Goal: Information Seeking & Learning: Understand process/instructions

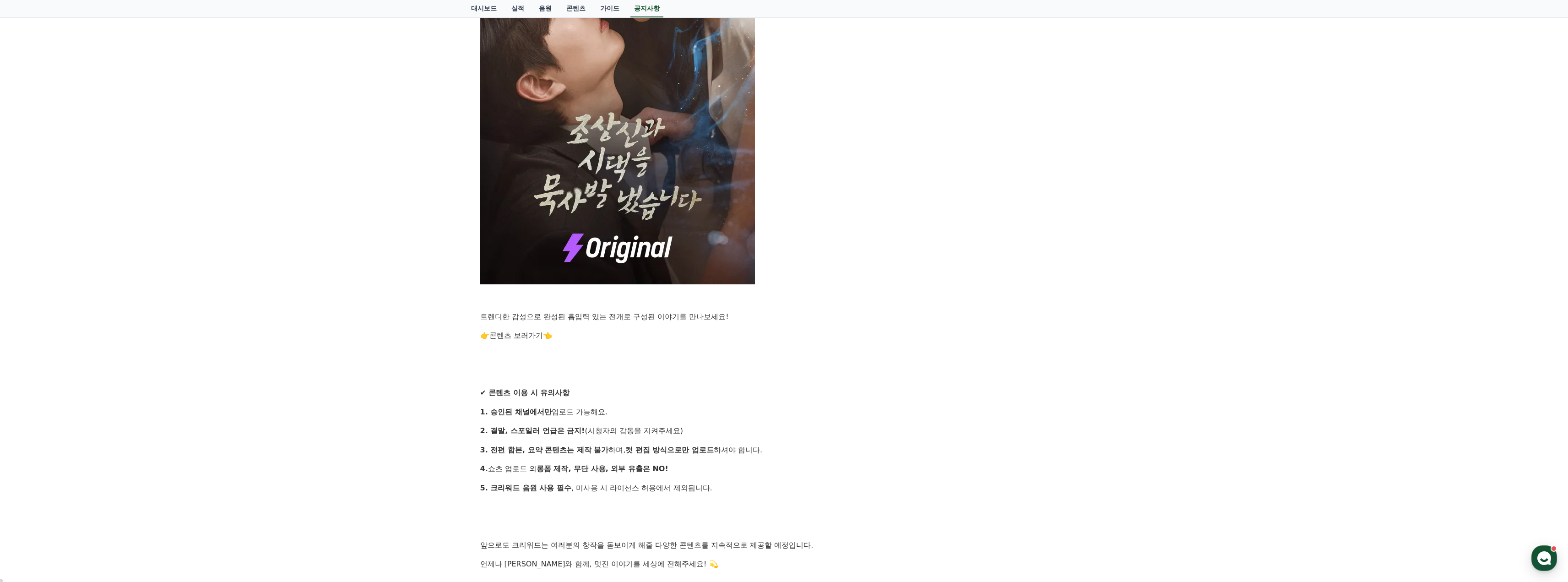
scroll to position [687, 0]
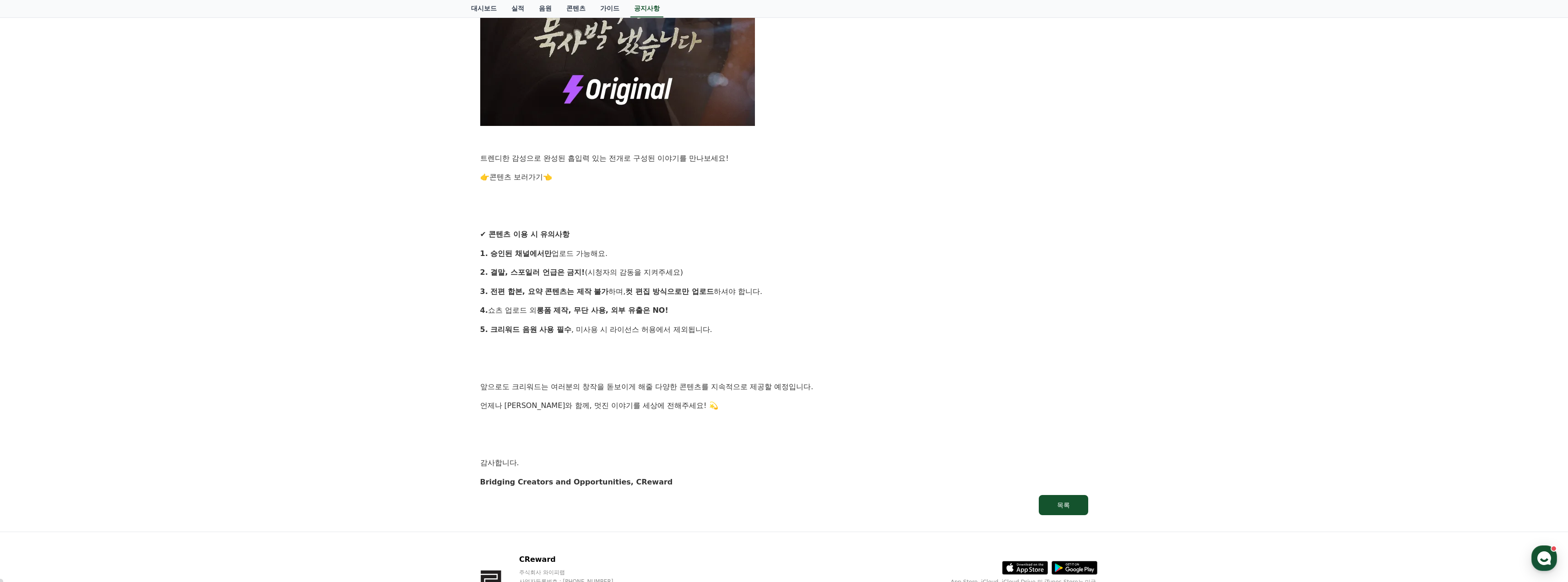
click at [520, 175] on link "콘텐츠 보러가기" at bounding box center [516, 177] width 54 height 9
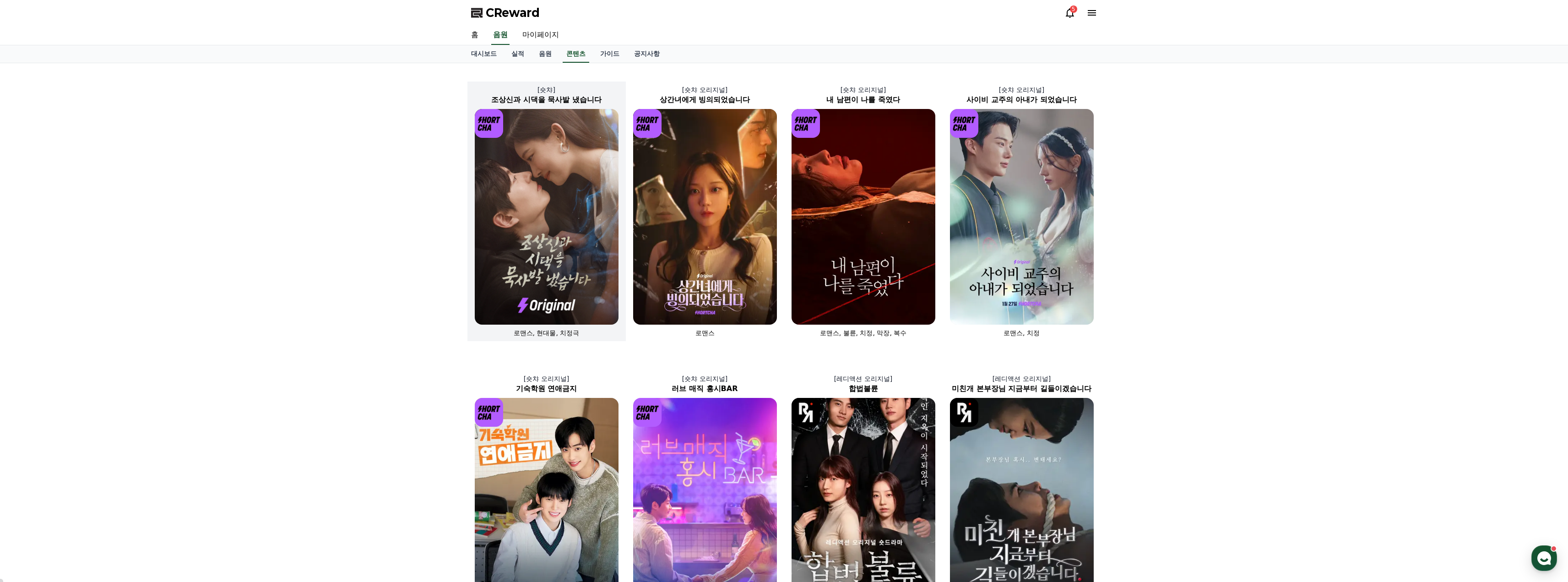
click at [523, 214] on img at bounding box center [547, 217] width 144 height 216
click at [555, 194] on img at bounding box center [547, 217] width 144 height 216
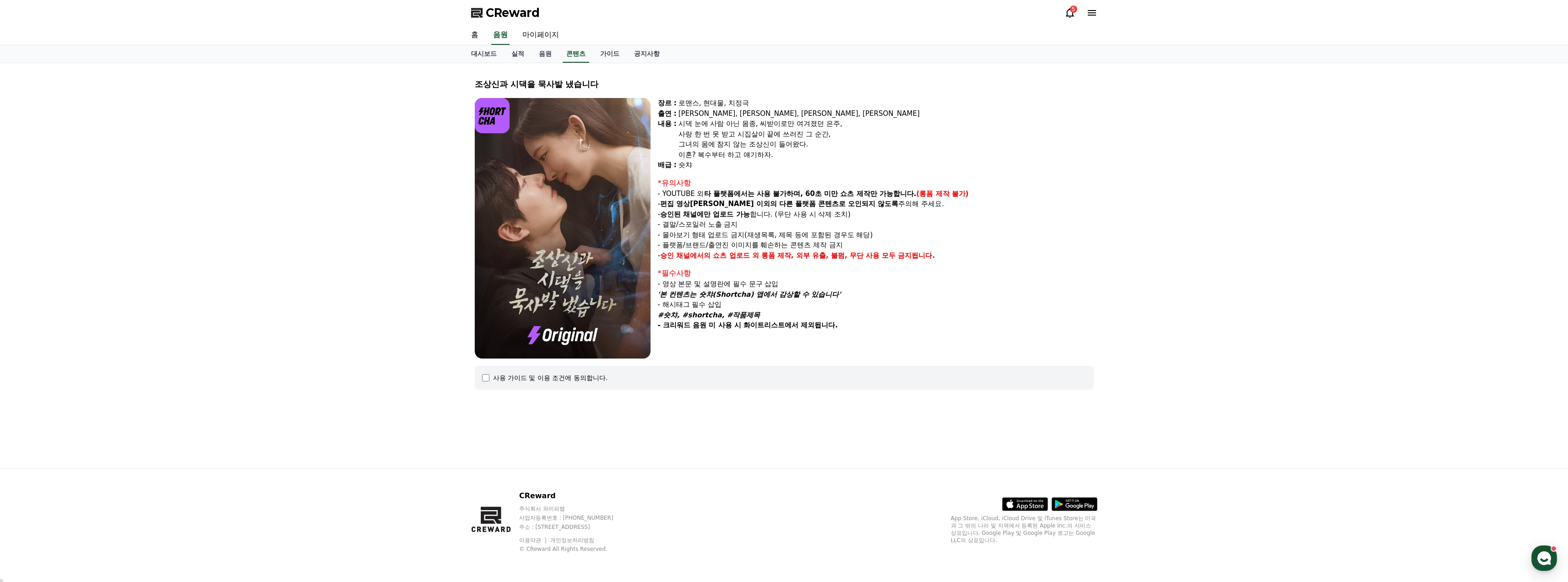
select select
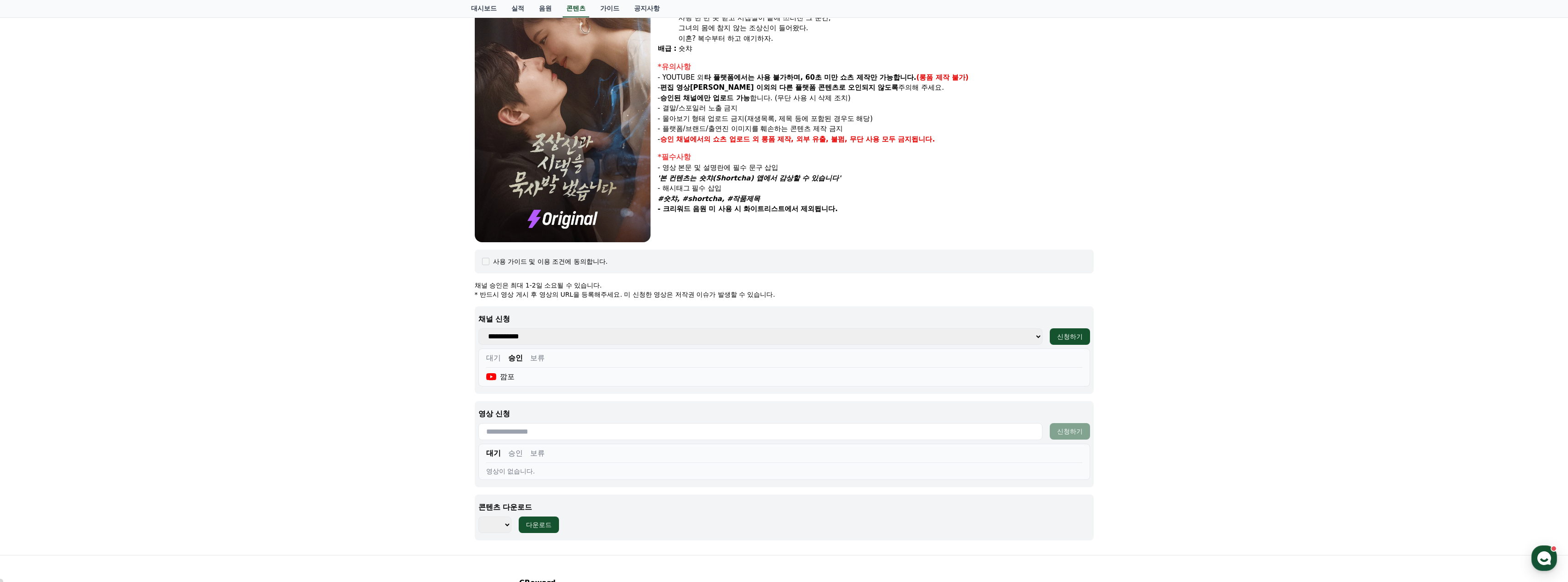
scroll to position [203, 0]
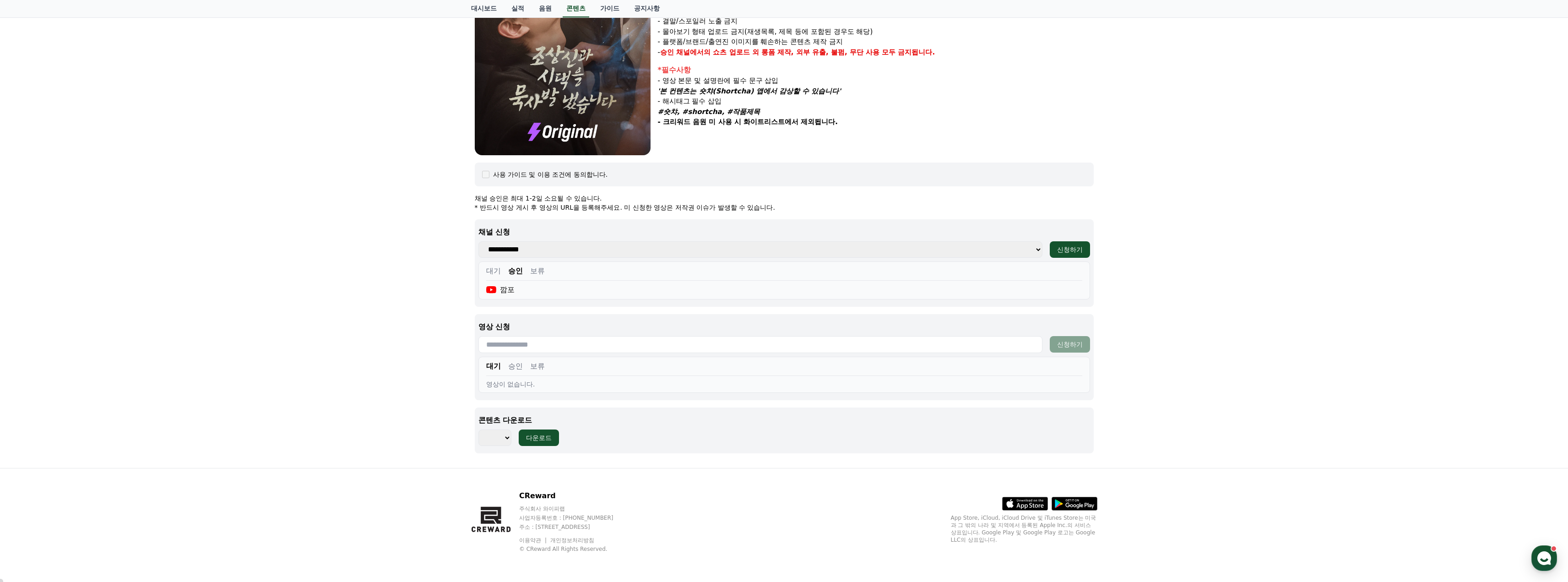
click at [516, 370] on button "승인" at bounding box center [516, 366] width 15 height 11
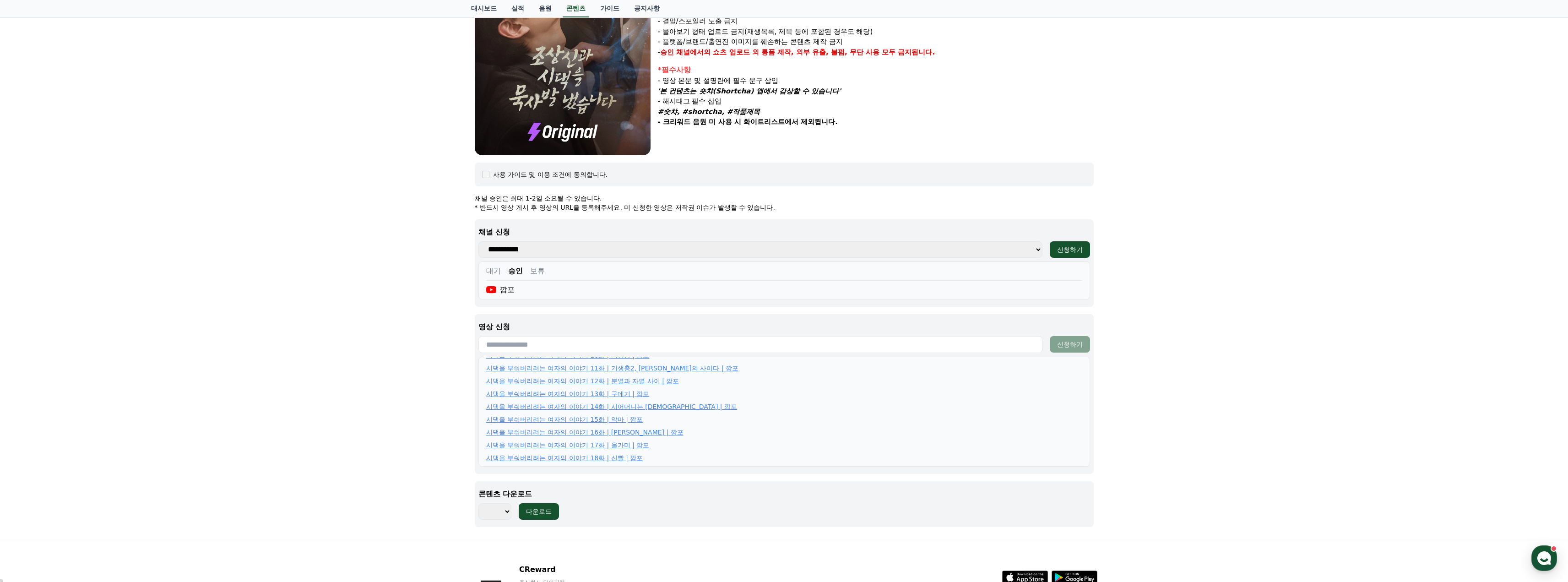
scroll to position [277, 0]
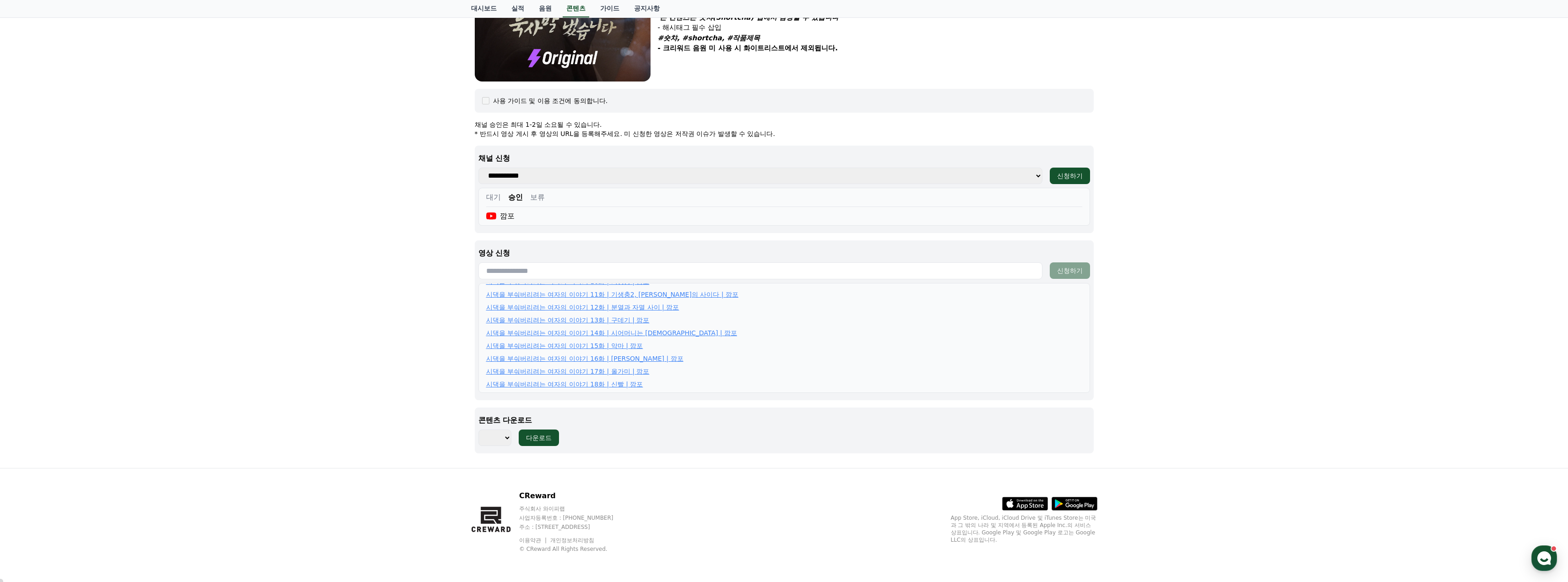
click at [542, 271] on input "text" at bounding box center [760, 271] width 564 height 17
paste input "**********"
type input "**********"
click at [1069, 268] on div "신청하기" at bounding box center [1070, 270] width 26 height 9
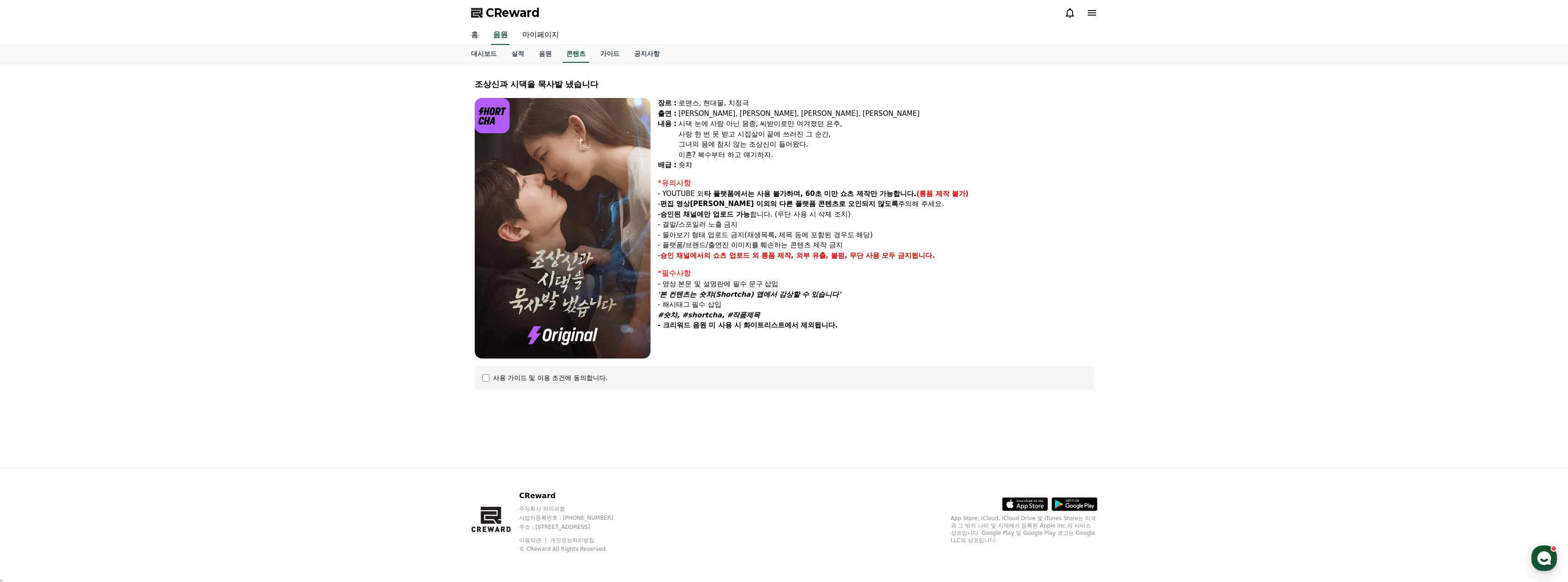
select select
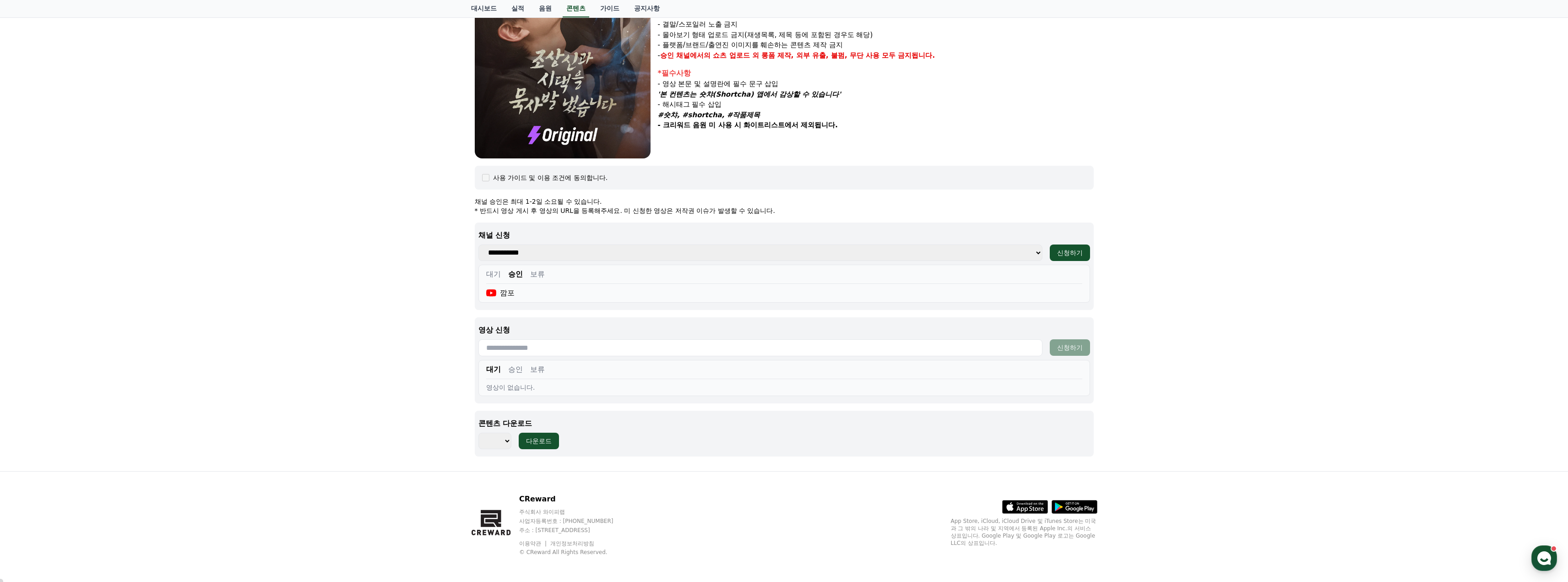
scroll to position [203, 0]
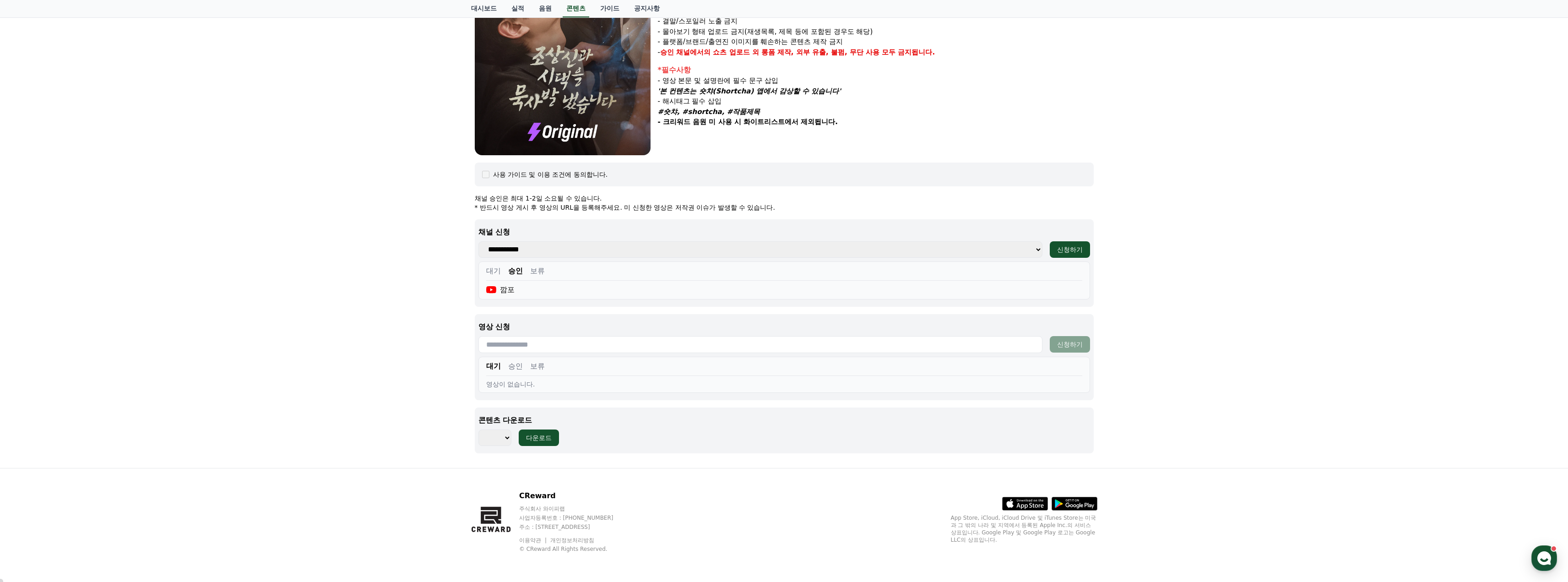
click at [517, 368] on button "승인" at bounding box center [516, 366] width 15 height 11
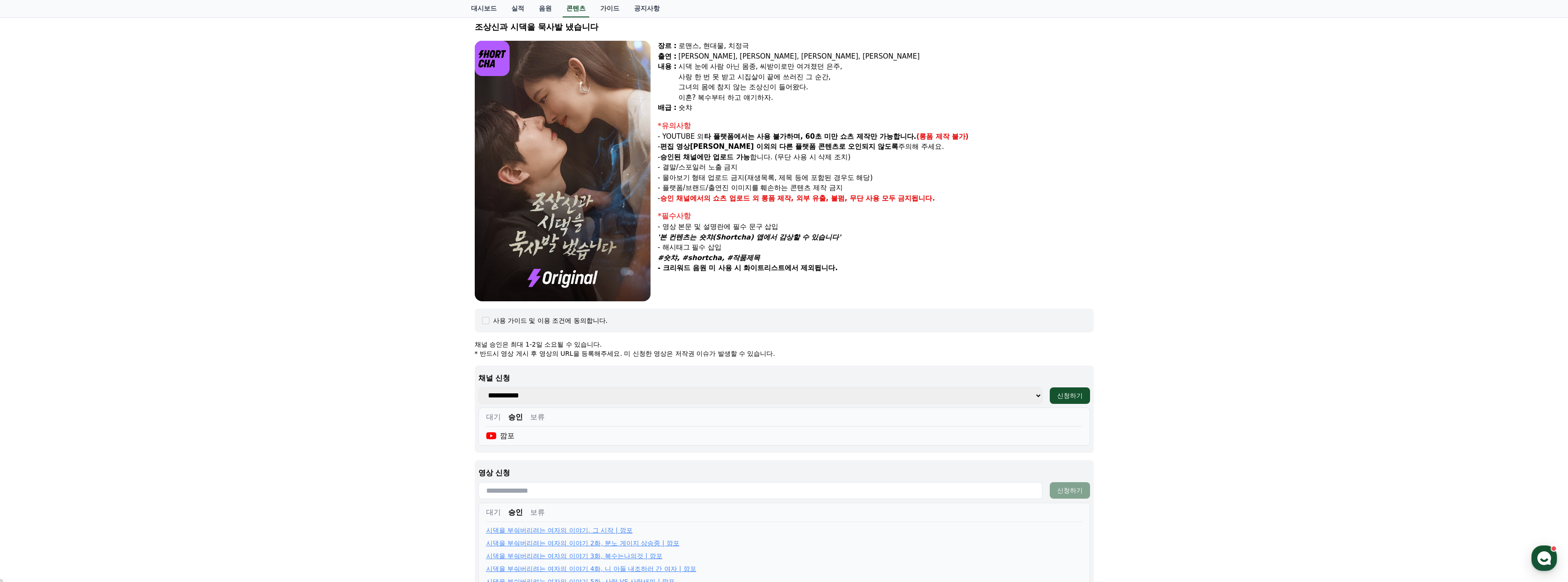
scroll to position [0, 0]
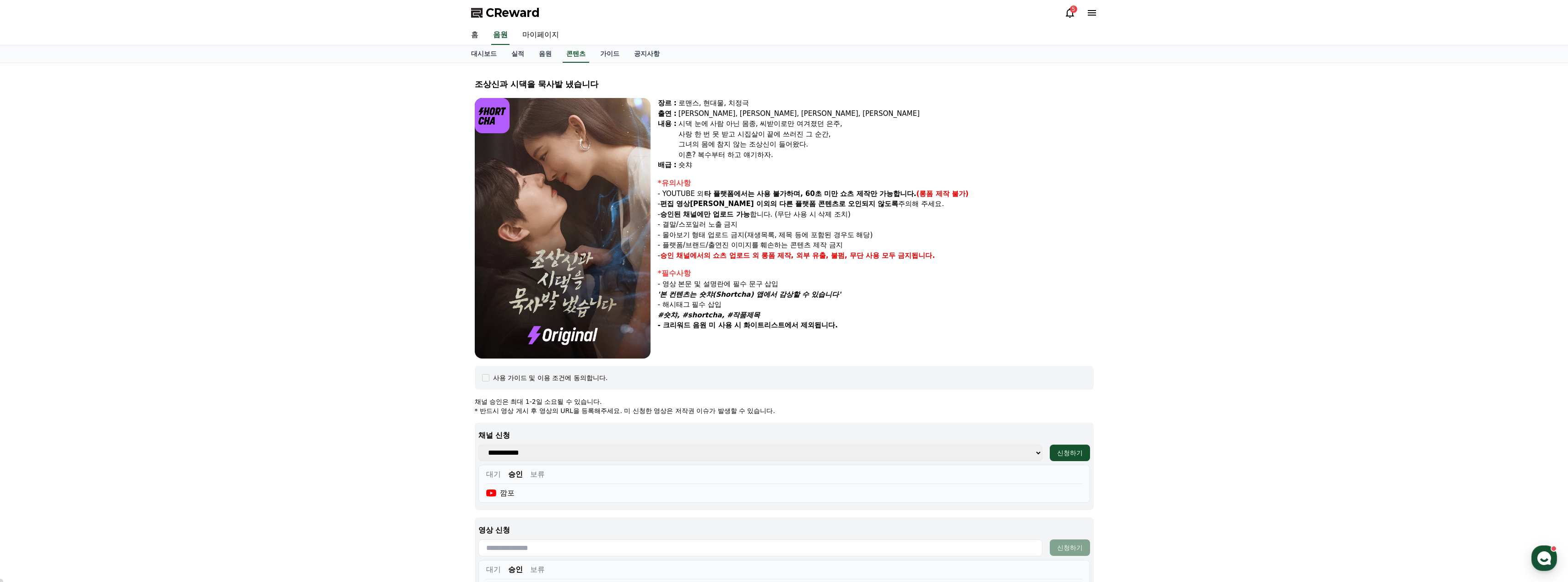
click at [1071, 12] on div "5" at bounding box center [1074, 9] width 7 height 7
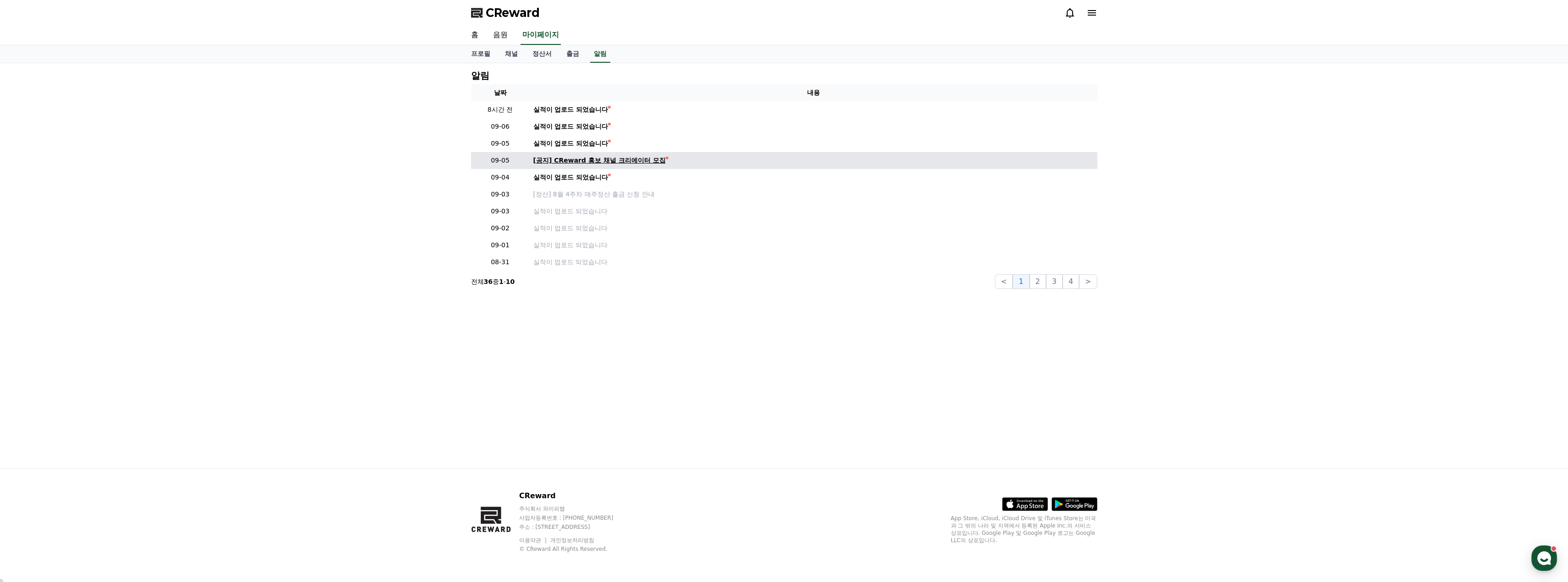
click at [587, 158] on div "[공지] CReward 홍보 채널 크리에이터 모집" at bounding box center [599, 161] width 132 height 10
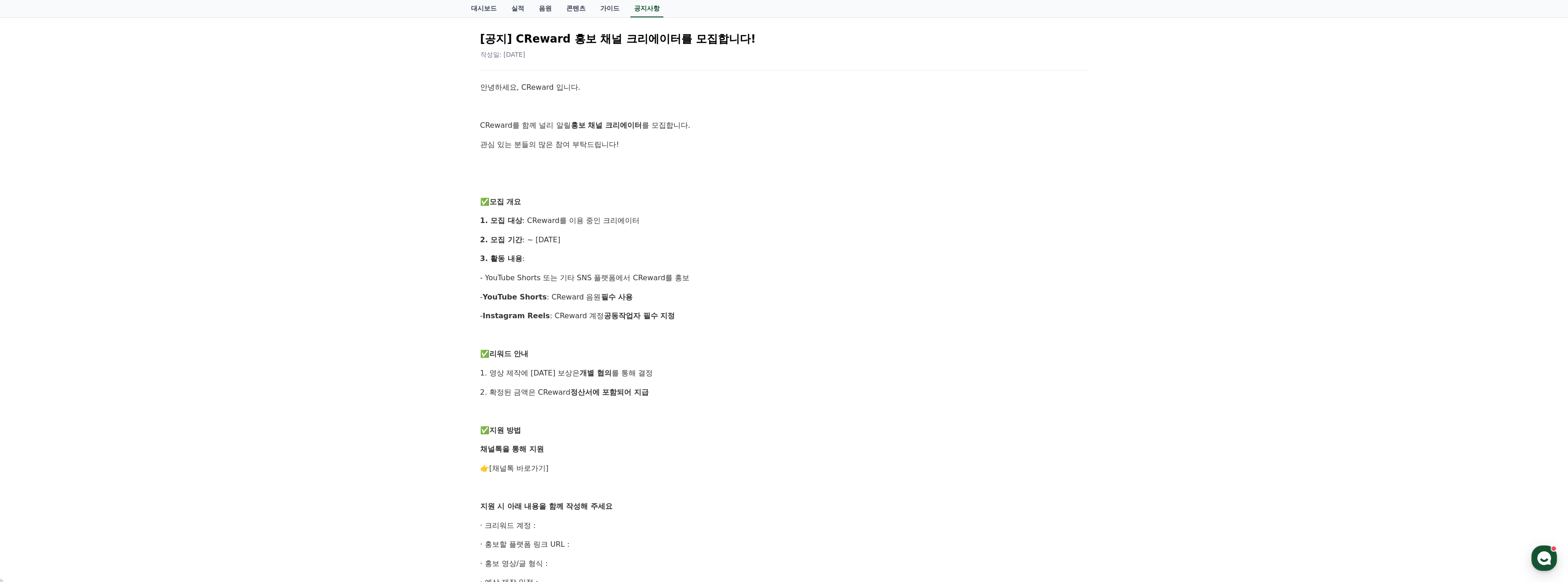
scroll to position [91, 0]
drag, startPoint x: 569, startPoint y: 283, endPoint x: 665, endPoint y: 281, distance: 96.0
click at [665, 281] on p "- YouTube Shorts 또는 기타 SNS 플랫폼에서 CReward를 홍보" at bounding box center [784, 282] width 608 height 12
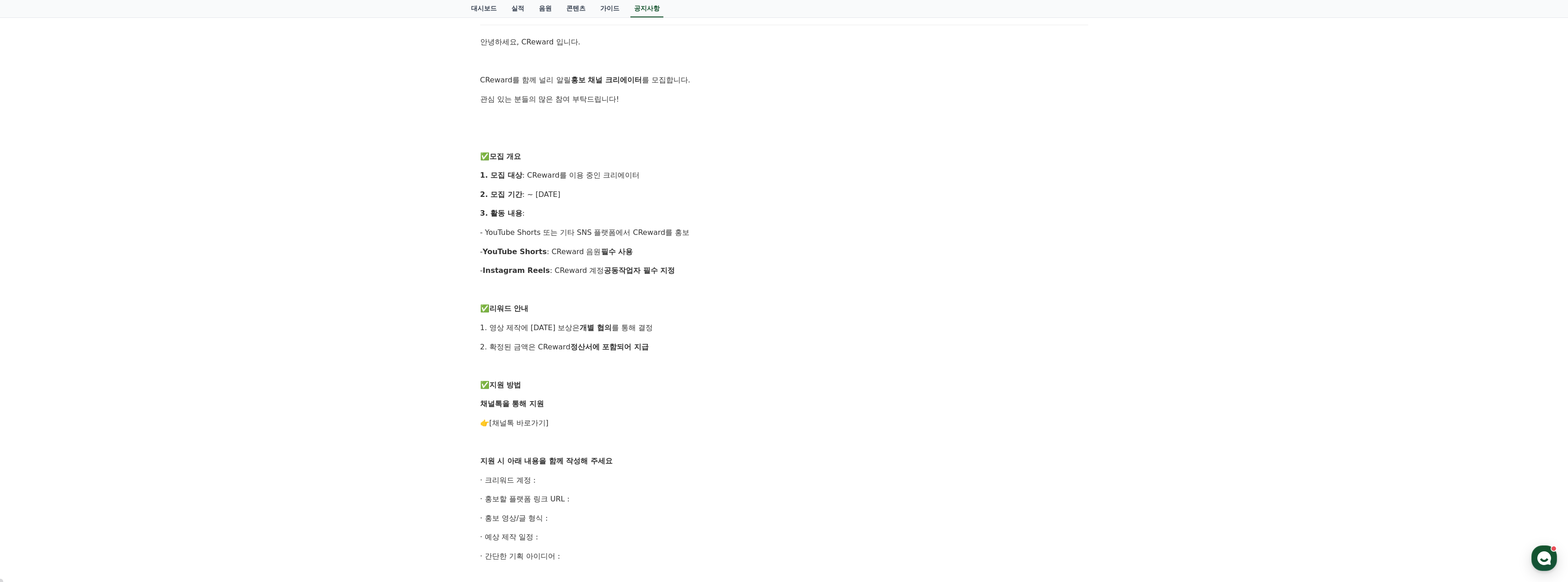
scroll to position [183, 0]
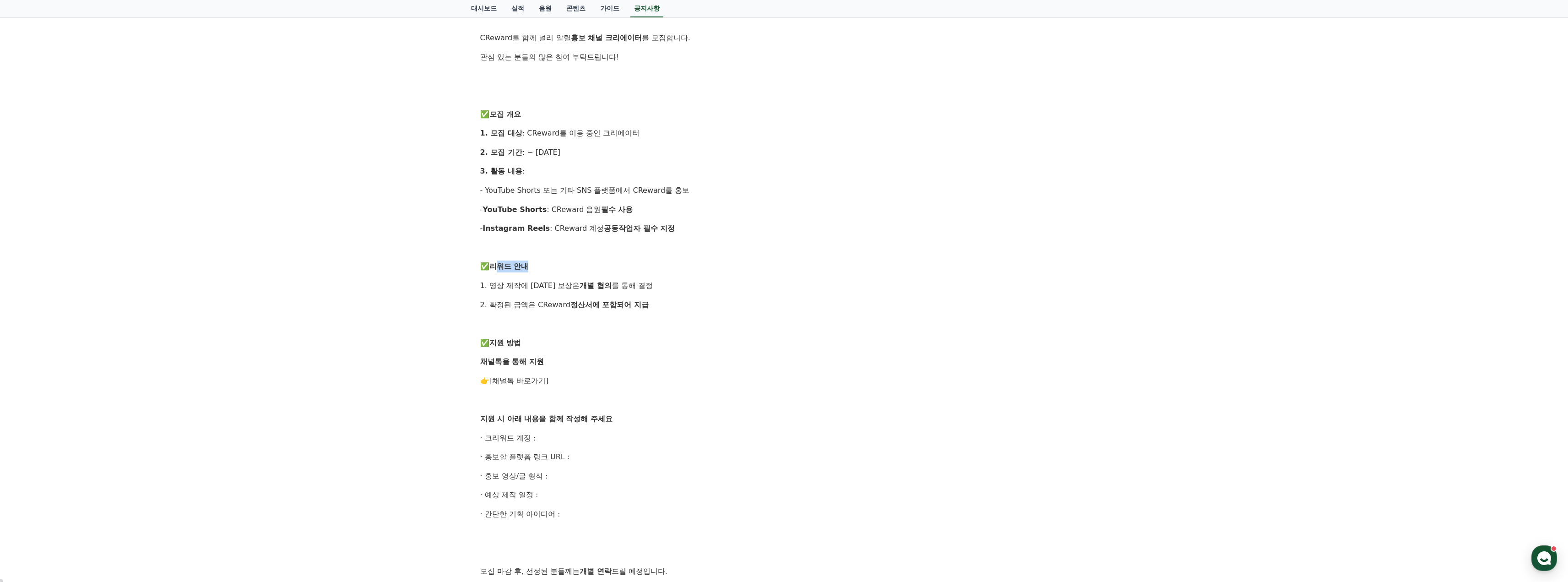
drag, startPoint x: 501, startPoint y: 265, endPoint x: 565, endPoint y: 265, distance: 64.0
click at [565, 265] on p "✅ 리워드 안내" at bounding box center [784, 267] width 608 height 12
drag, startPoint x: 565, startPoint y: 287, endPoint x: 653, endPoint y: 287, distance: 88.0
click at [653, 287] on p "1. 영상 제작에 대한 보상은 개별 협의 를 통해 결정" at bounding box center [784, 286] width 608 height 12
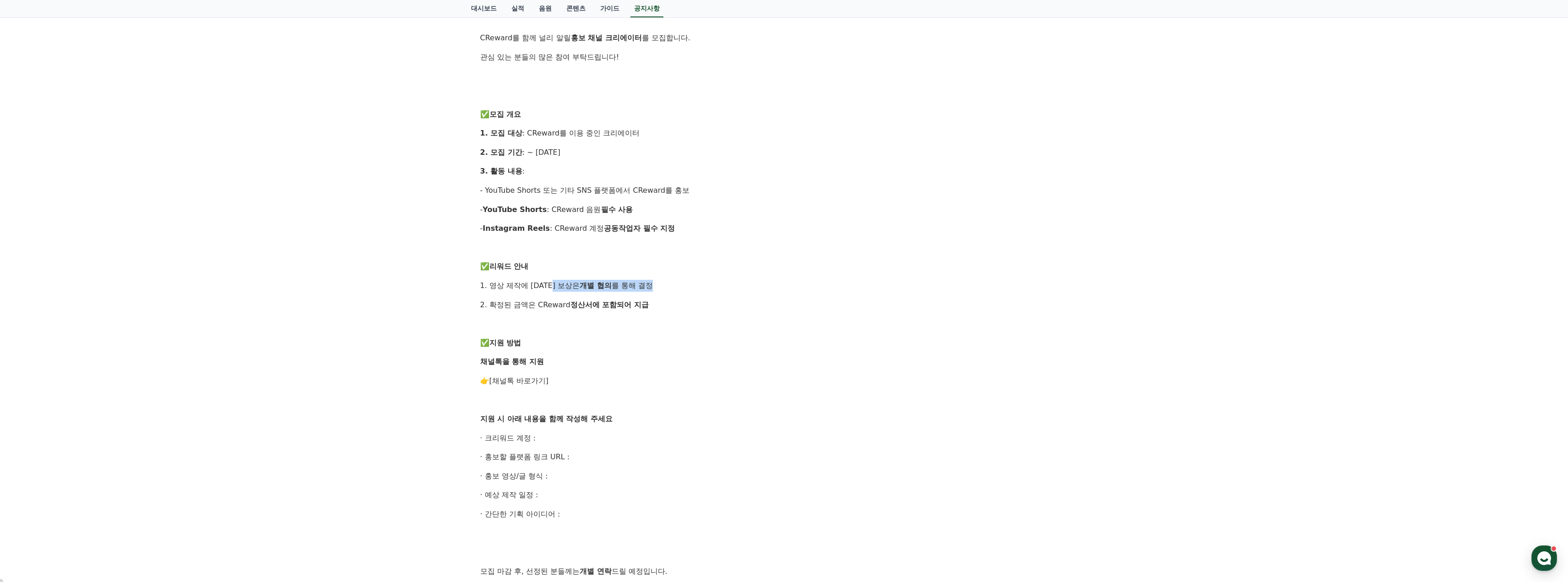
click at [653, 287] on p "1. 영상 제작에 대한 보상은 개별 협의 를 통해 결정" at bounding box center [784, 286] width 608 height 12
drag, startPoint x: 522, startPoint y: 307, endPoint x: 624, endPoint y: 306, distance: 102.0
click at [617, 306] on p "2. 확정된 금액은 CReward 정산서에 포함되어 지급" at bounding box center [784, 305] width 608 height 12
click at [625, 306] on strong "정산서에 포함되어 지급" at bounding box center [609, 304] width 79 height 9
drag, startPoint x: 556, startPoint y: 190, endPoint x: 666, endPoint y: 191, distance: 110.0
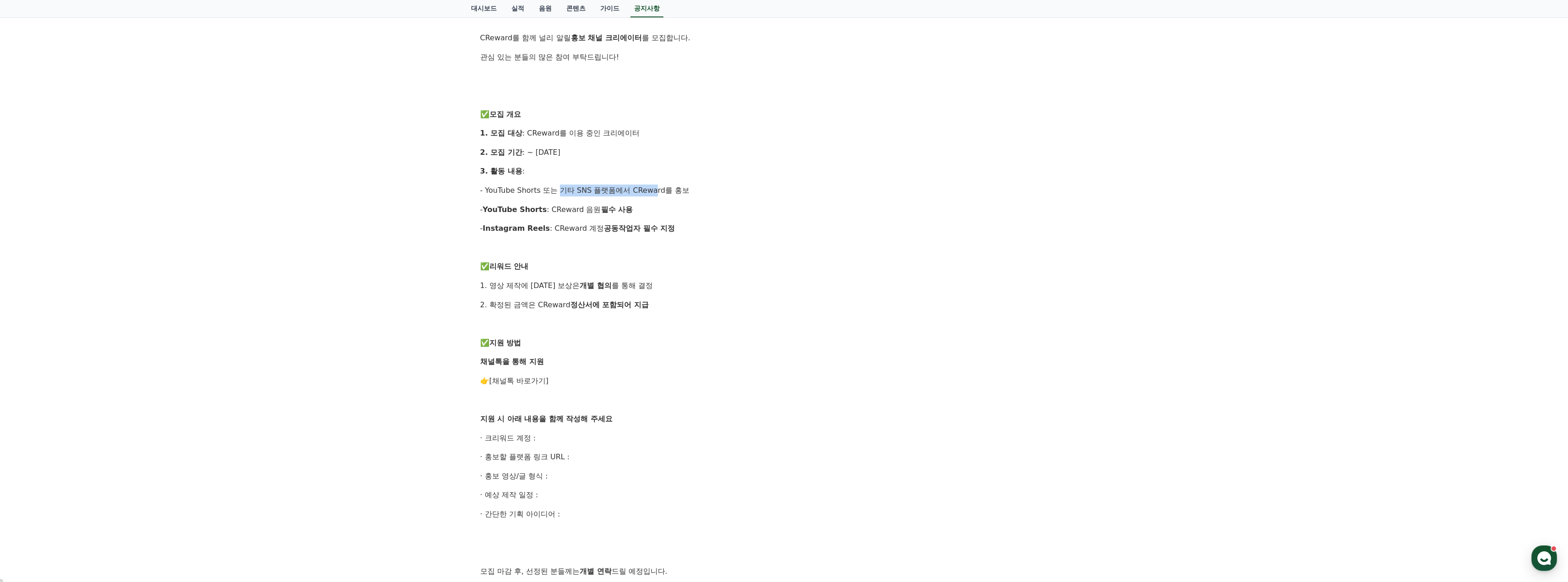
click at [665, 191] on p "- YouTube Shorts 또는 기타 SNS 플랫폼에서 CReward를 홍보" at bounding box center [784, 191] width 608 height 12
click at [666, 191] on p "- YouTube Shorts 또는 기타 SNS 플랫폼에서 CReward를 홍보" at bounding box center [784, 191] width 608 height 12
drag, startPoint x: 612, startPoint y: 192, endPoint x: 684, endPoint y: 191, distance: 72.0
click at [682, 191] on p "- YouTube Shorts 또는 기타 SNS 플랫폼에서 CReward를 홍보" at bounding box center [784, 191] width 608 height 12
click at [684, 191] on p "- YouTube Shorts 또는 기타 SNS 플랫폼에서 CReward를 홍보" at bounding box center [784, 191] width 608 height 12
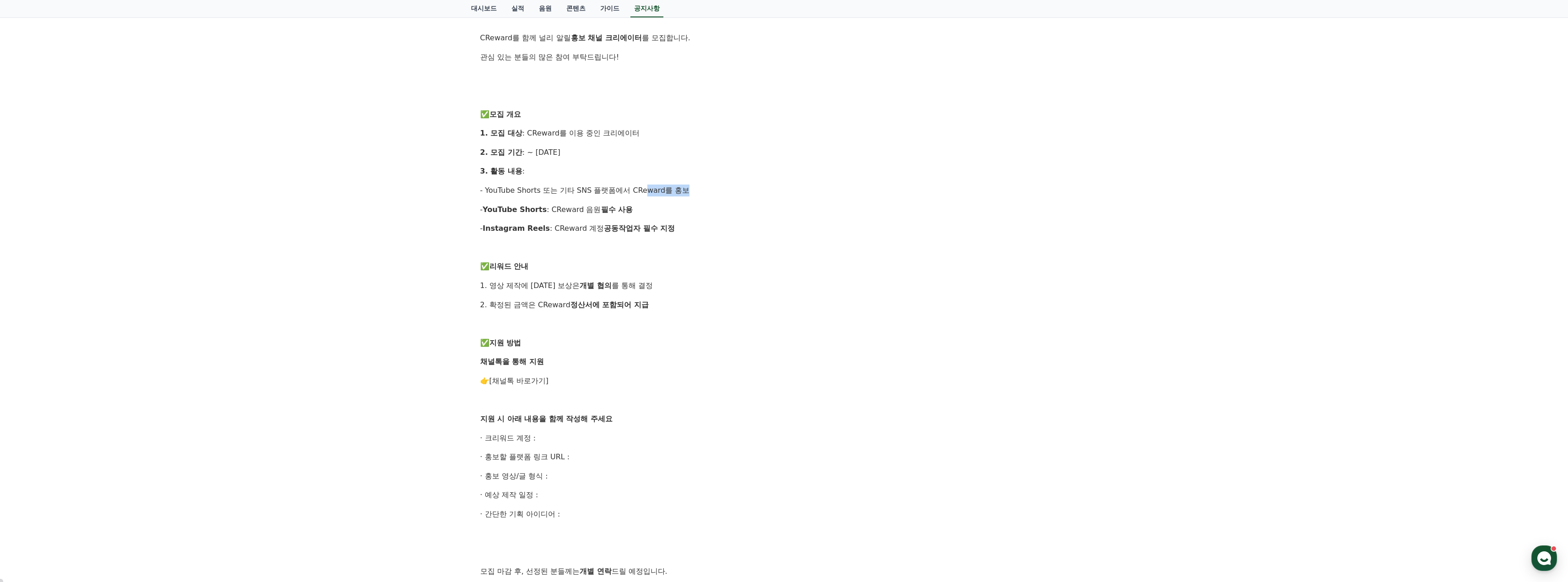
drag, startPoint x: 645, startPoint y: 188, endPoint x: 701, endPoint y: 189, distance: 56.0
click at [701, 189] on p "- YouTube Shorts 또는 기타 SNS 플랫폼에서 CReward를 홍보" at bounding box center [784, 191] width 608 height 12
click at [700, 189] on p "- YouTube Shorts 또는 기타 SNS 플랫폼에서 CReward를 홍보" at bounding box center [784, 191] width 608 height 12
drag, startPoint x: 553, startPoint y: 138, endPoint x: 673, endPoint y: 130, distance: 120.3
click at [672, 130] on p "1. 모집 대상 : CReward를 이용 중인 크리에이터" at bounding box center [784, 133] width 608 height 12
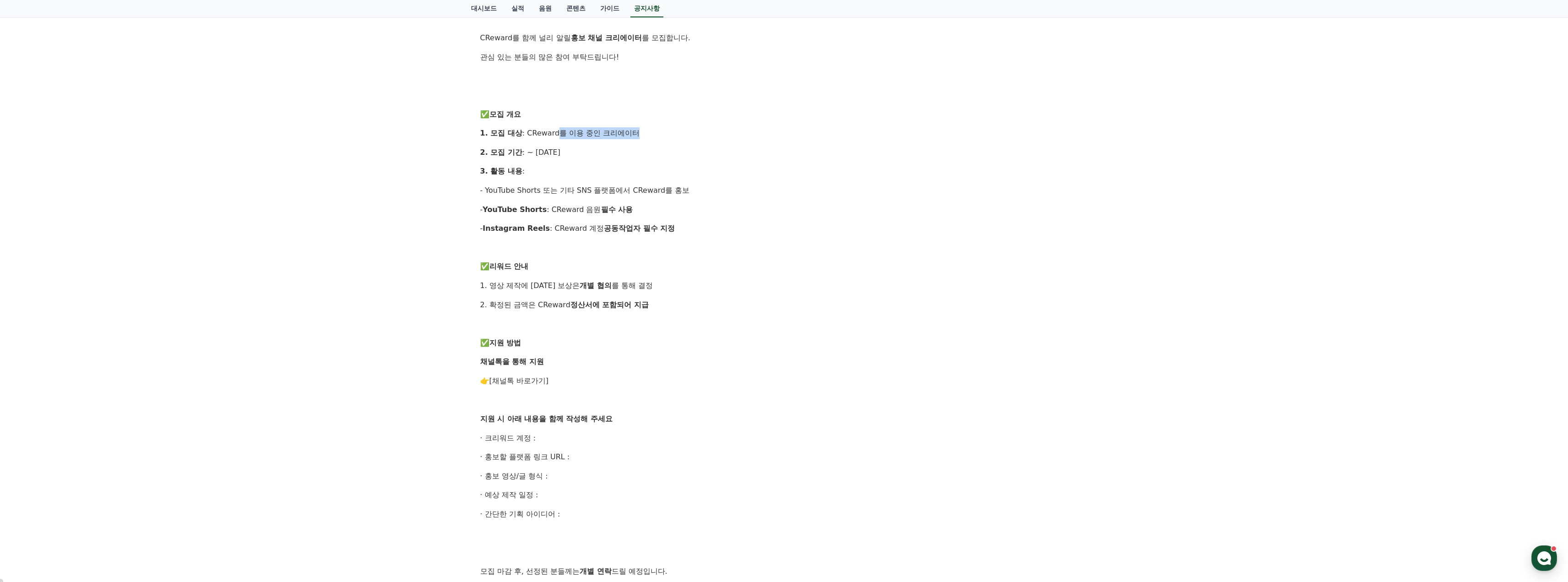
click at [673, 130] on p "1. 모집 대상 : CReward를 이용 중인 크리에이터" at bounding box center [784, 133] width 608 height 12
drag, startPoint x: 557, startPoint y: 152, endPoint x: 607, endPoint y: 152, distance: 50.0
click at [606, 152] on p "2. 모집 기간 : ~ 2025년 9월 14일(일)" at bounding box center [784, 153] width 608 height 12
click at [607, 152] on p "2. 모집 기간 : ~ 2025년 9월 14일(일)" at bounding box center [784, 153] width 608 height 12
drag, startPoint x: 631, startPoint y: 189, endPoint x: 695, endPoint y: 191, distance: 64.0
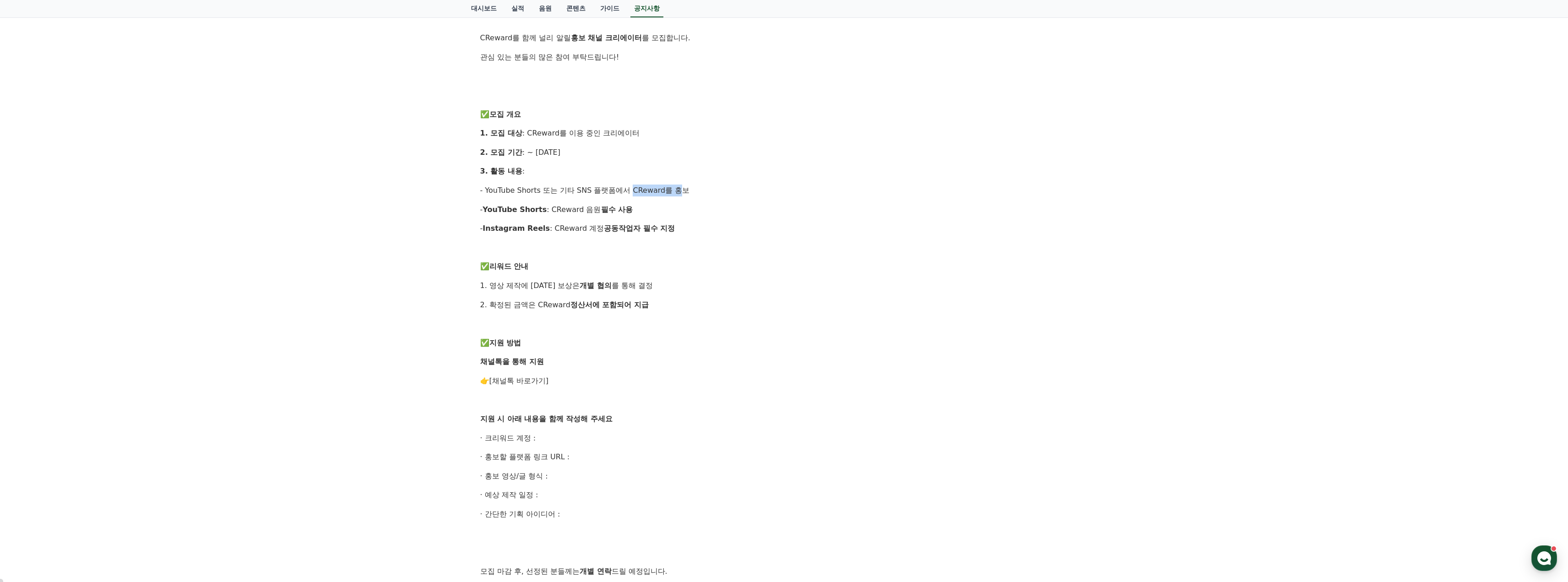
click at [693, 191] on p "- YouTube Shorts 또는 기타 SNS 플랫폼에서 CReward를 홍보" at bounding box center [784, 191] width 608 height 12
click at [695, 191] on p "- YouTube Shorts 또는 기타 SNS 플랫폼에서 CReward를 홍보" at bounding box center [784, 191] width 608 height 12
drag, startPoint x: 566, startPoint y: 211, endPoint x: 657, endPoint y: 212, distance: 91.0
click at [657, 212] on p "- YouTube Shorts : CReward 음원 필수 사용" at bounding box center [784, 210] width 608 height 12
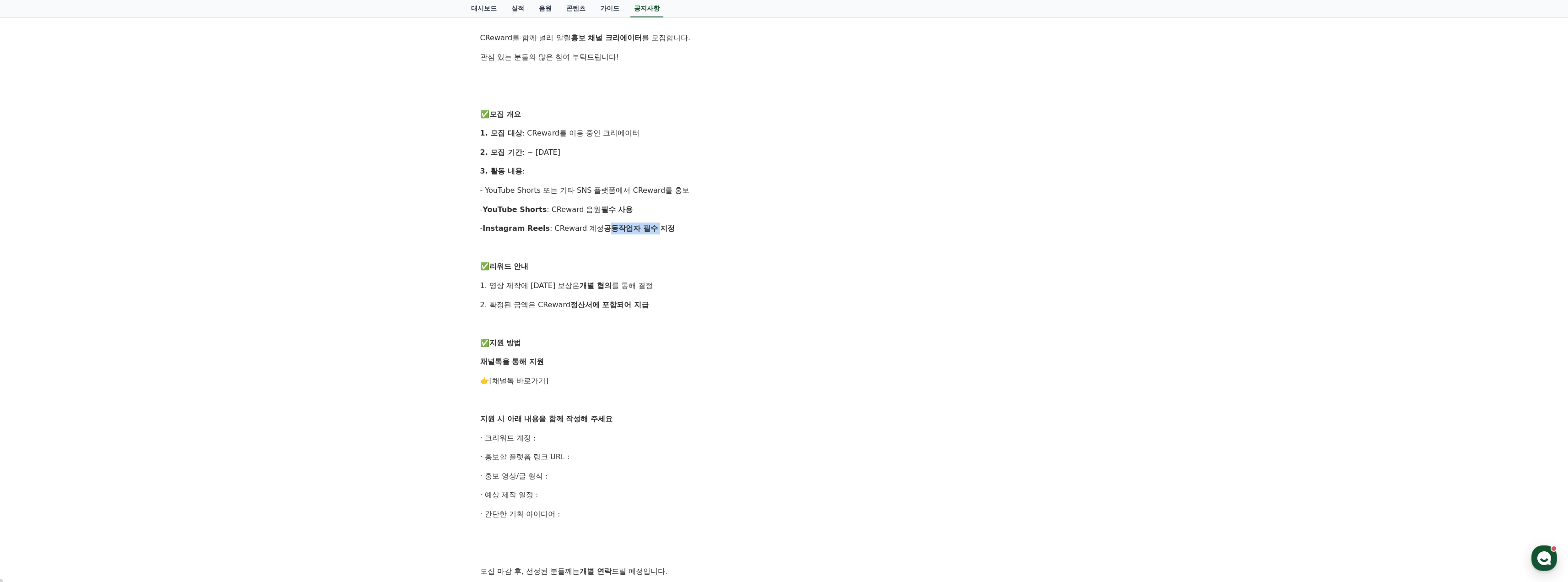
drag, startPoint x: 604, startPoint y: 230, endPoint x: 677, endPoint y: 231, distance: 73.0
click at [676, 231] on p "- Instagram Reels : CReward 계정 공동작업자 필수 지정" at bounding box center [784, 229] width 608 height 12
click at [677, 231] on p "- Instagram Reels : CReward 계정 공동작업자 필수 지정" at bounding box center [784, 229] width 608 height 12
drag, startPoint x: 569, startPoint y: 288, endPoint x: 647, endPoint y: 286, distance: 78.0
click at [645, 286] on p "1. 영상 제작에 대한 보상은 개별 협의 를 통해 결정" at bounding box center [784, 286] width 608 height 12
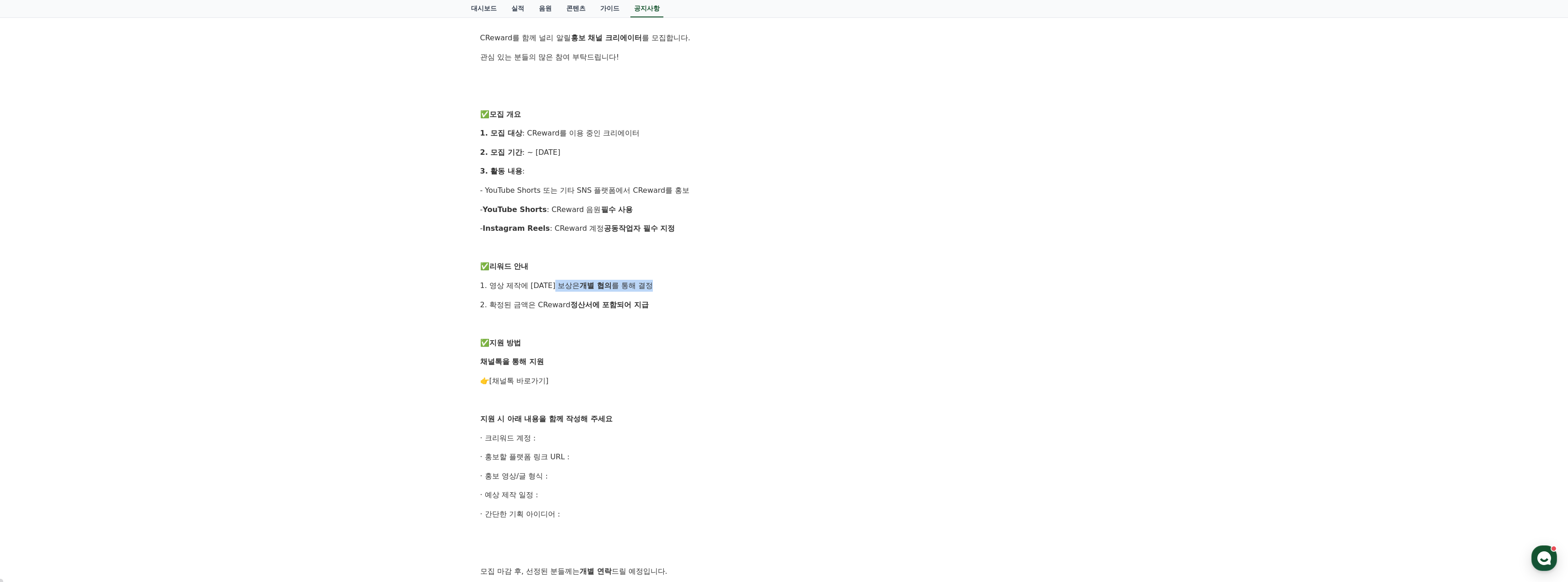
click at [647, 286] on p "1. 영상 제작에 대한 보상은 개별 협의 를 통해 결정" at bounding box center [784, 286] width 608 height 12
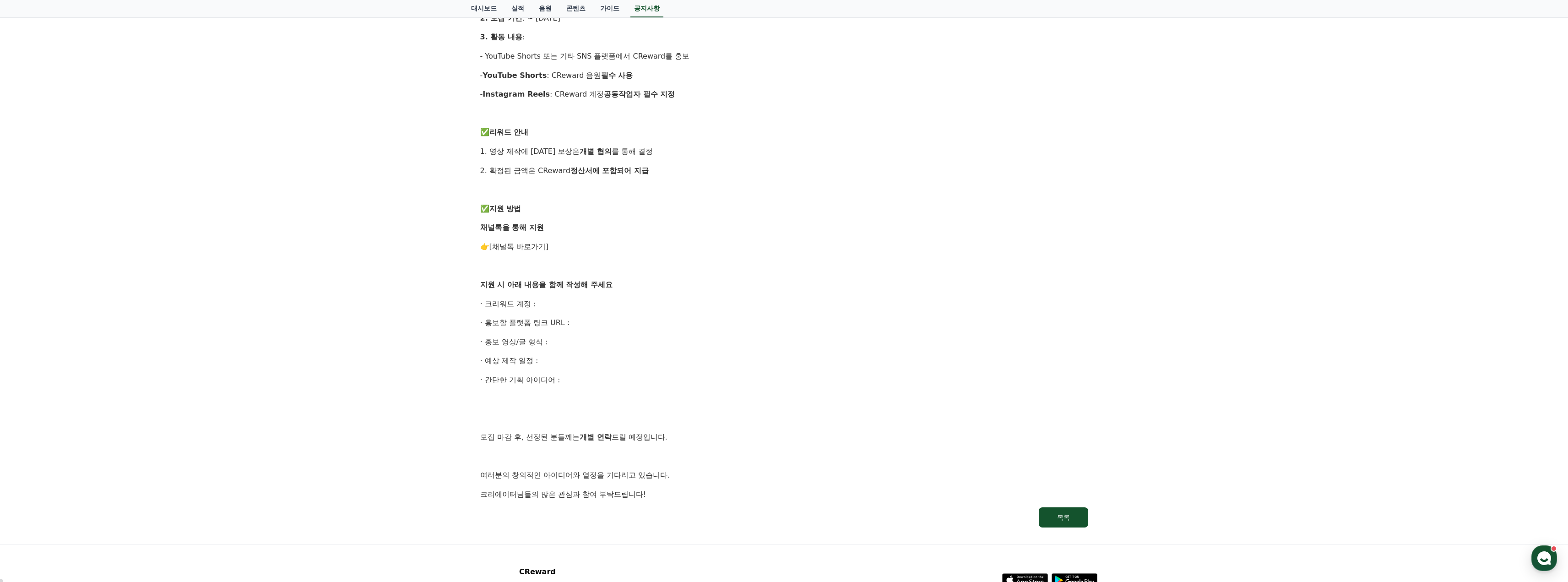
scroll to position [320, 0]
drag, startPoint x: 505, startPoint y: 338, endPoint x: 533, endPoint y: 338, distance: 28.0
click at [533, 338] on p "· 홍보 영상/글 형식 :" at bounding box center [784, 339] width 608 height 12
drag, startPoint x: 516, startPoint y: 337, endPoint x: 541, endPoint y: 337, distance: 25.0
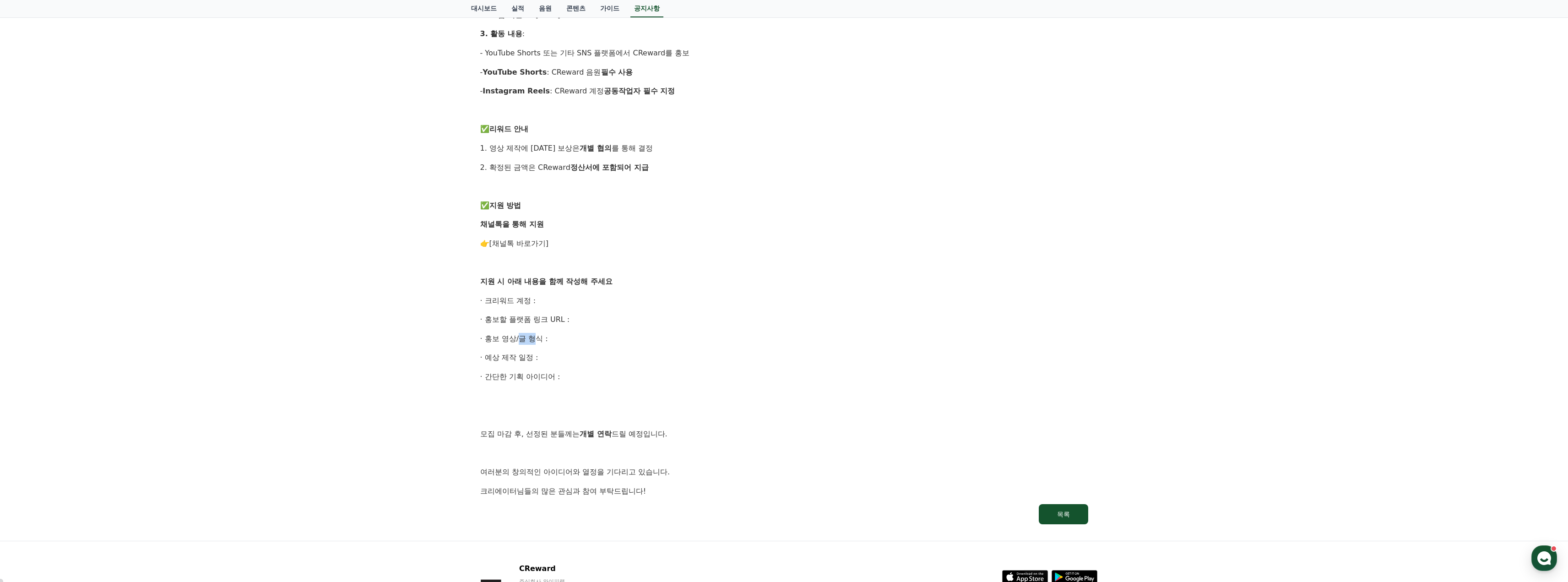
click at [541, 337] on p "· 홍보 영상/글 형식 :" at bounding box center [784, 339] width 608 height 12
click at [542, 337] on p "· 홍보 영상/글 형식 :" at bounding box center [784, 339] width 608 height 12
drag, startPoint x: 518, startPoint y: 319, endPoint x: 568, endPoint y: 317, distance: 50.0
click at [562, 317] on p "· 홍보할 플랫폼 링크 URL :" at bounding box center [784, 320] width 608 height 12
click at [567, 316] on p "· 홍보할 플랫폼 링크 URL :" at bounding box center [784, 320] width 608 height 12
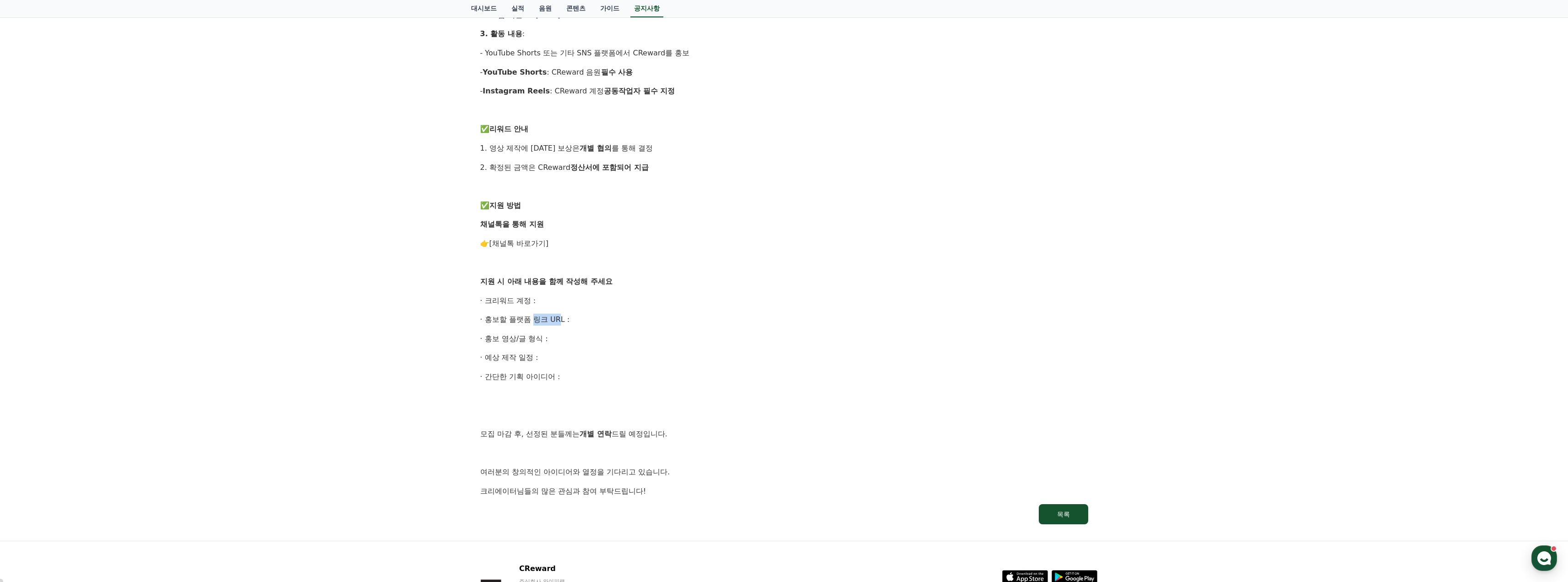
drag, startPoint x: 529, startPoint y: 315, endPoint x: 583, endPoint y: 317, distance: 54.0
click at [584, 317] on p "· 홍보할 플랫폼 링크 URL :" at bounding box center [784, 320] width 608 height 12
click at [575, 318] on p "· 홍보할 플랫폼 링크 URL :" at bounding box center [784, 320] width 608 height 12
drag, startPoint x: 497, startPoint y: 358, endPoint x: 534, endPoint y: 357, distance: 37.0
click at [533, 357] on p "· 예상 제작 일정 :" at bounding box center [784, 358] width 608 height 12
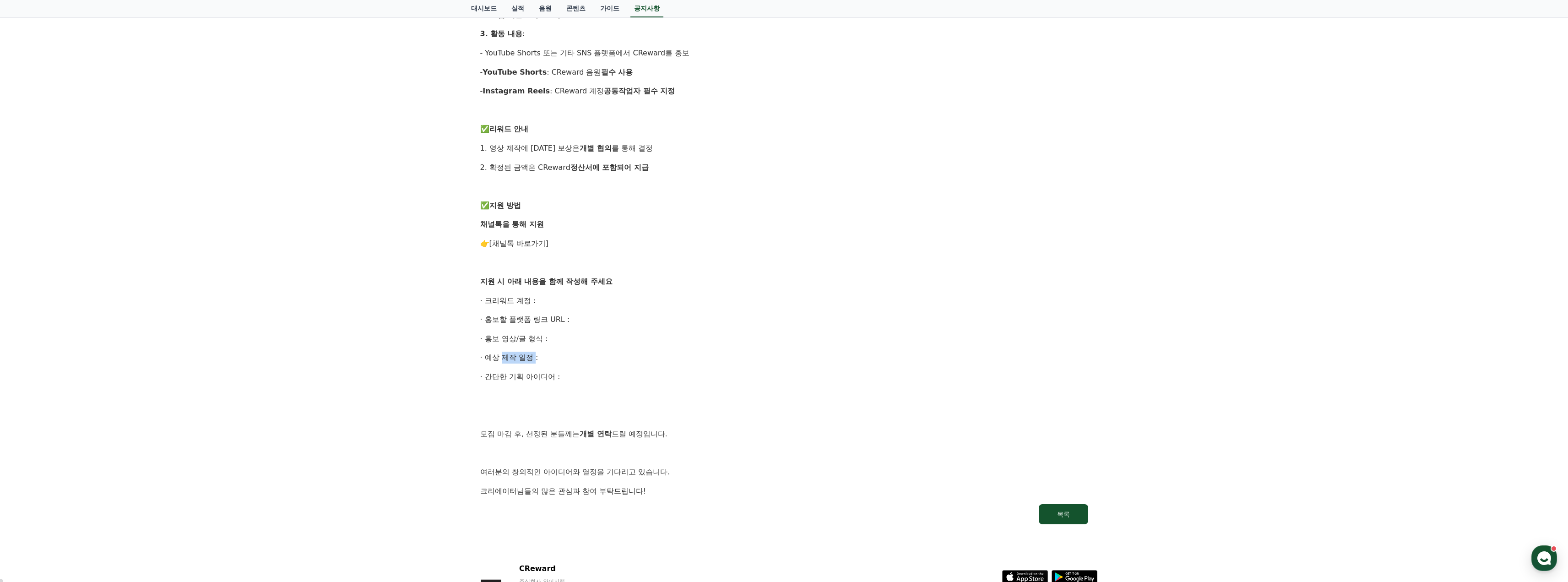
click at [534, 357] on p "· 예상 제작 일정 :" at bounding box center [784, 358] width 608 height 12
drag, startPoint x: 495, startPoint y: 377, endPoint x: 530, endPoint y: 375, distance: 35.1
click at [527, 375] on p "· 간단한 기획 아이디어 :" at bounding box center [784, 377] width 608 height 12
click at [530, 375] on p "· 간단한 기획 아이디어 :" at bounding box center [784, 377] width 608 height 12
drag, startPoint x: 496, startPoint y: 376, endPoint x: 544, endPoint y: 376, distance: 48.0
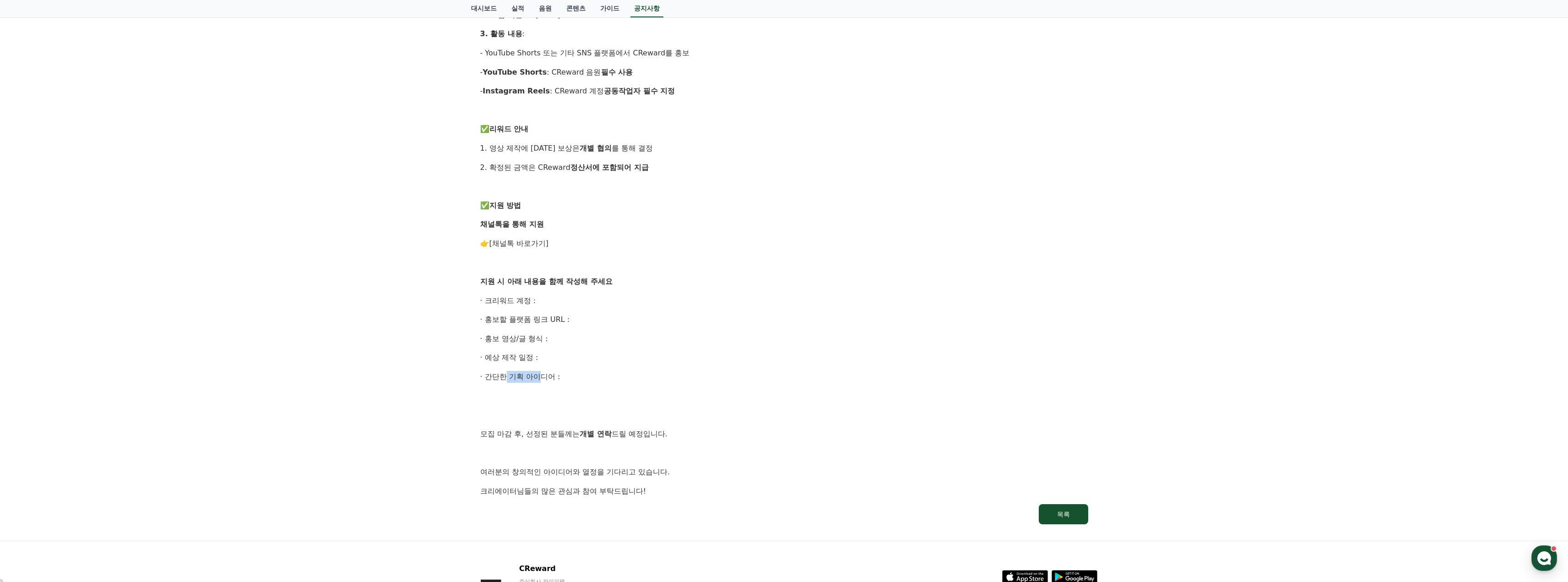
click at [543, 376] on p "· 간단한 기획 아이디어 :" at bounding box center [784, 377] width 608 height 12
click at [542, 376] on p "· 간단한 기획 아이디어 :" at bounding box center [784, 377] width 608 height 12
click at [516, 377] on p "· 간단한 기획 아이디어 :" at bounding box center [784, 377] width 608 height 12
drag, startPoint x: 516, startPoint y: 377, endPoint x: 531, endPoint y: 377, distance: 15.0
click at [531, 377] on p "· 간단한 기획 아이디어 :" at bounding box center [784, 377] width 608 height 12
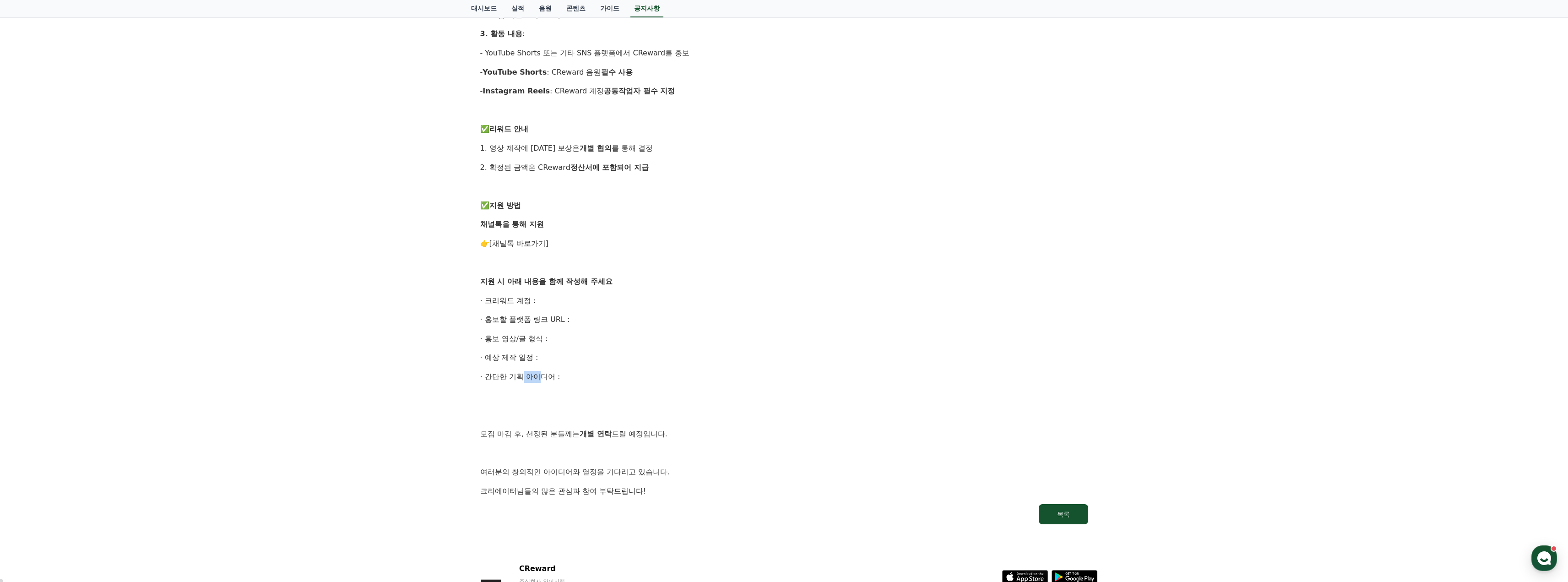
click at [531, 377] on p "· 간단한 기획 아이디어 :" at bounding box center [784, 377] width 608 height 12
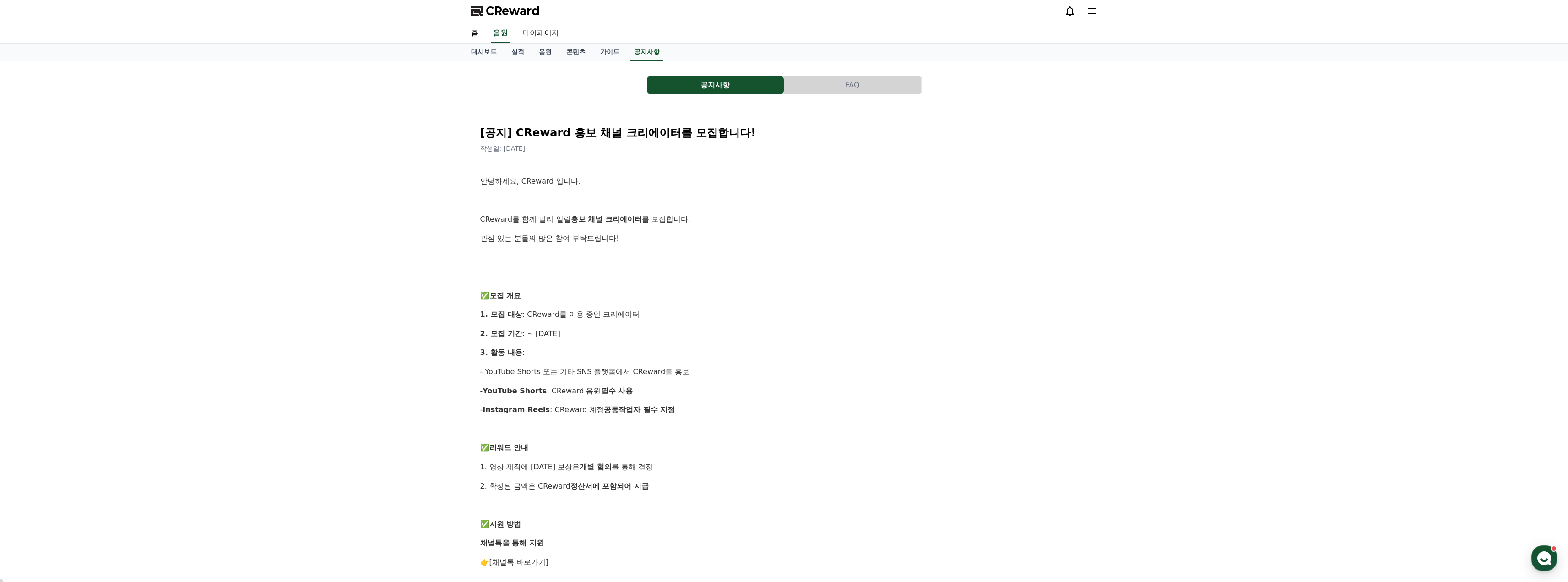
scroll to position [0, 0]
click at [843, 89] on button "FAQ" at bounding box center [852, 87] width 137 height 18
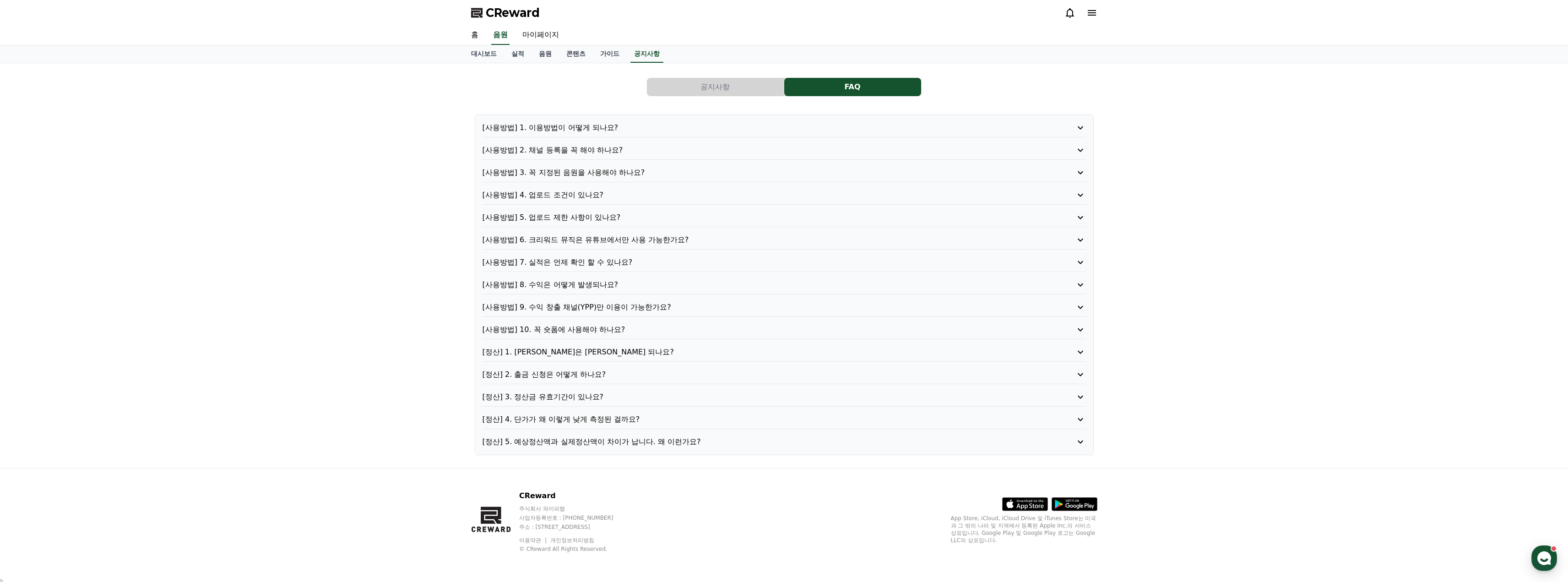
click at [713, 85] on button "공지사항" at bounding box center [715, 87] width 137 height 18
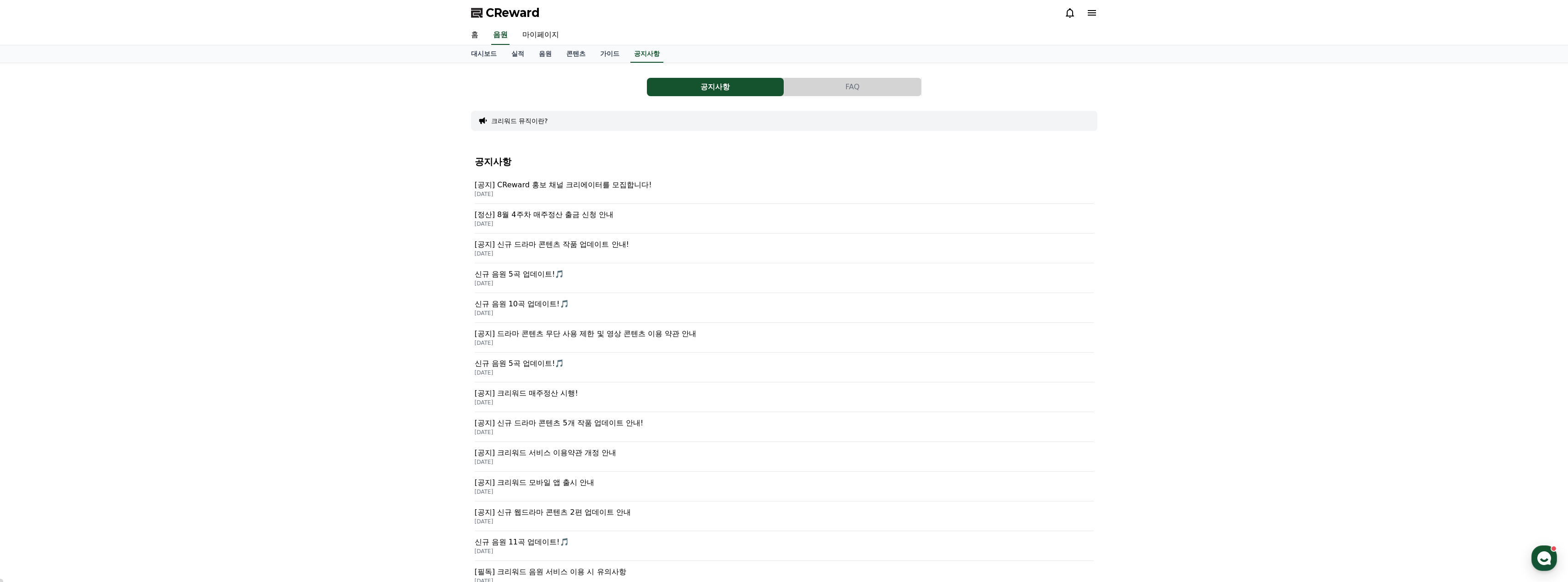
click at [581, 330] on p "[공지] 드라마 콘텐츠 무단 사용 제한 및 영상 콘텐츠 이용 약관 안내" at bounding box center [784, 334] width 619 height 11
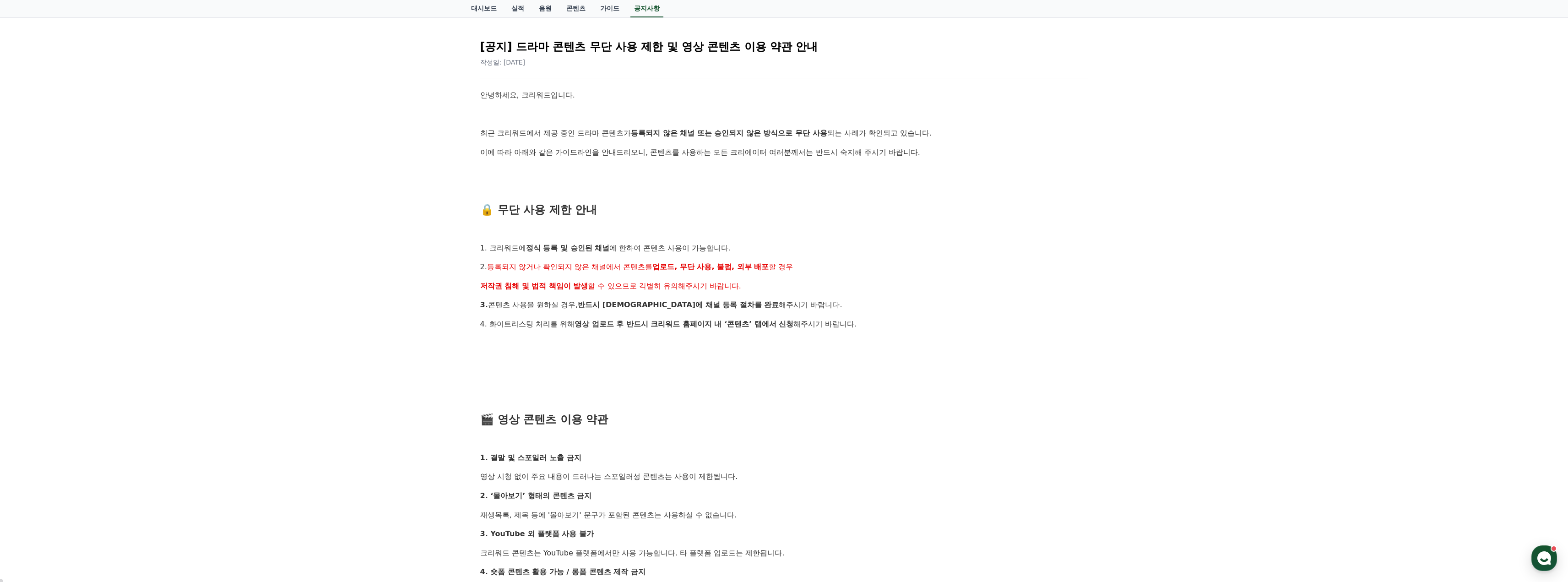
scroll to position [91, 0]
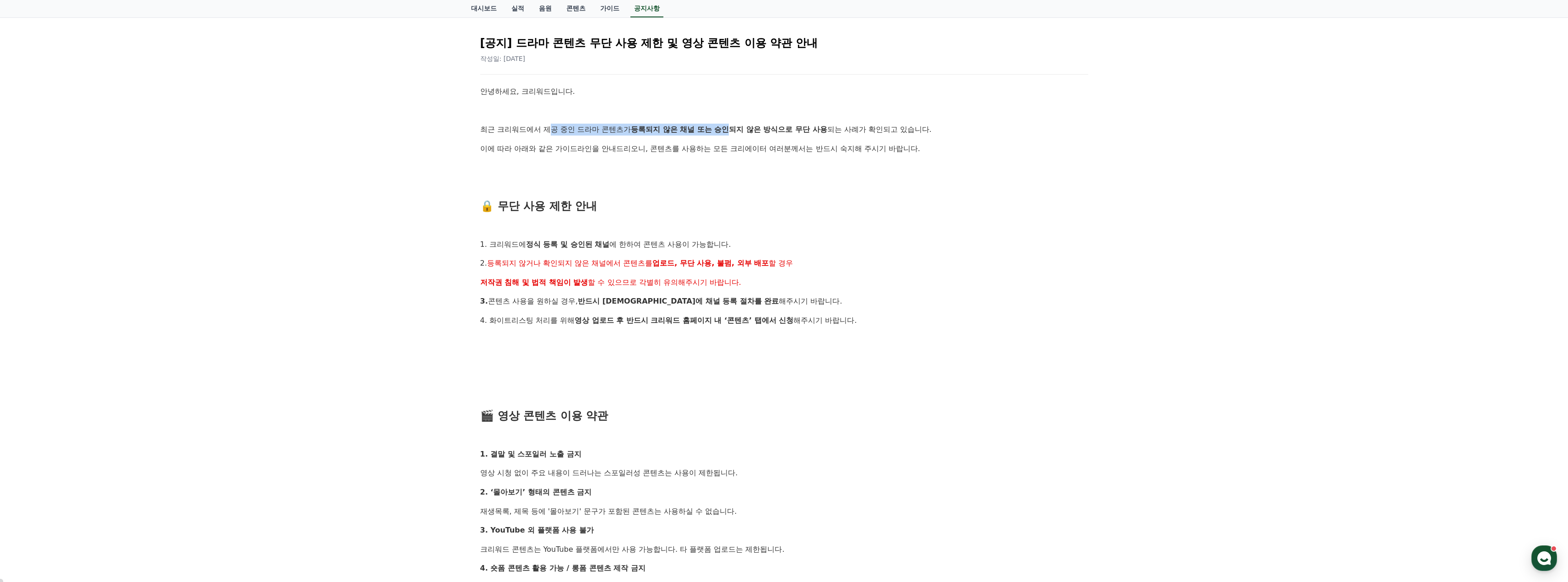
drag, startPoint x: 549, startPoint y: 128, endPoint x: 757, endPoint y: 130, distance: 208.0
click at [755, 130] on p "최근 크리워드에서 제공 중인 드라마 콘텐츠가 등록되지 않은 채널 또는 승인되지 않은 방식으로 무단 사용 되는 사례가 확인되고 있습니다." at bounding box center [784, 130] width 608 height 12
click at [757, 130] on strong "등록되지 않은 채널 또는 승인되지 않은 방식으로 무단 사용" at bounding box center [729, 129] width 197 height 9
drag, startPoint x: 658, startPoint y: 130, endPoint x: 836, endPoint y: 130, distance: 178.0
click at [827, 130] on strong "등록되지 않은 채널 또는 승인되지 않은 방식으로 무단 사용" at bounding box center [729, 129] width 197 height 9
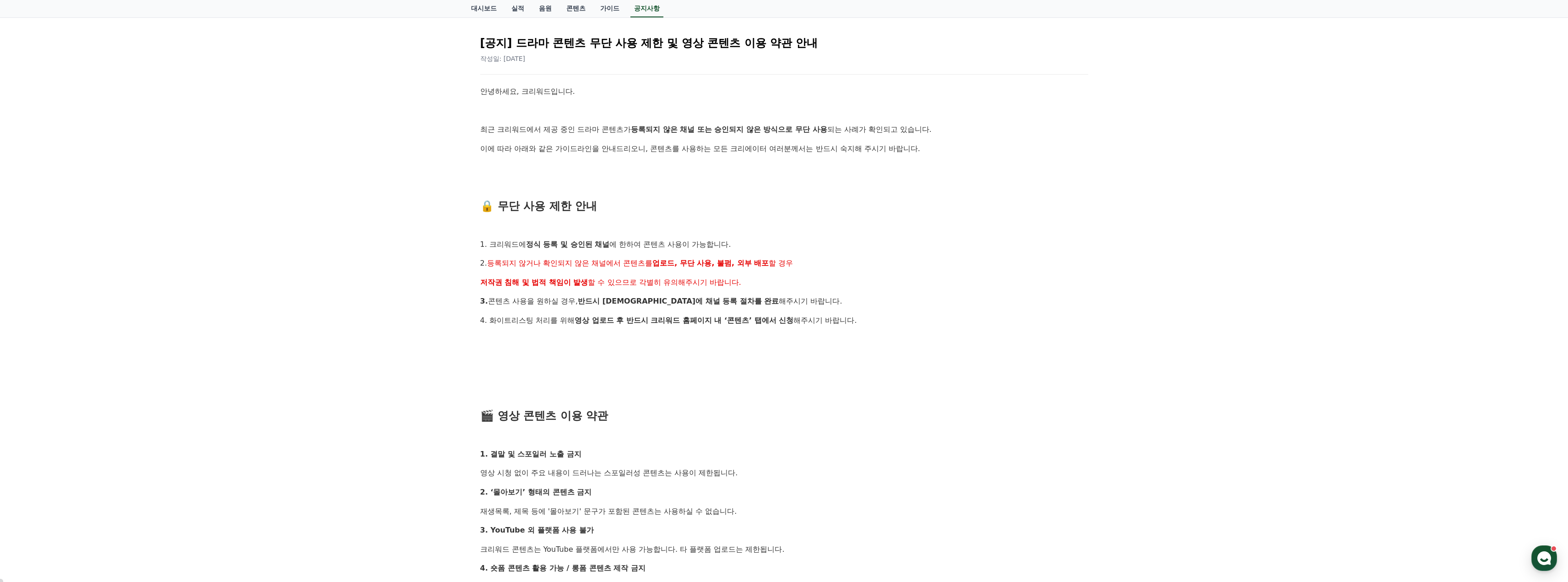
click at [836, 130] on p "최근 크리워드에서 제공 중인 드라마 콘텐츠가 등록되지 않은 채널 또는 승인되지 않은 방식으로 무단 사용 되는 사례가 확인되고 있습니다." at bounding box center [784, 130] width 608 height 12
drag, startPoint x: 729, startPoint y: 132, endPoint x: 866, endPoint y: 130, distance: 137.0
click at [857, 130] on p "최근 크리워드에서 제공 중인 드라마 콘텐츠가 등록되지 않은 채널 또는 승인되지 않은 방식으로 무단 사용 되는 사례가 확인되고 있습니다." at bounding box center [784, 130] width 608 height 12
click at [866, 130] on p "최근 크리워드에서 제공 중인 드라마 콘텐츠가 등록되지 않은 채널 또는 승인되지 않은 방식으로 무단 사용 되는 사례가 확인되고 있습니다." at bounding box center [784, 130] width 608 height 12
drag, startPoint x: 518, startPoint y: 206, endPoint x: 612, endPoint y: 207, distance: 94.0
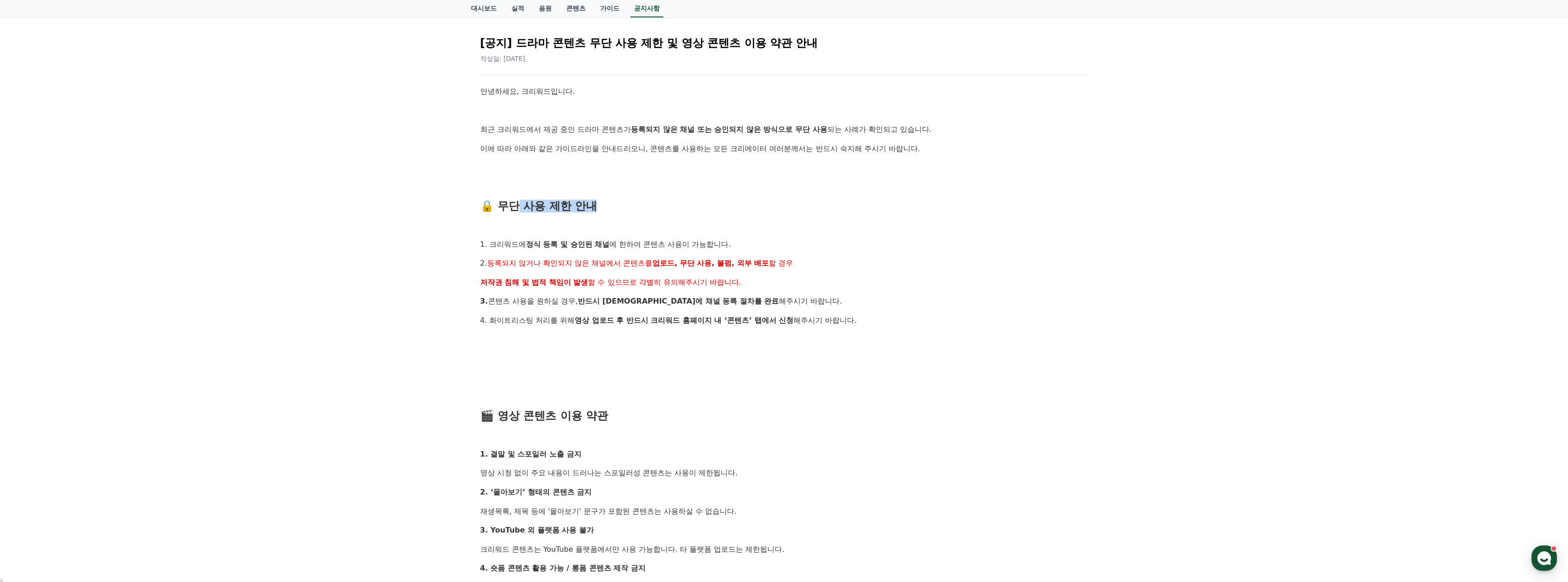
click at [612, 207] on h3 "🔒 무단 사용 제한 안내" at bounding box center [784, 206] width 608 height 12
drag, startPoint x: 545, startPoint y: 248, endPoint x: 705, endPoint y: 239, distance: 160.3
click at [690, 239] on p "1. 크리워드에 정식 등록 및 승인된 채널 에 한하여 콘텐츠 사용이 가능합니다." at bounding box center [784, 245] width 608 height 12
click at [705, 239] on p "1. 크리워드에 정식 등록 및 승인된 채널 에 한하여 콘텐츠 사용이 가능합니다." at bounding box center [784, 245] width 608 height 12
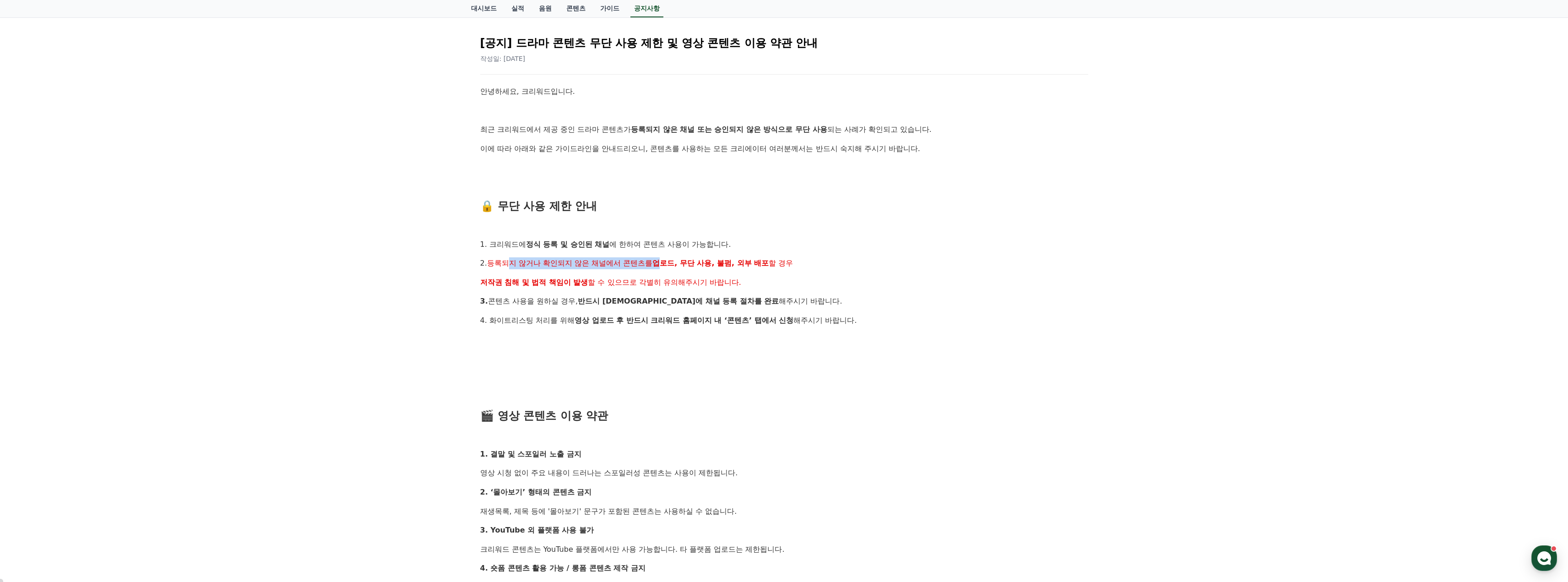
drag, startPoint x: 512, startPoint y: 260, endPoint x: 691, endPoint y: 258, distance: 179.0
click at [694, 258] on p "2. 등록되지 않거나 확인되지 않은 채널에서 콘텐츠를 업로드, 무단 사용, 불펌, 외부 배포 할 경우" at bounding box center [784, 264] width 608 height 12
click at [691, 258] on p "2. 등록되지 않거나 확인되지 않은 채널에서 콘텐츠를 업로드, 무단 사용, 불펌, 외부 배포 할 경우" at bounding box center [784, 264] width 608 height 12
drag, startPoint x: 587, startPoint y: 259, endPoint x: 740, endPoint y: 259, distance: 153.0
click at [740, 259] on p "2. 등록되지 않거나 확인되지 않은 채널에서 콘텐츠를 업로드, 무단 사용, 불펌, 외부 배포 할 경우" at bounding box center [784, 264] width 608 height 12
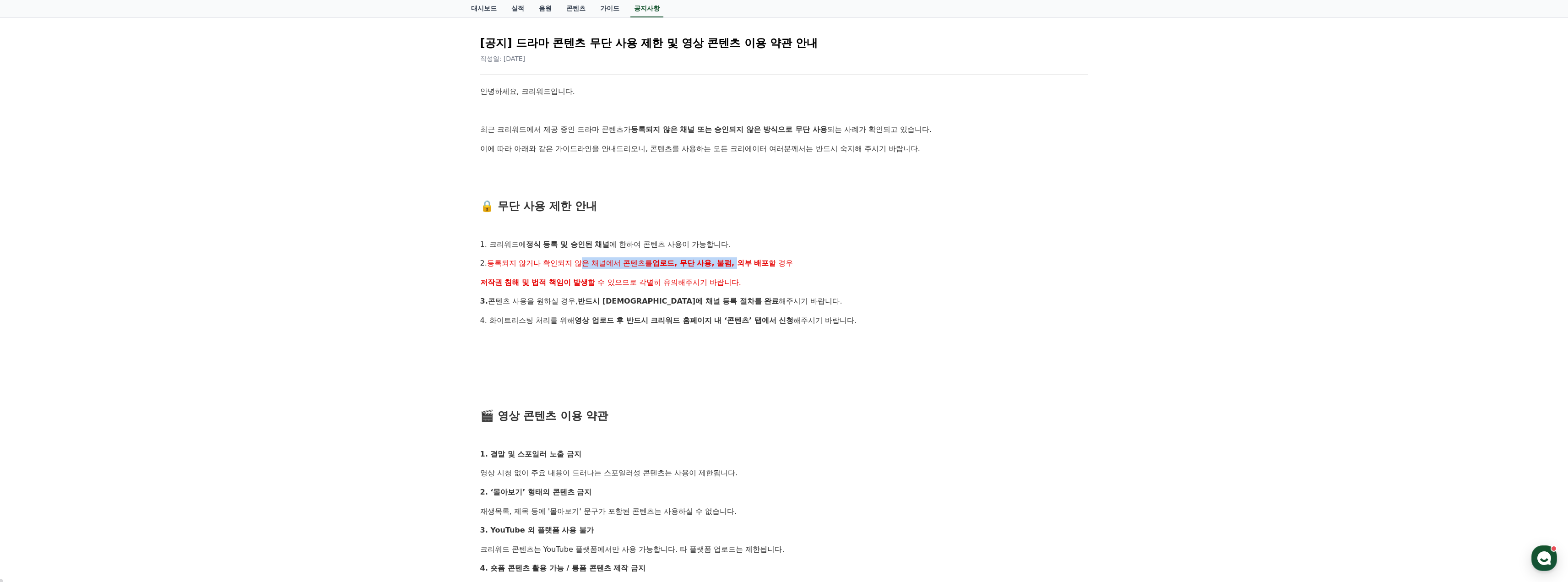
click at [740, 259] on strong "업로드, 무단 사용, 불펌, 외부 배포" at bounding box center [710, 263] width 116 height 9
drag, startPoint x: 495, startPoint y: 284, endPoint x: 672, endPoint y: 281, distance: 177.0
click at [671, 281] on p "저작권 침해 및 법적 책임이 발생 할 수 있으므로 각별히 유의해주시기 바랍니다." at bounding box center [784, 282] width 608 height 12
click at [672, 281] on span "할 수 있으므로 각별히 유의해주시기 바랍니다." at bounding box center [665, 282] width 153 height 9
drag, startPoint x: 555, startPoint y: 280, endPoint x: 713, endPoint y: 280, distance: 158.0
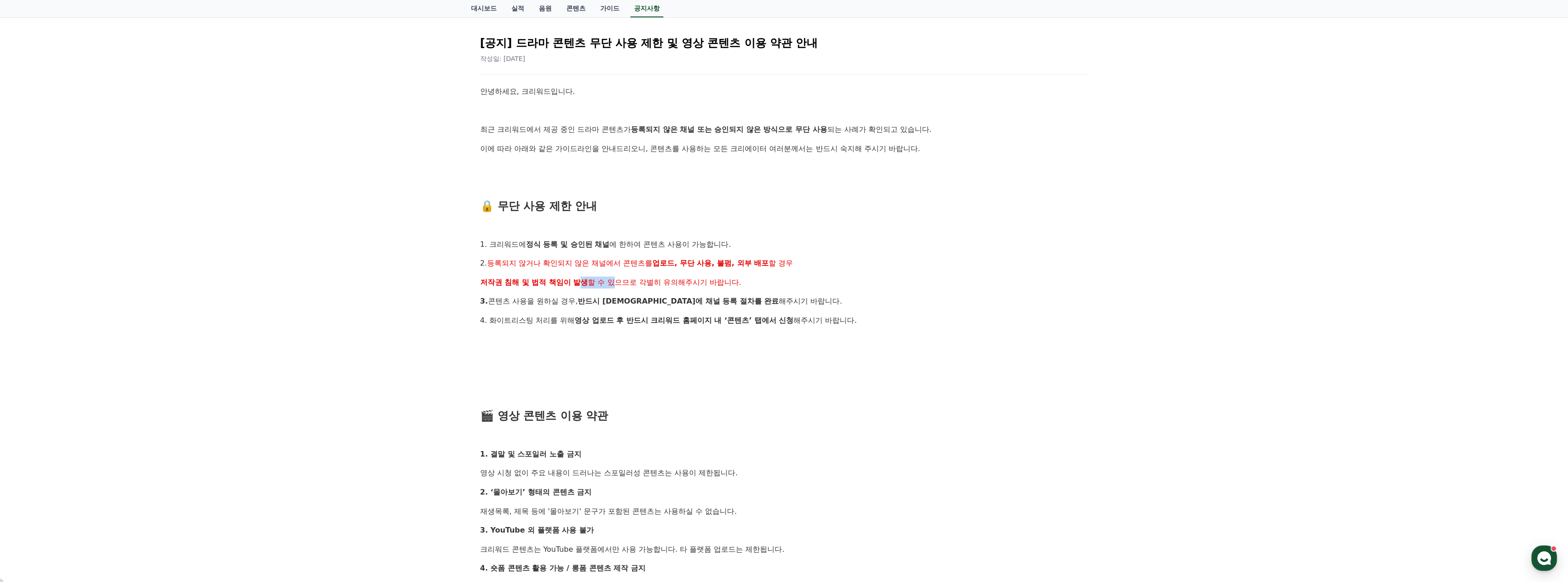
click at [701, 280] on p "저작권 침해 및 법적 책임이 발생 할 수 있으므로 각별히 유의해주시기 바랍니다." at bounding box center [784, 282] width 608 height 12
click at [713, 280] on span "할 수 있으므로 각별히 유의해주시기 바랍니다." at bounding box center [665, 282] width 153 height 9
drag, startPoint x: 506, startPoint y: 304, endPoint x: 695, endPoint y: 300, distance: 189.0
click at [693, 300] on p "3. 콘텐츠 사용을 원하실 경우, 반드시 사전에 채널 등록 절차를 완료 해주시기 바랍니다." at bounding box center [784, 301] width 608 height 12
click at [699, 299] on strong "반드시 사전에 채널 등록 절차를 완료" at bounding box center [678, 301] width 201 height 9
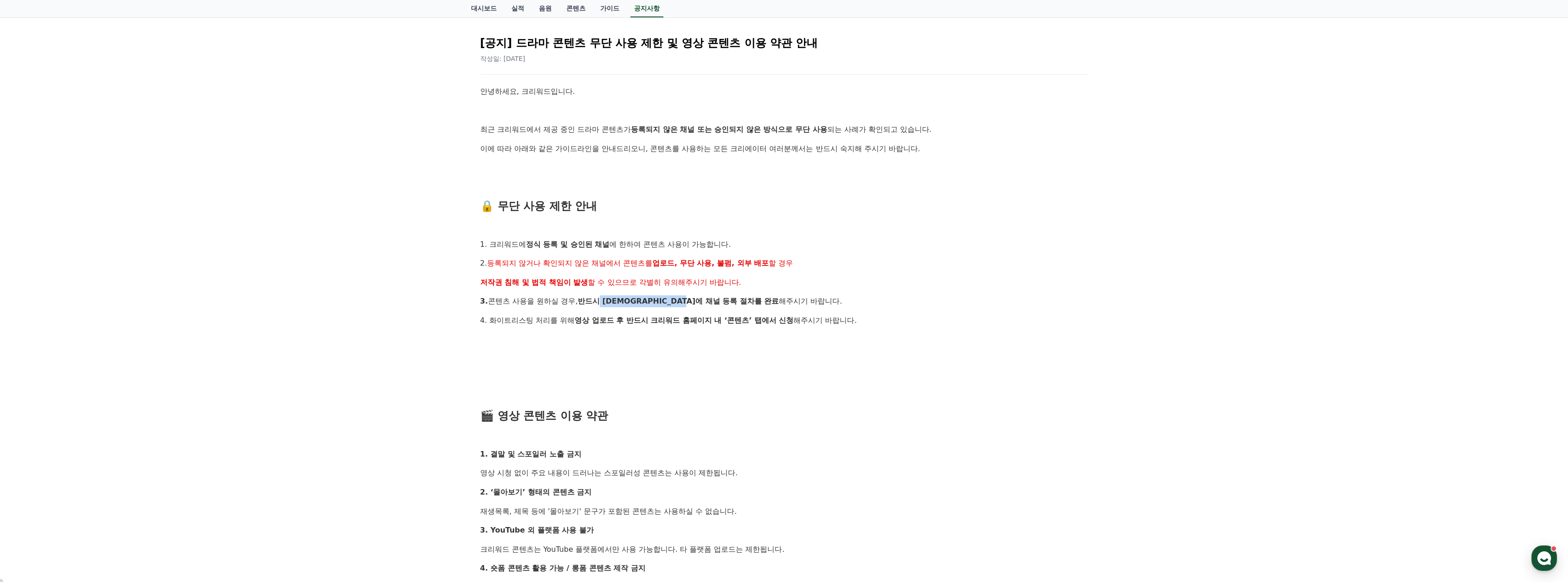
drag, startPoint x: 604, startPoint y: 302, endPoint x: 739, endPoint y: 298, distance: 135.1
click at [736, 298] on p "3. 콘텐츠 사용을 원하실 경우, 반드시 사전에 채널 등록 절차를 완료 해주시기 바랍니다." at bounding box center [784, 301] width 608 height 12
click at [747, 298] on p "3. 콘텐츠 사용을 원하실 경우, 반드시 사전에 채널 등록 절차를 완료 해주시기 바랍니다." at bounding box center [784, 301] width 608 height 12
drag, startPoint x: 519, startPoint y: 323, endPoint x: 749, endPoint y: 314, distance: 230.2
click at [740, 315] on p "4. 화이트리스팅 처리를 위해 영상 업로드 후 반드시 크리워드 홈페이지 내 ‘콘텐츠’ 탭에서 신청 해주시기 바랍니다." at bounding box center [784, 321] width 608 height 12
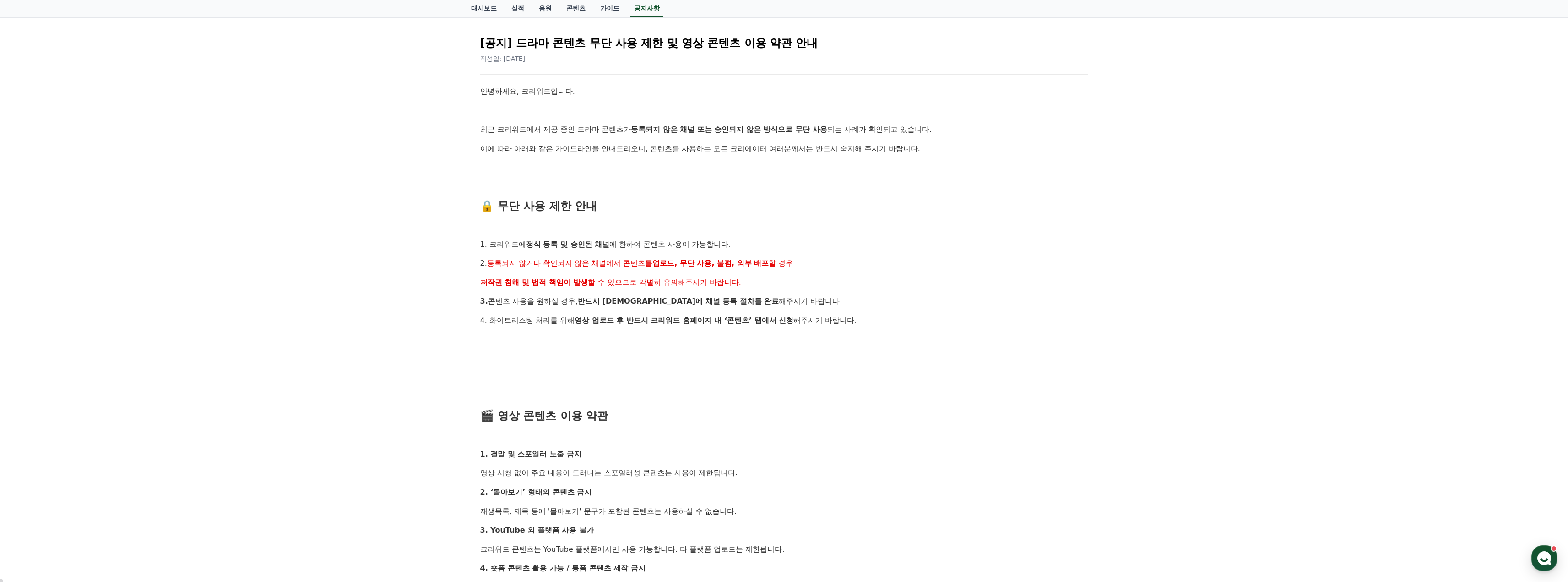
click at [749, 314] on div "안녕하세요, 크리워드입니다. 최근 크리워드에서 제공 중인 드라마 콘텐츠가 등록되지 않은 채널 또는 승인되지 않은 방식으로 무단 사용 되는 사례…" at bounding box center [784, 482] width 608 height 793
drag, startPoint x: 600, startPoint y: 317, endPoint x: 791, endPoint y: 314, distance: 191.0
click at [779, 316] on strong "영상 업로드 후 반드시 크리워드 홈페이지 내 ‘콘텐츠’ 탭에서 신청" at bounding box center [684, 320] width 219 height 9
click at [791, 315] on p "4. 화이트리스팅 처리를 위해 영상 업로드 후 반드시 크리워드 홈페이지 내 ‘콘텐츠’ 탭에서 신청 해주시기 바랍니다." at bounding box center [784, 321] width 608 height 12
drag, startPoint x: 664, startPoint y: 316, endPoint x: 812, endPoint y: 315, distance: 148.0
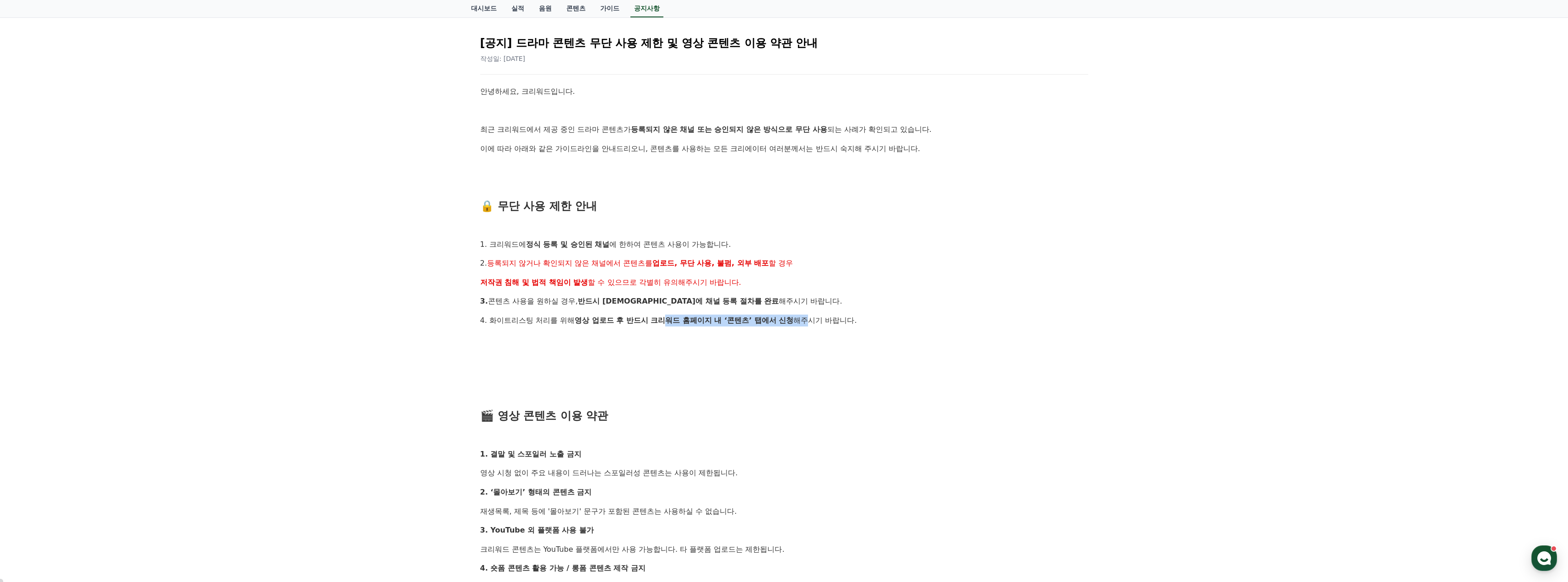
click at [810, 315] on p "4. 화이트리스팅 처리를 위해 영상 업로드 후 반드시 크리워드 홈페이지 내 ‘콘텐츠’ 탭에서 신청 해주시기 바랍니다." at bounding box center [784, 321] width 608 height 12
click at [812, 315] on p "4. 화이트리스팅 처리를 위해 영상 업로드 후 반드시 크리워드 홈페이지 내 ‘콘텐츠’ 탭에서 신청 해주시기 바랍니다." at bounding box center [784, 321] width 608 height 12
drag, startPoint x: 710, startPoint y: 317, endPoint x: 830, endPoint y: 317, distance: 120.0
click at [827, 317] on p "4. 화이트리스팅 처리를 위해 영상 업로드 후 반드시 크리워드 홈페이지 내 ‘콘텐츠’ 탭에서 신청 해주시기 바랍니다." at bounding box center [784, 321] width 608 height 12
click at [833, 317] on p "4. 화이트리스팅 처리를 위해 영상 업로드 후 반드시 크리워드 홈페이지 내 ‘콘텐츠’ 탭에서 신청 해주시기 바랍니다." at bounding box center [784, 321] width 608 height 12
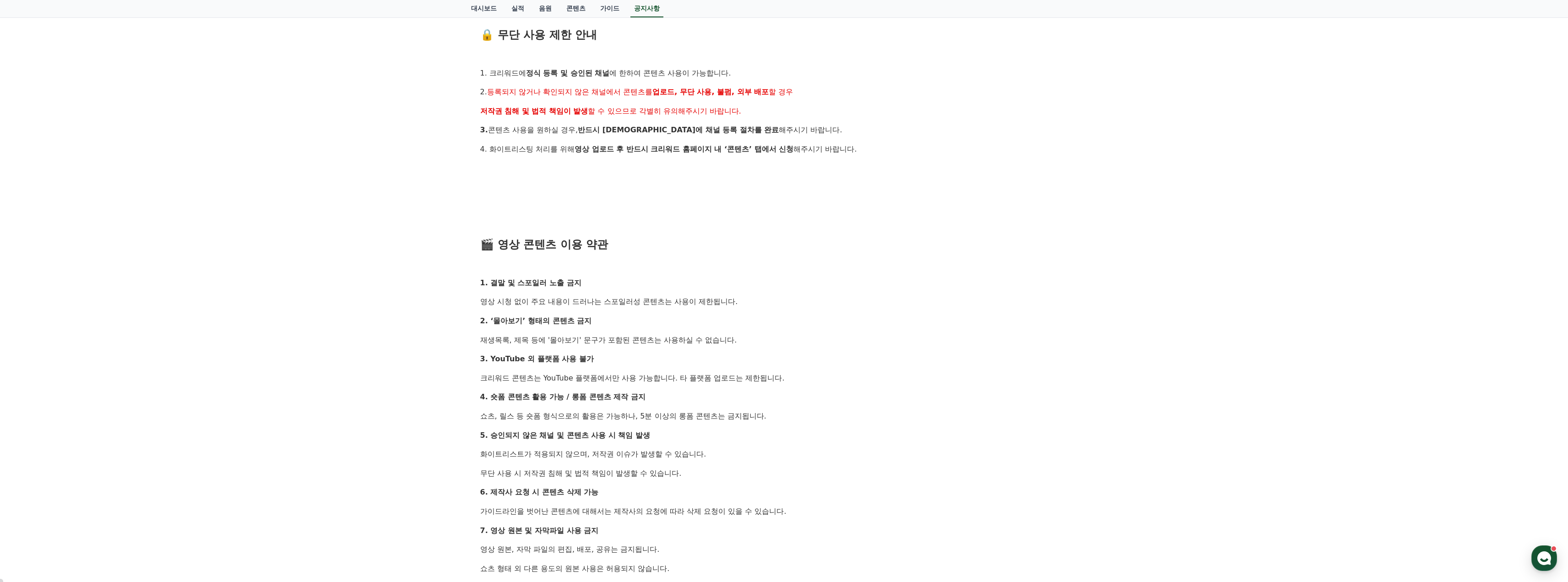
scroll to position [275, 0]
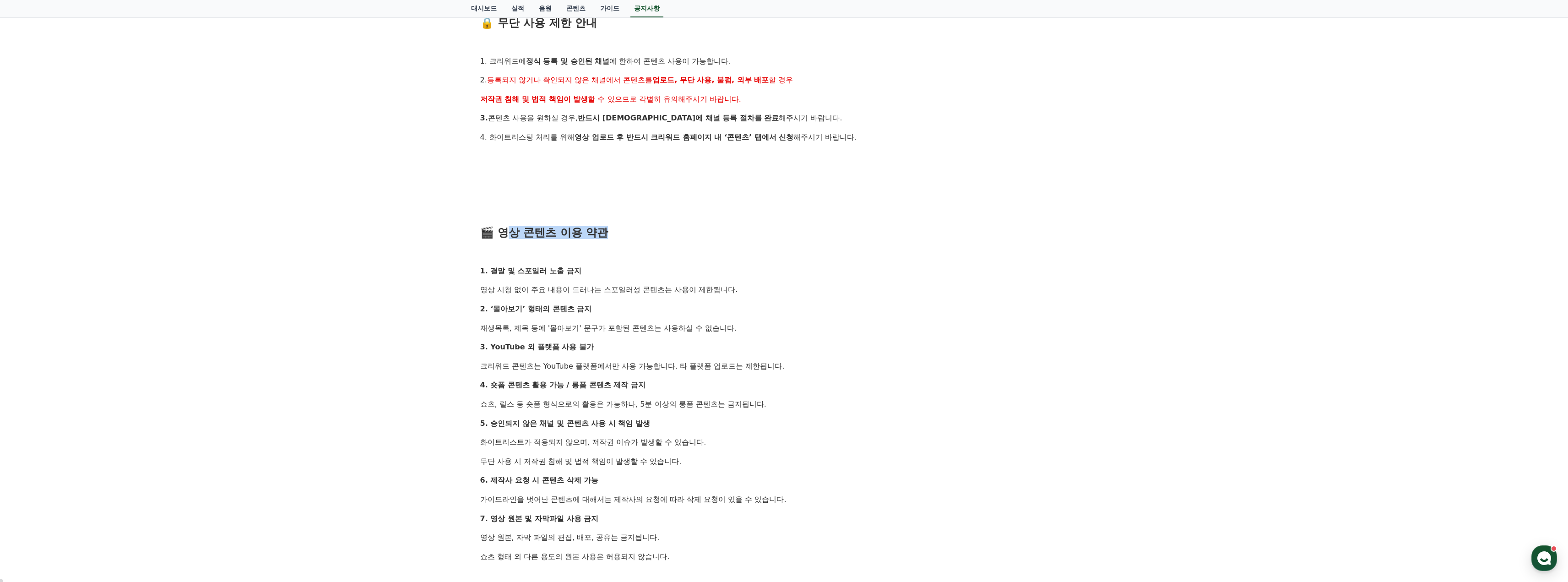
drag, startPoint x: 515, startPoint y: 228, endPoint x: 659, endPoint y: 234, distance: 144.1
click at [659, 233] on h3 "🎬 영상 콘텐츠 이용 약관" at bounding box center [784, 233] width 608 height 12
click at [659, 234] on h3 "🎬 영상 콘텐츠 이용 약관" at bounding box center [784, 233] width 608 height 12
drag, startPoint x: 513, startPoint y: 228, endPoint x: 618, endPoint y: 232, distance: 105.1
click at [617, 232] on h3 "🎬 영상 콘텐츠 이용 약관" at bounding box center [784, 233] width 608 height 12
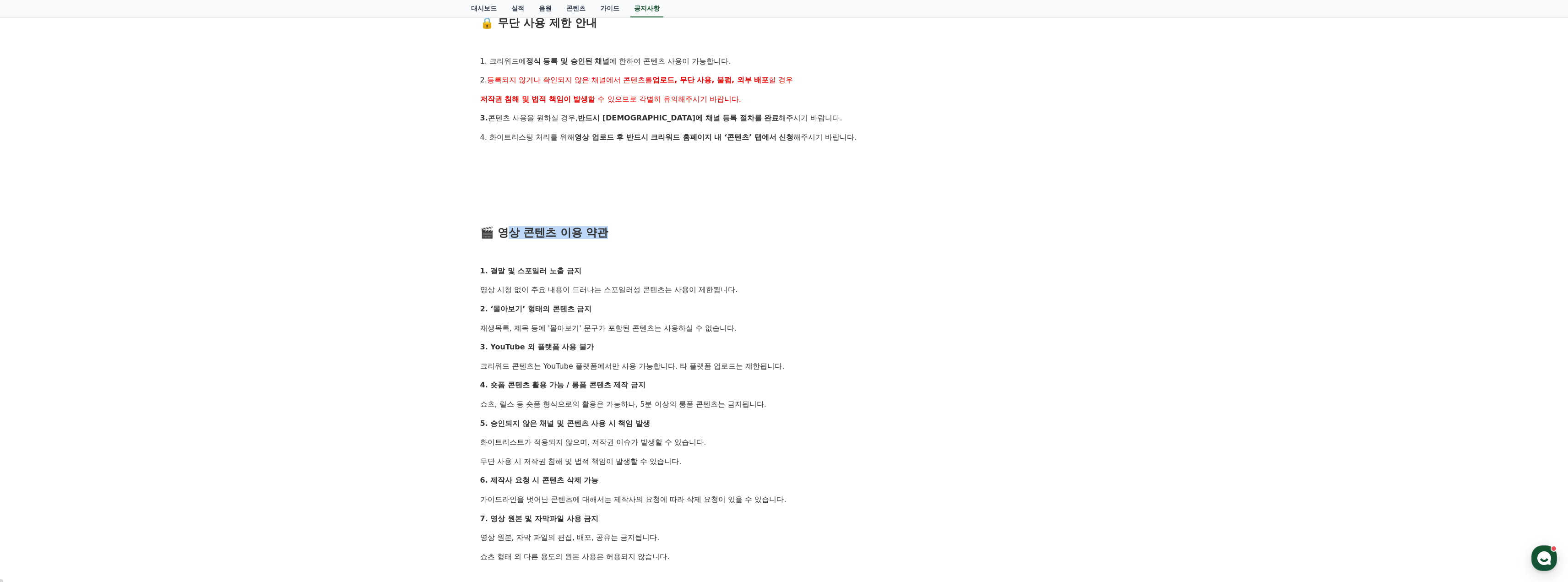
click at [619, 232] on h3 "🎬 영상 콘텐츠 이용 약관" at bounding box center [784, 233] width 608 height 12
drag, startPoint x: 511, startPoint y: 271, endPoint x: 572, endPoint y: 268, distance: 61.1
click at [572, 268] on strong "1. 결말 및 스포일러 노출 금지" at bounding box center [531, 271] width 101 height 9
drag, startPoint x: 578, startPoint y: 292, endPoint x: 751, endPoint y: 289, distance: 173.0
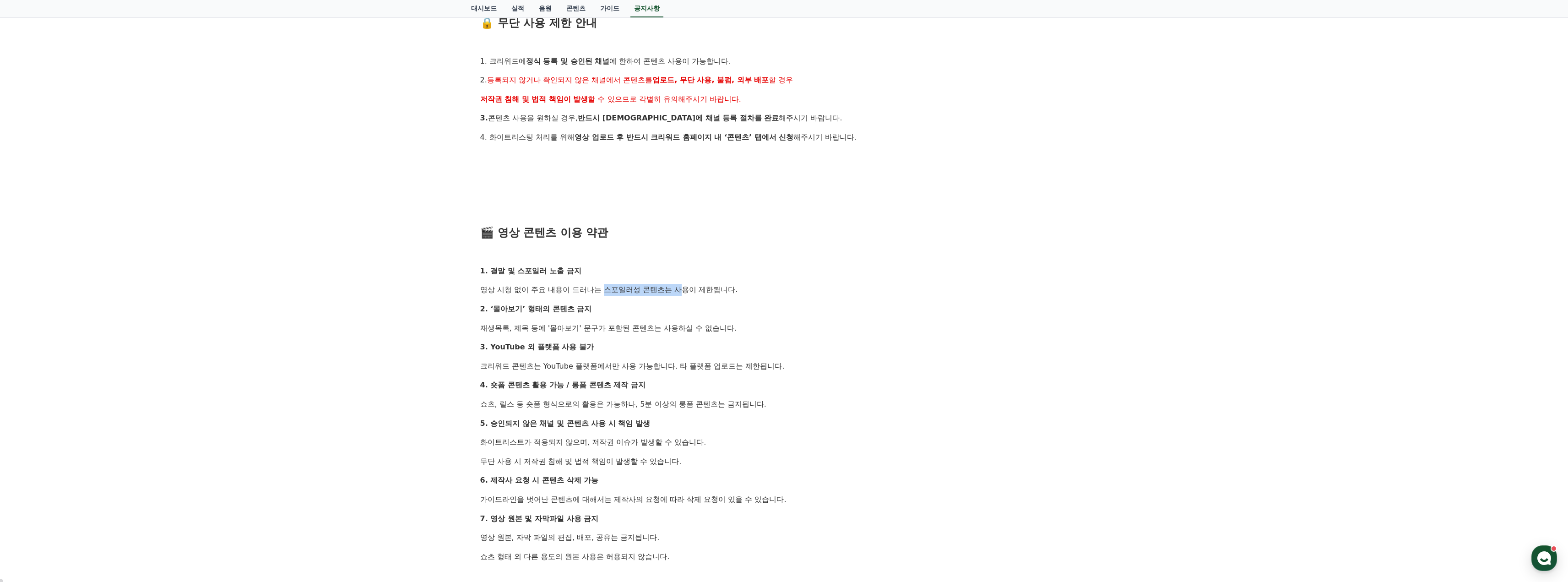
click at [747, 289] on p "영상 시청 없이 주요 내용이 드러나는 스포일러성 콘텐츠는 사용이 제한됩니다." at bounding box center [784, 290] width 608 height 12
click at [755, 289] on p "영상 시청 없이 주요 내용이 드러나는 스포일러성 콘텐츠는 사용이 제한됩니다." at bounding box center [784, 290] width 608 height 12
drag, startPoint x: 507, startPoint y: 289, endPoint x: 670, endPoint y: 289, distance: 163.0
click at [668, 289] on p "영상 시청 없이 주요 내용이 드러나는 스포일러성 콘텐츠는 사용이 제한됩니다." at bounding box center [784, 290] width 608 height 12
click at [670, 289] on p "영상 시청 없이 주요 내용이 드러나는 스포일러성 콘텐츠는 사용이 제한됩니다." at bounding box center [784, 290] width 608 height 12
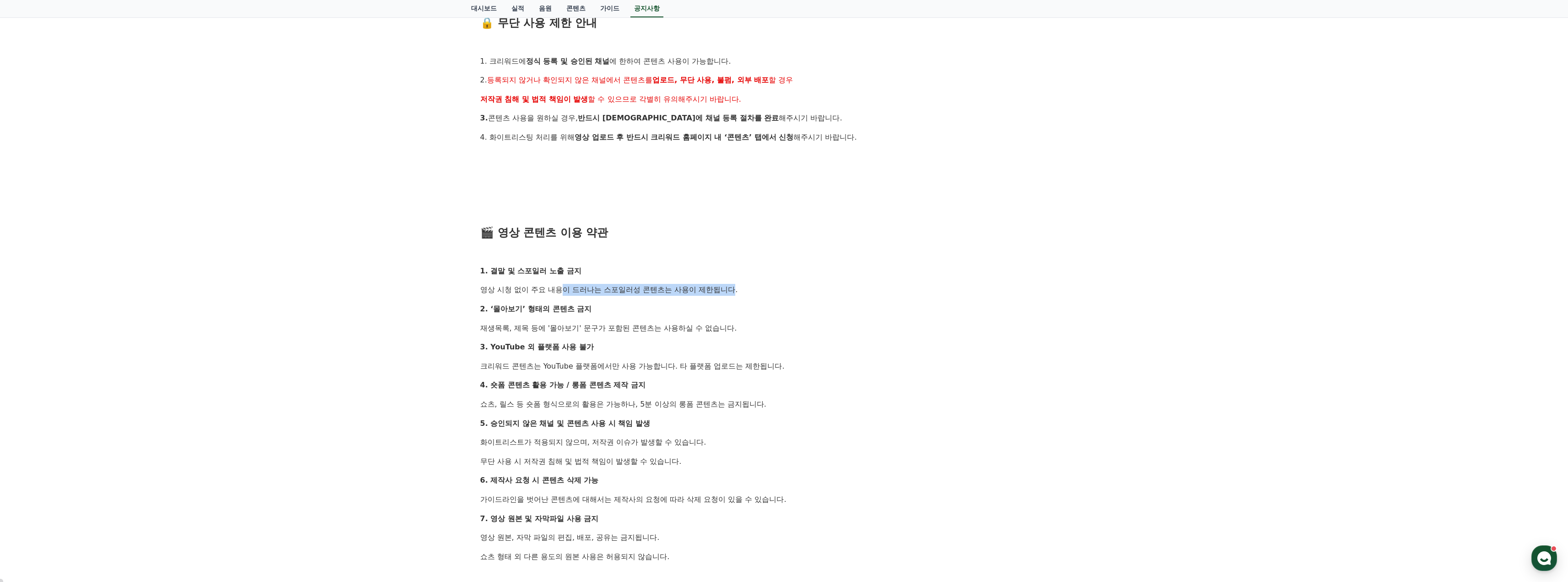
drag, startPoint x: 538, startPoint y: 291, endPoint x: 719, endPoint y: 287, distance: 181.0
click at [716, 287] on p "영상 시청 없이 주요 내용이 드러나는 스포일러성 콘텐츠는 사용이 제한됩니다." at bounding box center [784, 290] width 608 height 12
click at [725, 287] on p "영상 시청 없이 주요 내용이 드러나는 스포일러성 콘텐츠는 사용이 제한됩니다." at bounding box center [784, 290] width 608 height 12
drag, startPoint x: 579, startPoint y: 291, endPoint x: 733, endPoint y: 287, distance: 154.1
click at [721, 289] on p "영상 시청 없이 주요 내용이 드러나는 스포일러성 콘텐츠는 사용이 제한됩니다." at bounding box center [784, 290] width 608 height 12
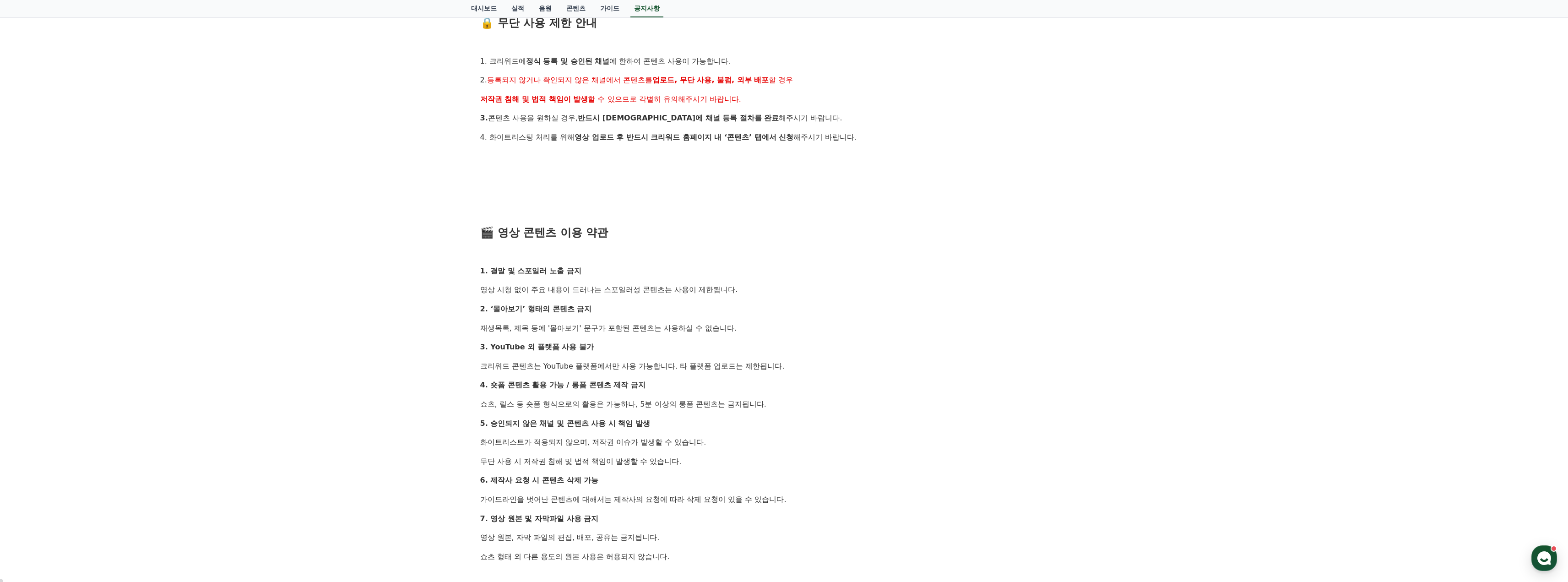
click at [732, 287] on p "영상 시청 없이 주요 내용이 드러나는 스포일러성 콘텐츠는 사용이 제한됩니다." at bounding box center [784, 290] width 608 height 12
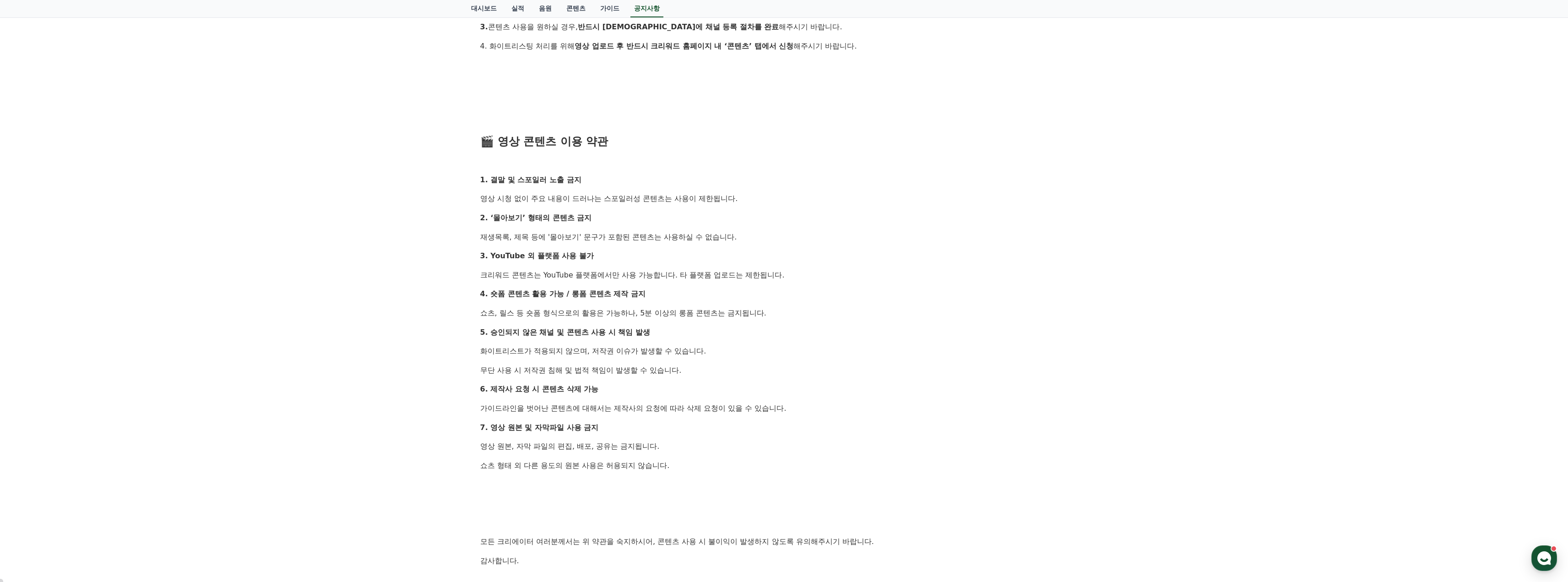
scroll to position [366, 0]
drag, startPoint x: 502, startPoint y: 196, endPoint x: 708, endPoint y: 194, distance: 206.0
click at [707, 194] on p "영상 시청 없이 주요 내용이 드러나는 스포일러성 콘텐츠는 사용이 제한됩니다." at bounding box center [784, 198] width 608 height 12
click at [708, 194] on p "영상 시청 없이 주요 내용이 드러나는 스포일러성 콘텐츠는 사용이 제한됩니다." at bounding box center [784, 198] width 608 height 12
drag, startPoint x: 494, startPoint y: 214, endPoint x: 610, endPoint y: 217, distance: 116.0
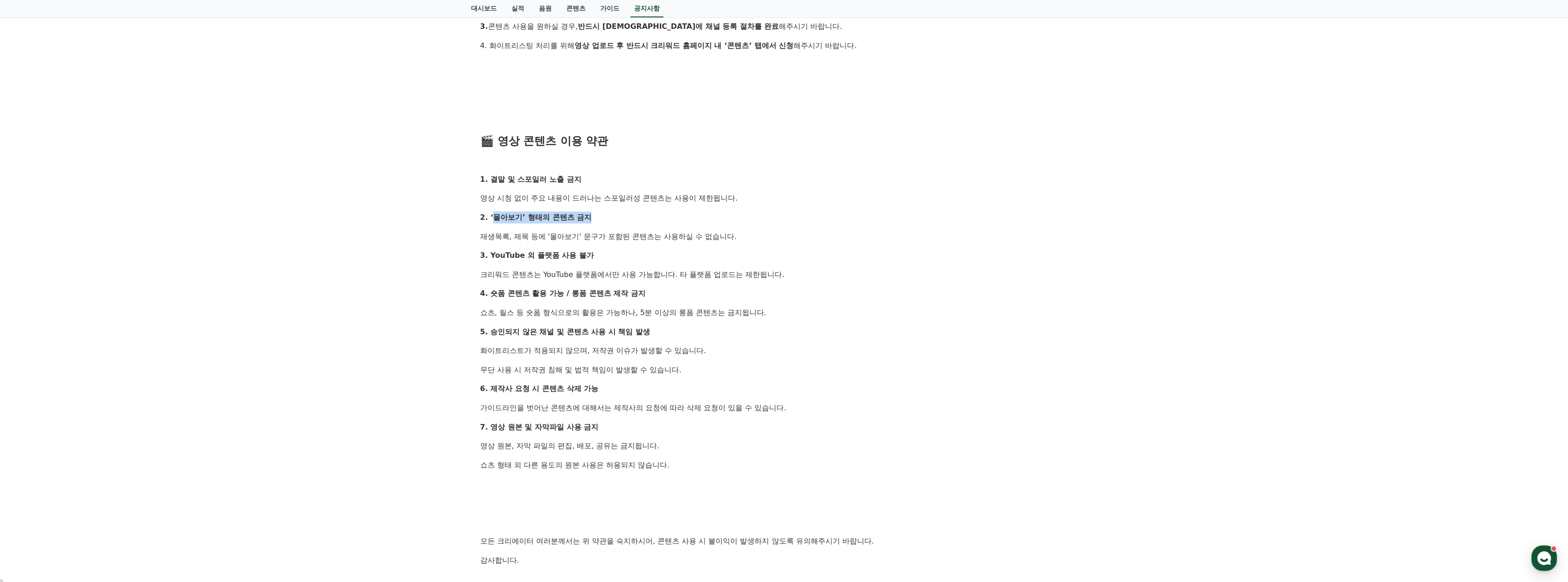
click at [616, 216] on p "2. ‘몰아보기’ 형태의 콘텐츠 금지" at bounding box center [784, 217] width 608 height 12
drag, startPoint x: 610, startPoint y: 217, endPoint x: 578, endPoint y: 236, distance: 37.2
click at [609, 217] on p "2. ‘몰아보기’ 형태의 콘텐츠 금지" at bounding box center [784, 217] width 608 height 12
drag, startPoint x: 505, startPoint y: 258, endPoint x: 637, endPoint y: 257, distance: 132.0
click at [637, 257] on p "3. YouTube 외 플랫폼 사용 불가" at bounding box center [784, 256] width 608 height 12
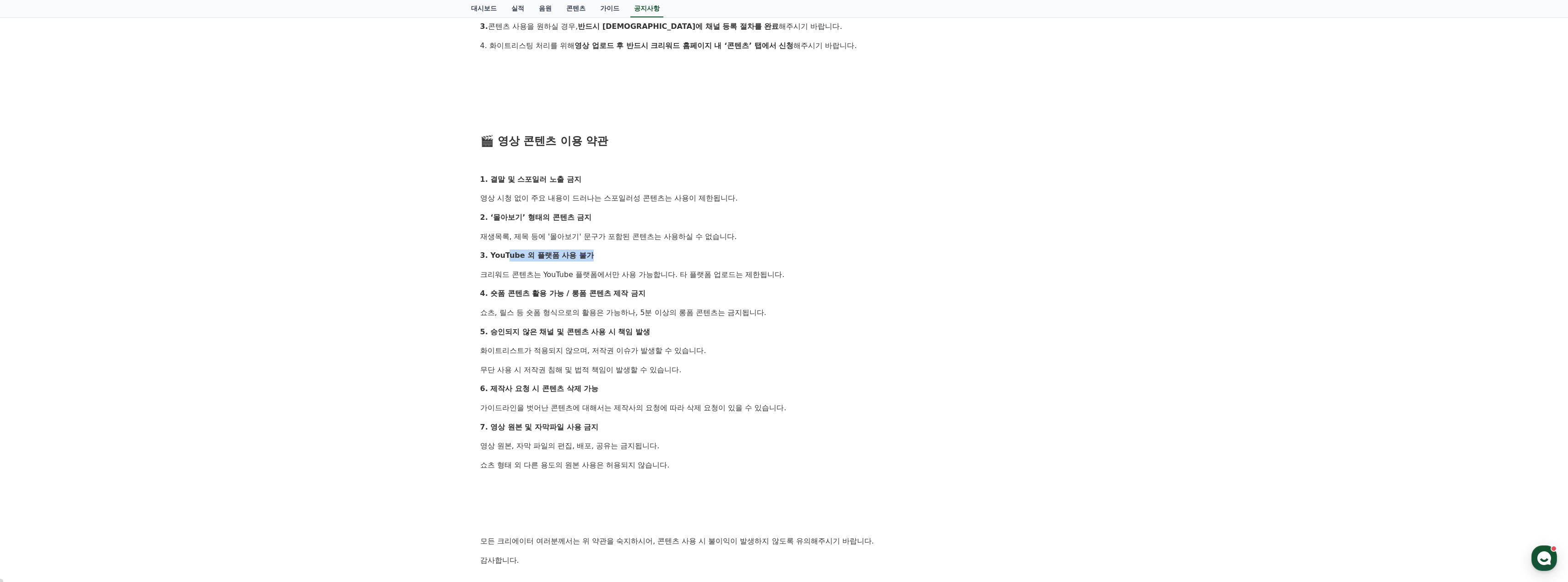
drag, startPoint x: 636, startPoint y: 258, endPoint x: 631, endPoint y: 261, distance: 5.8
click at [636, 258] on p "3. YouTube 외 플랫폼 사용 불가" at bounding box center [784, 256] width 608 height 12
drag, startPoint x: 544, startPoint y: 276, endPoint x: 768, endPoint y: 272, distance: 224.0
click at [768, 272] on p "크리워드 콘텐츠는 YouTube 플랫폼에서만 사용 가능합니다. 타 플랫폼 업로드는 제한됩니다." at bounding box center [784, 275] width 608 height 12
click at [768, 272] on p "크리워드 콘텐츠는 YouTube 플랫폼에서만 사용 가능합니다. 타 플랫폼 업로드는 제한됩니다." at bounding box center [784, 275] width 608 height 12
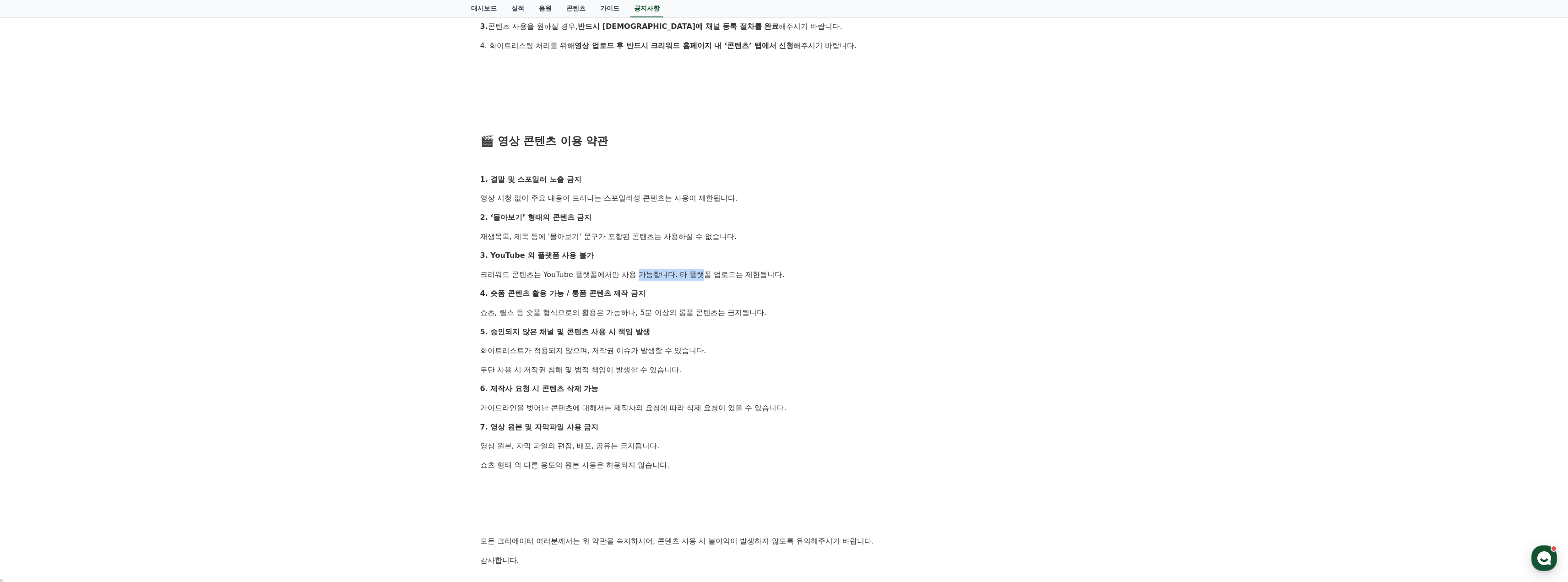
drag, startPoint x: 618, startPoint y: 273, endPoint x: 797, endPoint y: 273, distance: 179.0
click at [773, 273] on p "크리워드 콘텐츠는 YouTube 플랫폼에서만 사용 가능합니다. 타 플랫폼 업로드는 제한됩니다." at bounding box center [784, 275] width 608 height 12
click at [795, 273] on p "크리워드 콘텐츠는 YouTube 플랫폼에서만 사용 가능합니다. 타 플랫폼 업로드는 제한됩니다." at bounding box center [784, 275] width 608 height 12
drag, startPoint x: 514, startPoint y: 295, endPoint x: 657, endPoint y: 292, distance: 143.0
click at [651, 293] on p "4. 숏폼 콘텐츠 활용 가능 / 롱폼 콘텐츠 제작 금지" at bounding box center [784, 293] width 608 height 12
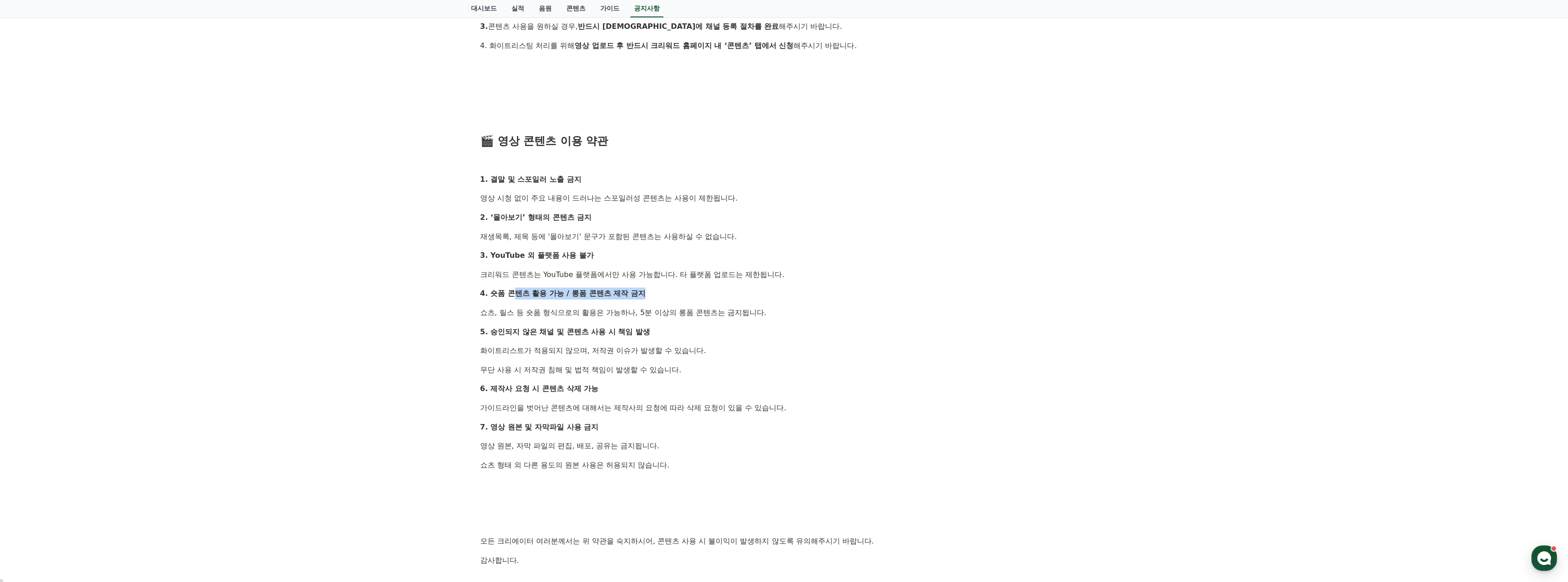
click at [657, 292] on p "4. 숏폼 콘텐츠 활용 가능 / 롱폼 콘텐츠 제작 금지" at bounding box center [784, 293] width 608 height 12
drag
click at [778, 309] on p "쇼츠, 릴스 등 숏폼 형식으로의 활용은 가능하나, 5분 이상의 롱폼 콘텐츠는 금지됩니다." at bounding box center [784, 313] width 608 height 12
click at [660, 309] on p "쇼츠, 릴스 등 숏폼 형식으로의 활용은 가능하나, 5분 이상의 롱폼 콘텐츠는 금지됩니다." at bounding box center [784, 313] width 608 height 12
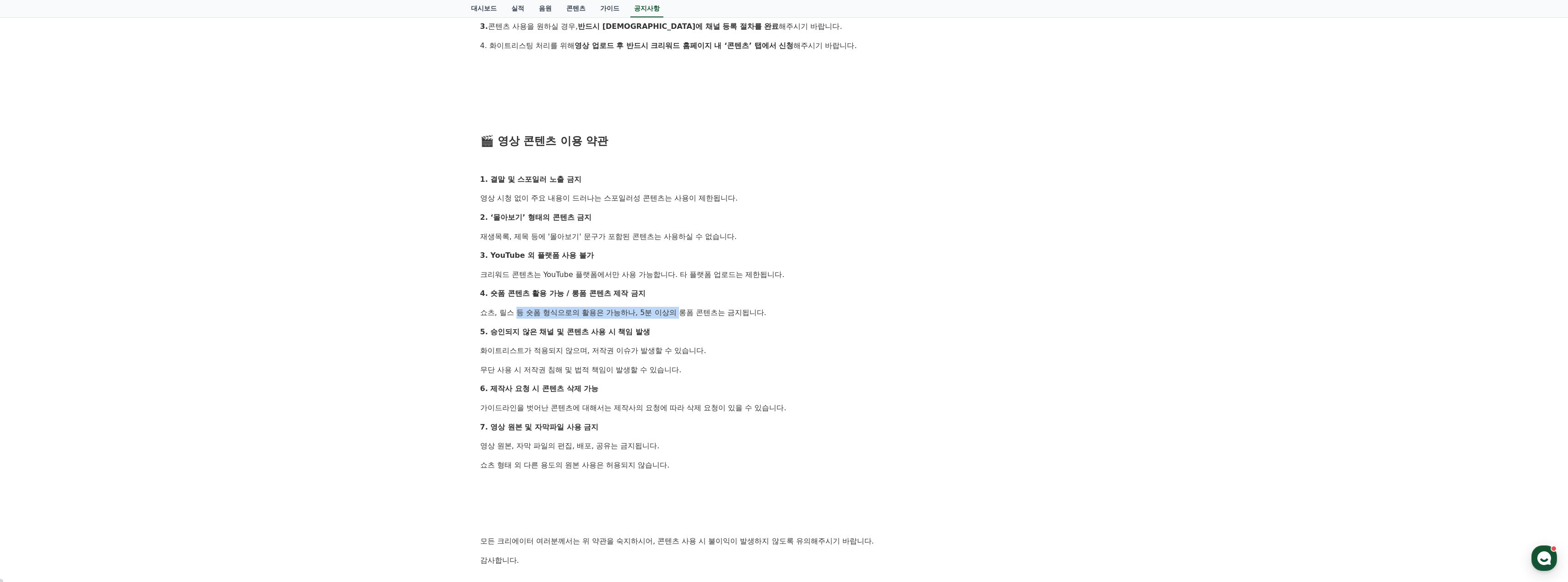
click at [660, 309] on p "쇼츠, 릴스 등 숏폼 형식으로의 활용은 가능하나, 5분 이상의 롱폼 콘텐츠는 금지됩니다." at bounding box center [784, 313] width 608 height 12
click at [695, 292] on p "4. 숏폼 콘텐츠 활용 가능 / 롱폼 콘텐츠 제작 금지" at bounding box center [784, 293] width 608 height 12
click at [636, 292] on strong "4. 숏폼 콘텐츠 활용 가능 / 롱폼 콘텐츠 제작 금지" at bounding box center [563, 293] width 166 height 9
click at [649, 293] on p "4. 숏폼 콘텐츠 활용 가능 / 롱폼 콘텐츠 제작 금지" at bounding box center [784, 293] width 608 height 12
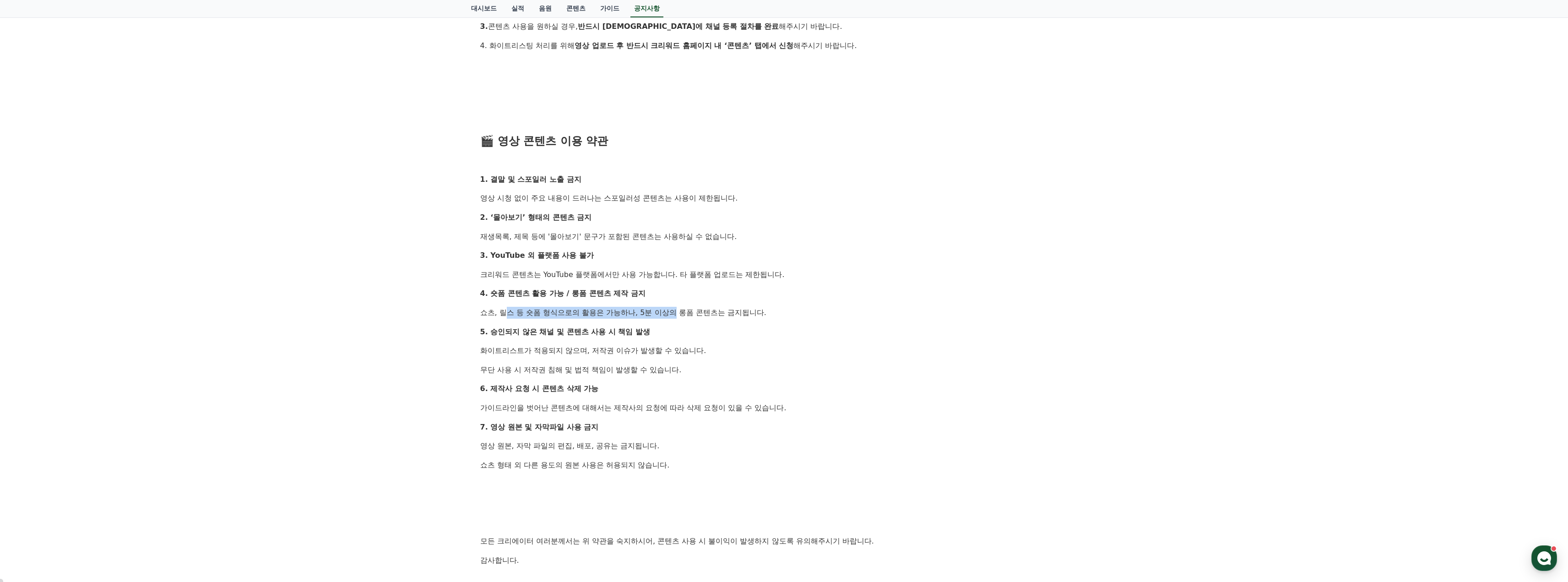
click at [657, 313] on p "쇼츠, 릴스 등 숏폼 형식으로의 활용은 가능하나, 5분 이상의 롱폼 콘텐츠는 금지됩니다." at bounding box center [784, 313] width 608 height 12
click at [656, 313] on p "쇼츠, 릴스 등 숏폼 형식으로의 활용은 가능하나, 5분 이상의 롱폼 콘텐츠는 금지됩니다." at bounding box center [784, 313] width 608 height 12
click at [687, 311] on p "쇼츠, 릴스 등 숏폼 형식으로의 활용은 가능하나, 5분 이상의 롱폼 콘텐츠는 금지됩니다." at bounding box center [784, 313] width 608 height 12
click at [699, 311] on p "쇼츠, 릴스 등 숏폼 형식으로의 활용은 가능하나, 5분 이상의 롱폼 콘텐츠는 금지됩니다." at bounding box center [784, 313] width 608 height 12
click at [698, 313] on p "쇼츠, 릴스 등 숏폼 형식으로의 활용은 가능하나, 5분 이상의 롱폼 콘텐츠는 금지됩니다." at bounding box center [784, 313] width 608 height 12
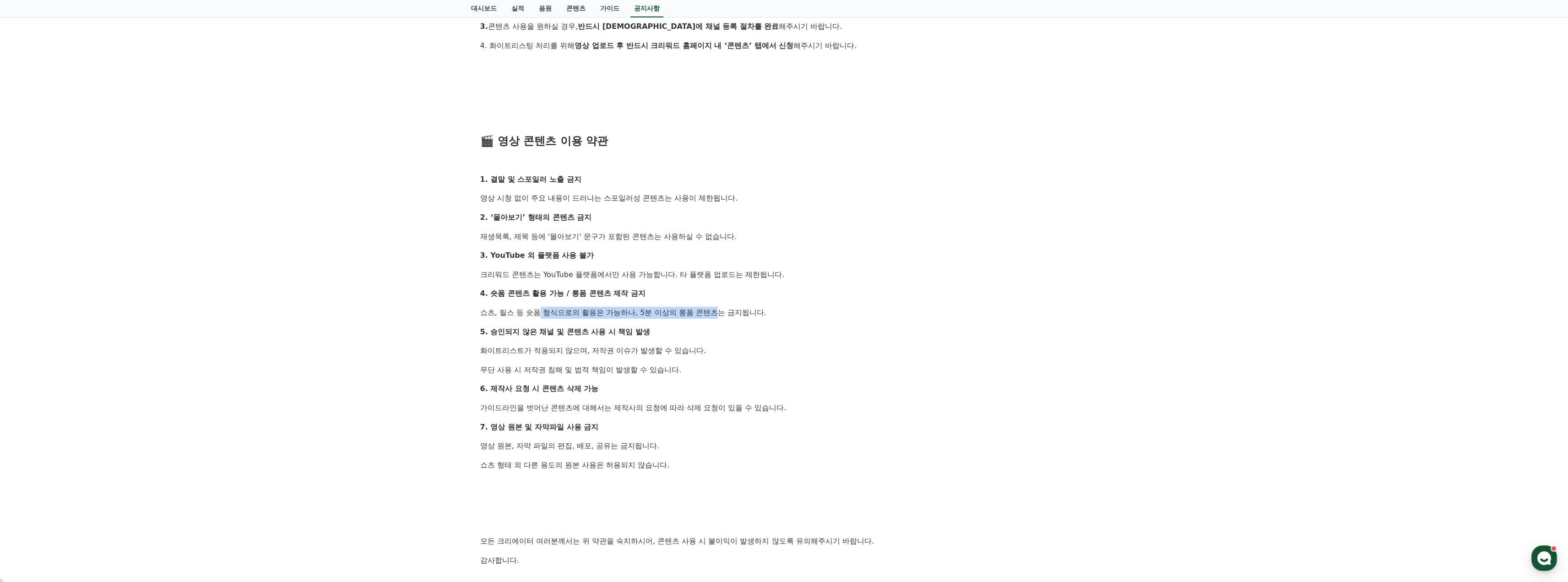
click at [698, 313] on p "쇼츠, 릴스 등 숏폼 형식으로의 활용은 가능하나, 5분 이상의 롱폼 콘텐츠는 금지됩니다." at bounding box center [784, 313] width 608 height 12
click at [716, 309] on p "쇼츠, 릴스 등 숏폼 형식으로의 활용은 가능하나, 5분 이상의 롱폼 콘텐츠는 금지됩니다." at bounding box center [784, 313] width 608 height 12
click at [716, 309] on p "쇼츠, 릴스 등 숏폼 형식으로의 활용은 가능하나, 5분 이상의 롱폼 콘텐츠는 금지됩니다." at bounding box center [784, 313] width 608 height 12
click at [760, 309] on p "쇼츠, 릴스 등 숏폼 형식으로의 활용은 가능하나, 5분 이상의 롱폼 콘텐츠는 금지됩니다." at bounding box center [784, 313] width 608 height 12
click at [764, 312] on p "쇼츠, 릴스 등 숏폼 형식으로의 활용은 가능하나, 5분 이상의 롱폼 콘텐츠는 금지됩니다." at bounding box center [784, 313] width 608 height 12
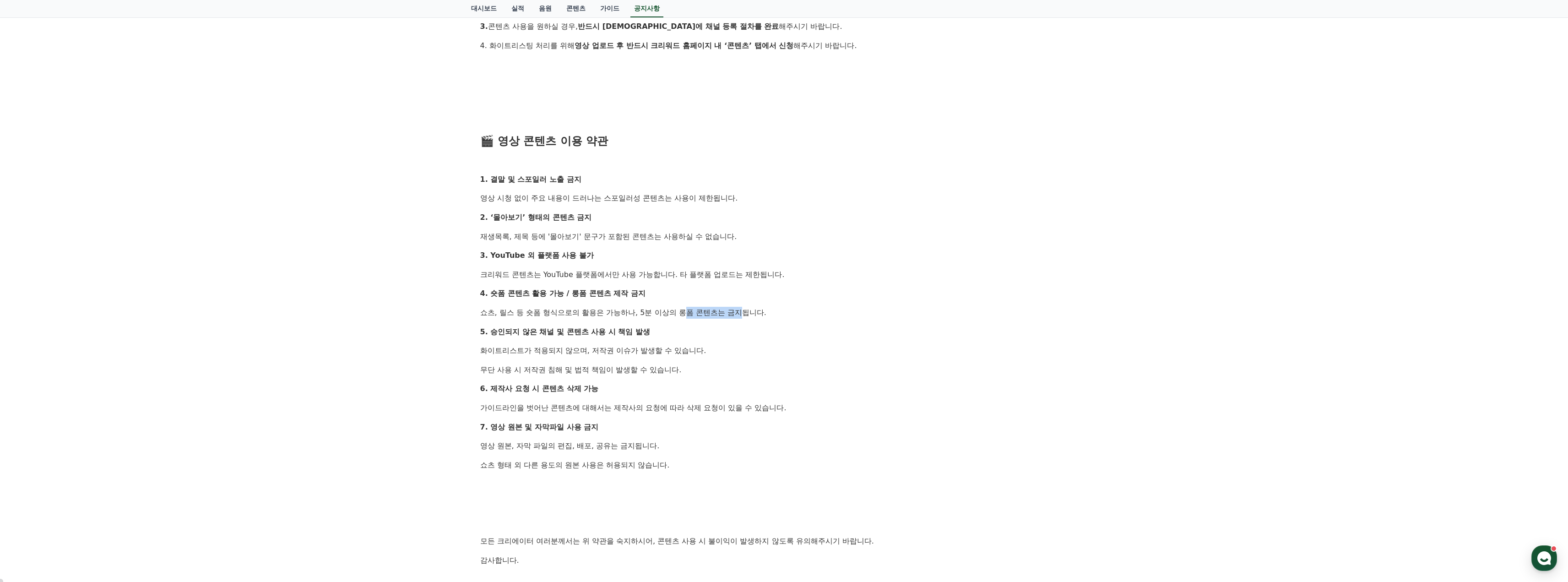
click at [765, 309] on p "쇼츠, 릴스 등 숏폼 형식으로의 활용은 가능하나, 5분 이상의 롱폼 콘텐츠는 금지됩니다." at bounding box center [784, 313] width 608 height 12
click at [770, 309] on p "쇼츠, 릴스 등 숏폼 형식으로의 활용은 가능하나, 5분 이상의 롱폼 콘텐츠는 금지됩니다." at bounding box center [784, 313] width 608 height 12
click at [696, 310] on p "쇼츠, 릴스 등 숏폼 형식으로의 활용은 가능하나, 5분 이상의 롱폼 콘텐츠는 금지됩니다." at bounding box center [784, 313] width 608 height 12
click at [701, 310] on p "쇼츠, 릴스 등 숏폼 형식으로의 활용은 가능하나, 5분 이상의 롱폼 콘텐츠는 금지됩니다." at bounding box center [784, 313] width 608 height 12
click at [719, 310] on p "쇼츠, 릴스 등 숏폼 형식으로의 활용은 가능하나, 5분 이상의 롱폼 콘텐츠는 금지됩니다." at bounding box center [784, 313] width 608 height 12
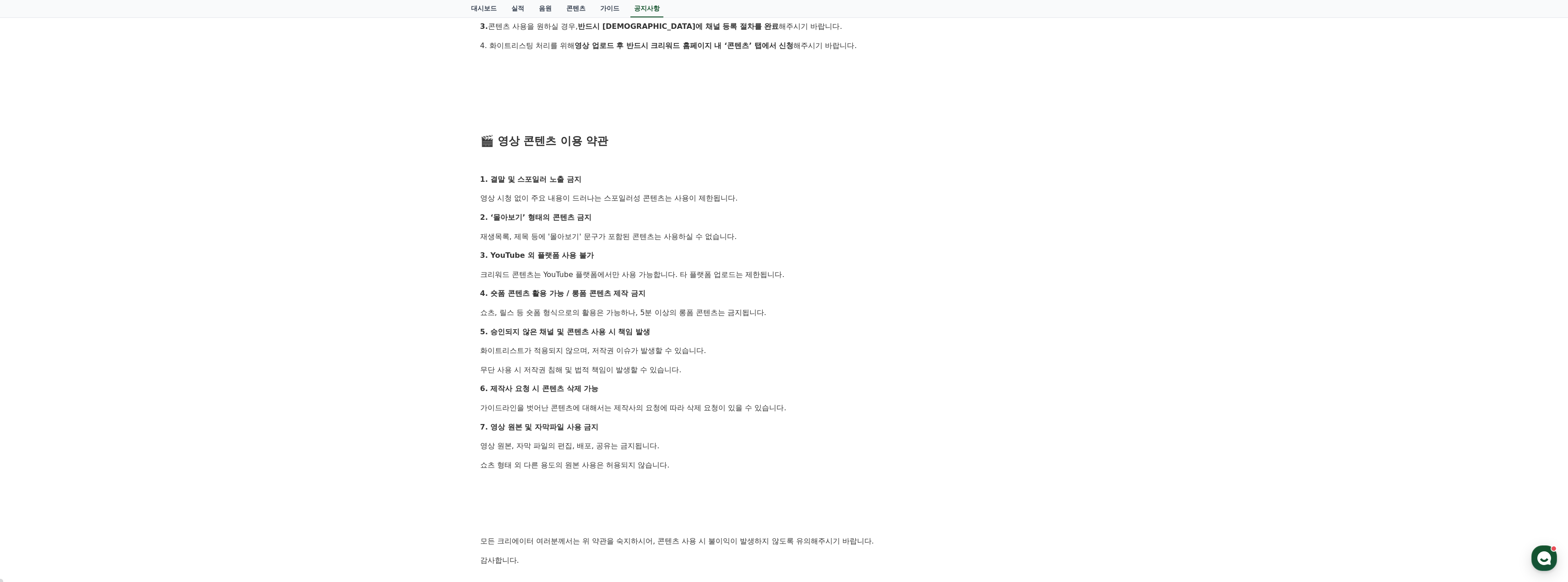
click at [727, 310] on p "쇼츠, 릴스 등 숏폼 형식으로의 활용은 가능하나, 5분 이상의 롱폼 콘텐츠는 금지됩니다." at bounding box center [784, 313] width 608 height 12
click at [721, 311] on p "쇼츠, 릴스 등 숏폼 형식으로의 활용은 가능하나, 5분 이상의 롱폼 콘텐츠는 금지됩니다." at bounding box center [784, 313] width 608 height 12
click at [726, 311] on p "쇼츠, 릴스 등 숏폼 형식으로의 활용은 가능하나, 5분 이상의 롱폼 콘텐츠는 금지됩니다." at bounding box center [784, 313] width 608 height 12
click at [775, 312] on p "쇼츠, 릴스 등 숏폼 형식으로의 활용은 가능하나, 5분 이상의 롱폼 콘텐츠는 금지됩니다." at bounding box center [784, 313] width 608 height 12
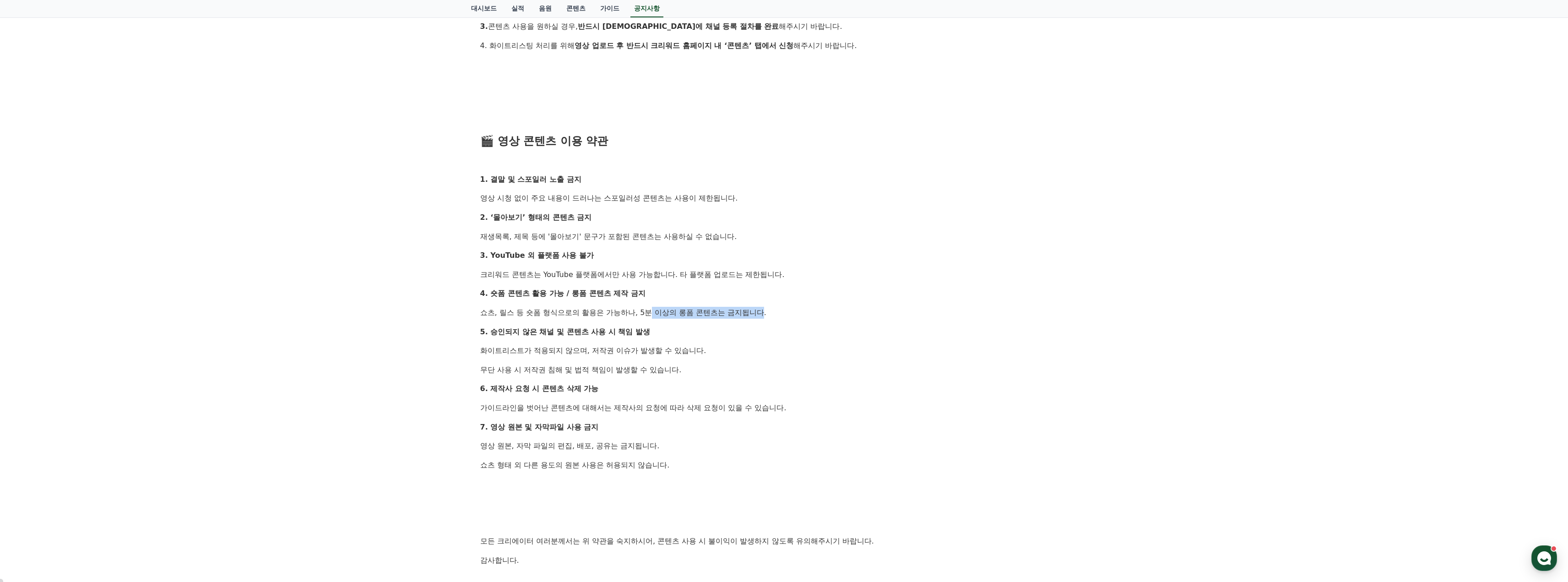
click at [638, 315] on p "쇼츠, 릴스 등 숏폼 형식으로의 활용은 가능하나, 5분 이상의 롱폼 콘텐츠는 금지됩니다." at bounding box center [784, 313] width 608 height 12
click at [688, 328] on p "5. 승인되지 않은 채널 및 콘텐츠 사용 시 책임 발생" at bounding box center [784, 332] width 608 height 12
click at [539, 345] on div "안녕하세요, 크리워드입니다. 최근 크리워드에서 제공 중인 드라마 콘텐츠가 등록되지 않은 채널 또는 승인되지 않은 방식으로 무단 사용 되는 사례…" at bounding box center [784, 207] width 608 height 793
click at [692, 348] on p "화이트리스트가 적용되지 않으며, 저작권 이슈가 발생할 수 있습니다." at bounding box center [784, 351] width 608 height 12
click at [696, 348] on p "화이트리스트가 적용되지 않으며, 저작권 이슈가 발생할 수 있습니다." at bounding box center [784, 351] width 608 height 12
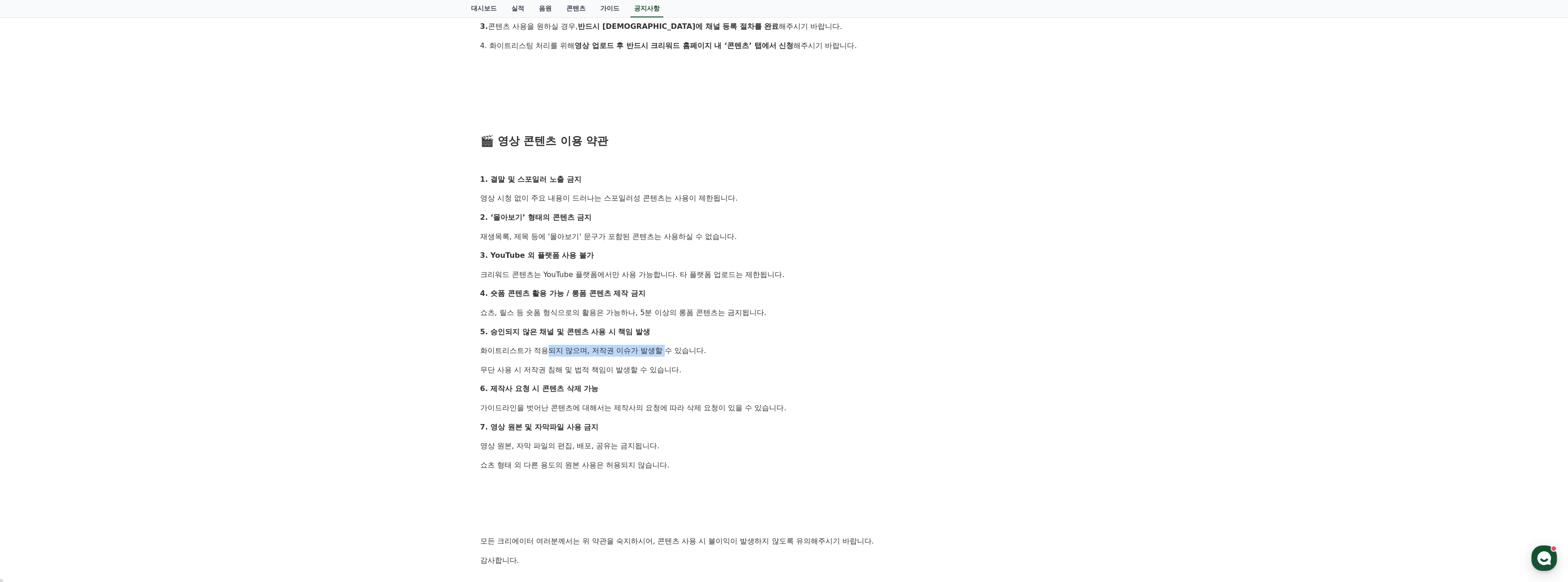
click at [691, 351] on p "화이트리스트가 적용되지 않으며, 저작권 이슈가 발생할 수 있습니다." at bounding box center [784, 351] width 608 height 12
click at [695, 351] on p "화이트리스트가 적용되지 않으며, 저작권 이슈가 발생할 수 있습니다." at bounding box center [784, 351] width 608 height 12
click at [701, 369] on p "무단 사용 시 저작권 침해 및 법적 책임이 발생할 수 있습니다." at bounding box center [784, 370] width 608 height 12
click at [691, 368] on p "무단 사용 시 저작권 침해 및 법적 책임이 발생할 수 있습니다." at bounding box center [784, 370] width 608 height 12
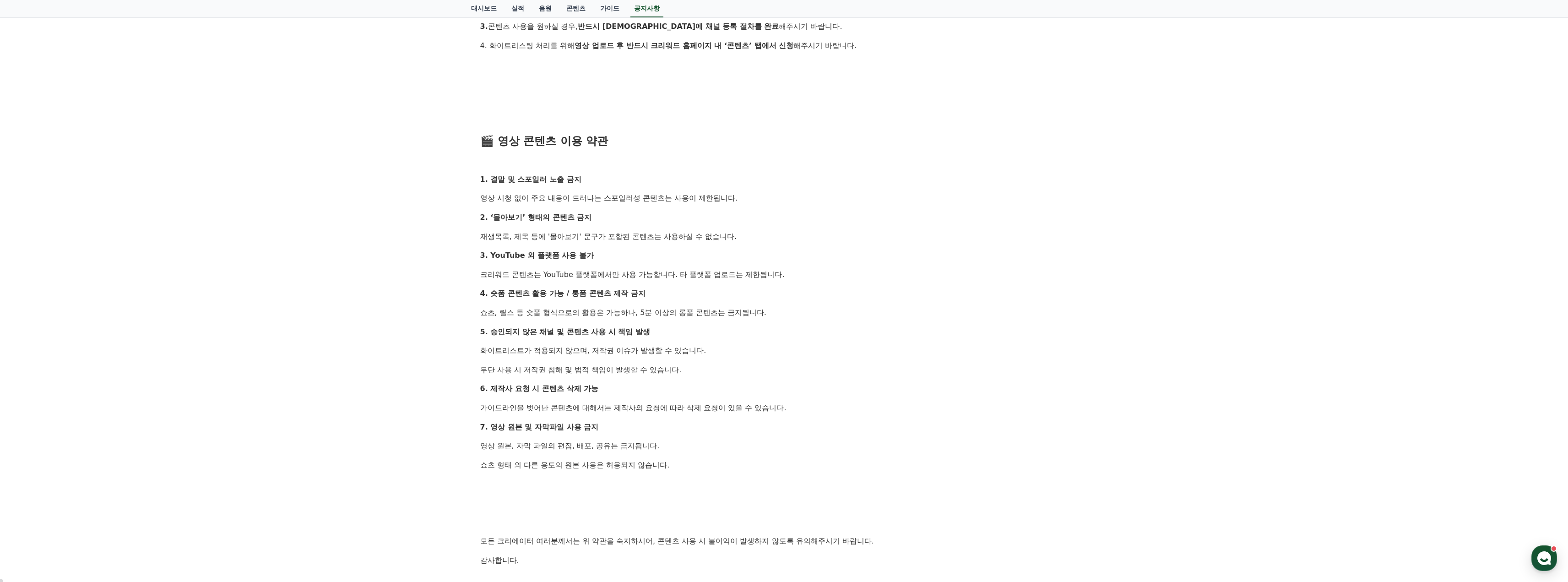
click at [697, 368] on p "무단 사용 시 저작권 침해 및 법적 책임이 발생할 수 있습니다." at bounding box center [784, 370] width 608 height 12
click at [626, 387] on p "6. 제작사 요청 시 콘텐츠 삭제 가능" at bounding box center [784, 389] width 608 height 12
click at [715, 404] on p "가이드라인을 벗어난 콘텐츠에 대해서는 제작사의 요청에 따라 삭제 요청이 있을 수 있습니다." at bounding box center [784, 408] width 608 height 12
click at [726, 404] on p "가이드라인을 벗어난 콘텐츠에 대해서는 제작사의 요청에 따라 삭제 요청이 있을 수 있습니다." at bounding box center [784, 408] width 608 height 12
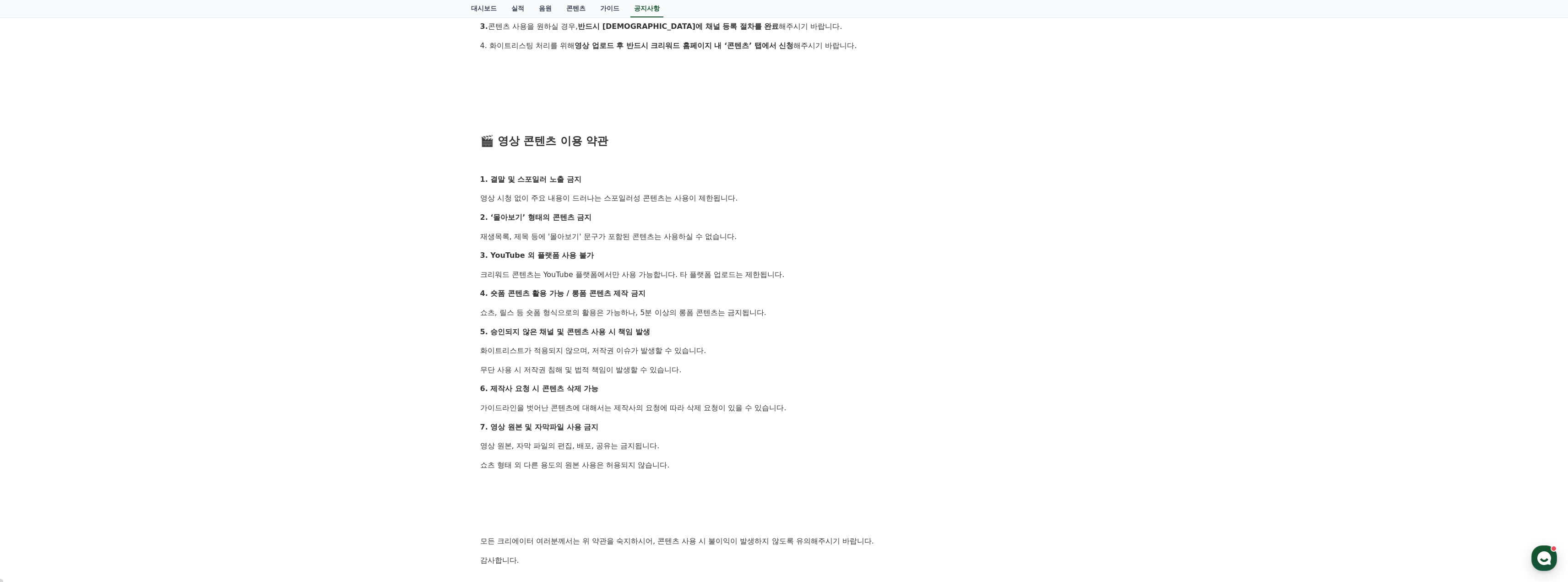
click at [797, 404] on p "가이드라인을 벗어난 콘텐츠에 대해서는 제작사의 요청에 따라 삭제 요청이 있을 수 있습니다." at bounding box center [784, 408] width 608 height 12
click at [600, 426] on p "7. 영상 원본 및 자막파일 사용 금지" at bounding box center [784, 427] width 608 height 12
click at [609, 426] on p "7. 영상 원본 및 자막파일 사용 금지" at bounding box center [784, 427] width 608 height 12
click at [559, 447] on p "영상 원본, 자막 파일의 편집, 배포, 공유는 금지됩니다." at bounding box center [784, 446] width 608 height 12
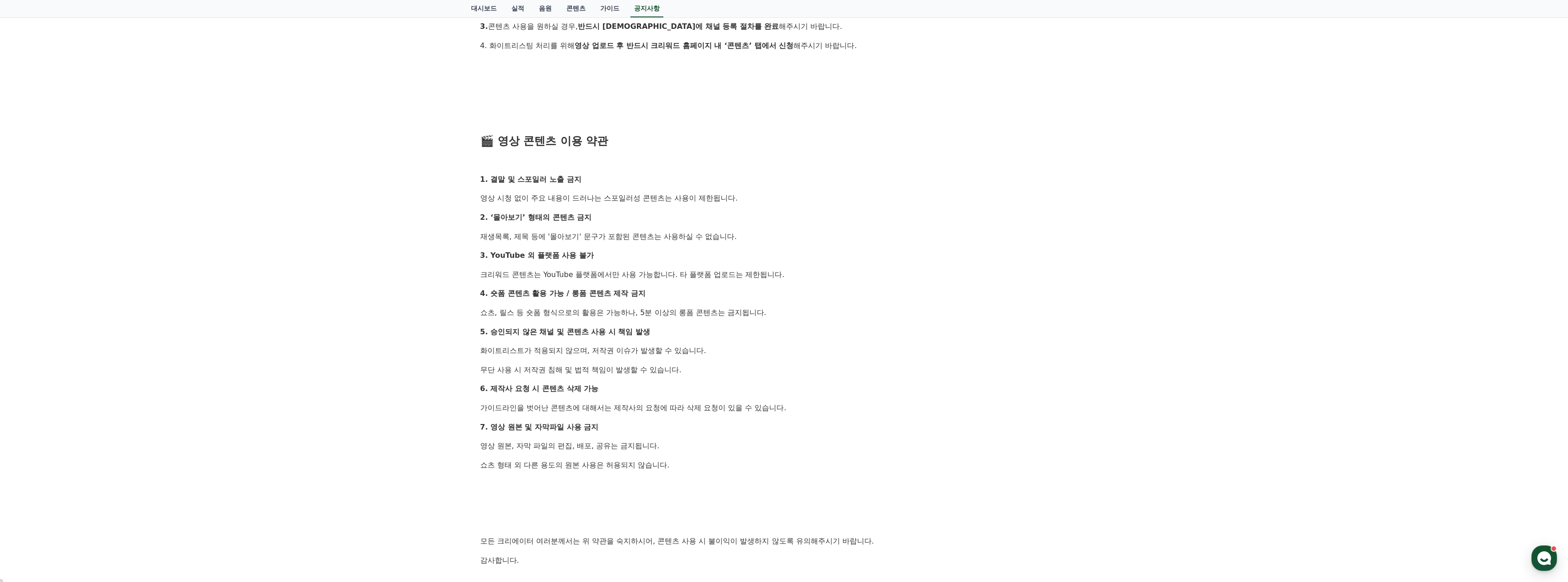
click at [585, 446] on p "영상 원본, 자막 파일의 편집, 배포, 공유는 금지됩니다." at bounding box center [784, 446] width 608 height 12
click at [649, 444] on p "영상 원본, 자막 파일의 편집, 배포, 공유는 금지됩니다." at bounding box center [784, 446] width 608 height 12
click at [658, 444] on p "영상 원본, 자막 파일의 편집, 배포, 공유는 금지됩니다." at bounding box center [784, 446] width 608 height 12
click at [547, 444] on p "영상 원본, 자막 파일의 편집, 배포, 공유는 금지됩니다." at bounding box center [784, 446] width 608 height 12
click at [548, 444] on p "영상 원본, 자막 파일의 편집, 배포, 공유는 금지됩니다." at bounding box center [784, 446] width 608 height 12
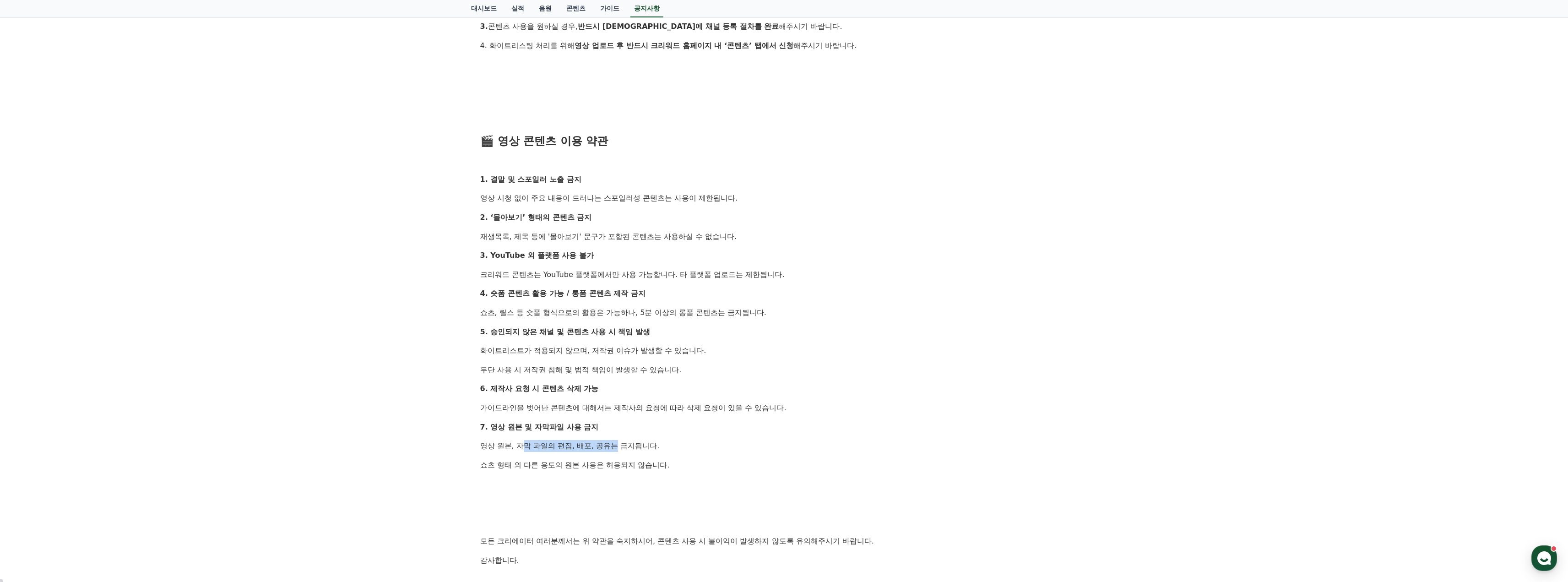
click at [600, 444] on p "영상 원본, 자막 파일의 편집, 배포, 공유는 금지됩니다." at bounding box center [784, 446] width 608 height 12
click at [599, 444] on p "영상 원본, 자막 파일의 편집, 배포, 공유는 금지됩니다." at bounding box center [784, 446] width 608 height 12
click at [510, 446] on p "영상 원본, 자막 파일의 편집, 배포, 공유는 금지됩니다." at bounding box center [784, 446] width 608 height 12
click at [562, 444] on p "영상 원본, 자막 파일의 편집, 배포, 공유는 금지됩니다." at bounding box center [784, 446] width 608 height 12
click at [562, 444] on p "영상 원본, 자막 파일의 편집, 배포, 공유는 금지됩니다." at bounding box center [784, 446] width 608 height 12
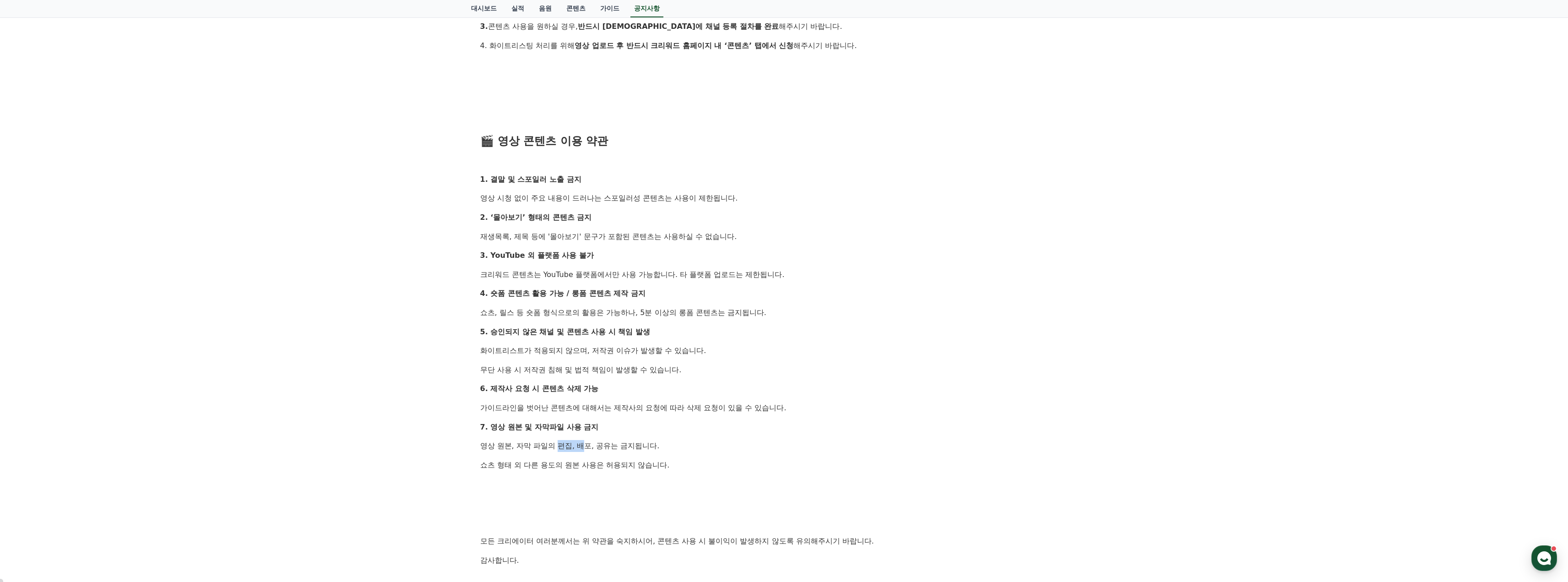
click at [660, 446] on p "영상 원본, 자막 파일의 편집, 배포, 공유는 금지됩니다." at bounding box center [784, 446] width 608 height 12
click at [659, 446] on p "영상 원본, 자막 파일의 편집, 배포, 공유는 금지됩니다." at bounding box center [784, 446] width 608 height 12
click at [615, 444] on p "영상 원본, 자막 파일의 편집, 배포, 공유는 금지됩니다." at bounding box center [784, 446] width 608 height 12
click at [674, 445] on p "영상 원본, 자막 파일의 편집, 배포, 공유는 금지됩니다." at bounding box center [784, 446] width 608 height 12
click at [673, 446] on p "영상 원본, 자막 파일의 편집, 배포, 공유는 금지됩니다." at bounding box center [784, 446] width 608 height 12
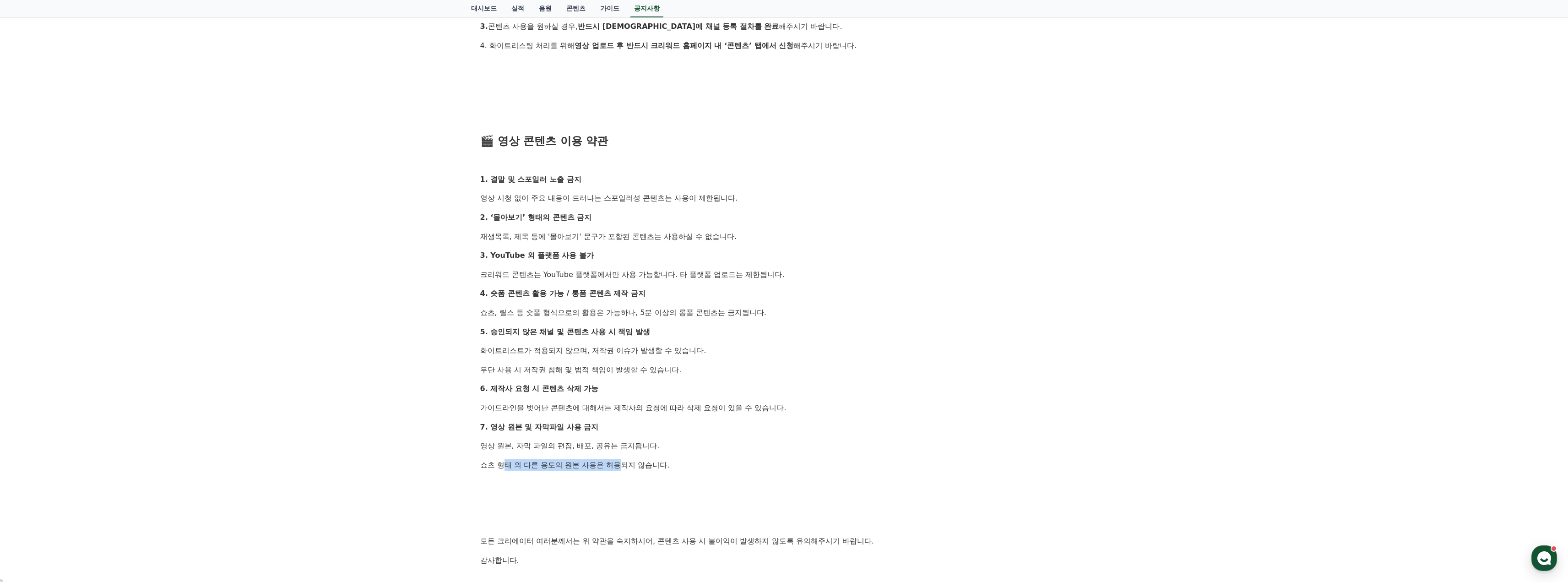
click at [665, 466] on div "[공지] 드라마 콘텐츠 무단 사용 제한 및 영상 콘텐츠 이용 약관 안내 작성일: 2025-07-23 안녕하세요, 크리워드입니다. 최근 크리워드…" at bounding box center [784, 192] width 619 height 889
click at [667, 465] on p "쇼츠 형태 외 다른 용도의 원본 사용은 허용되지 않습니다." at bounding box center [784, 465] width 608 height 12
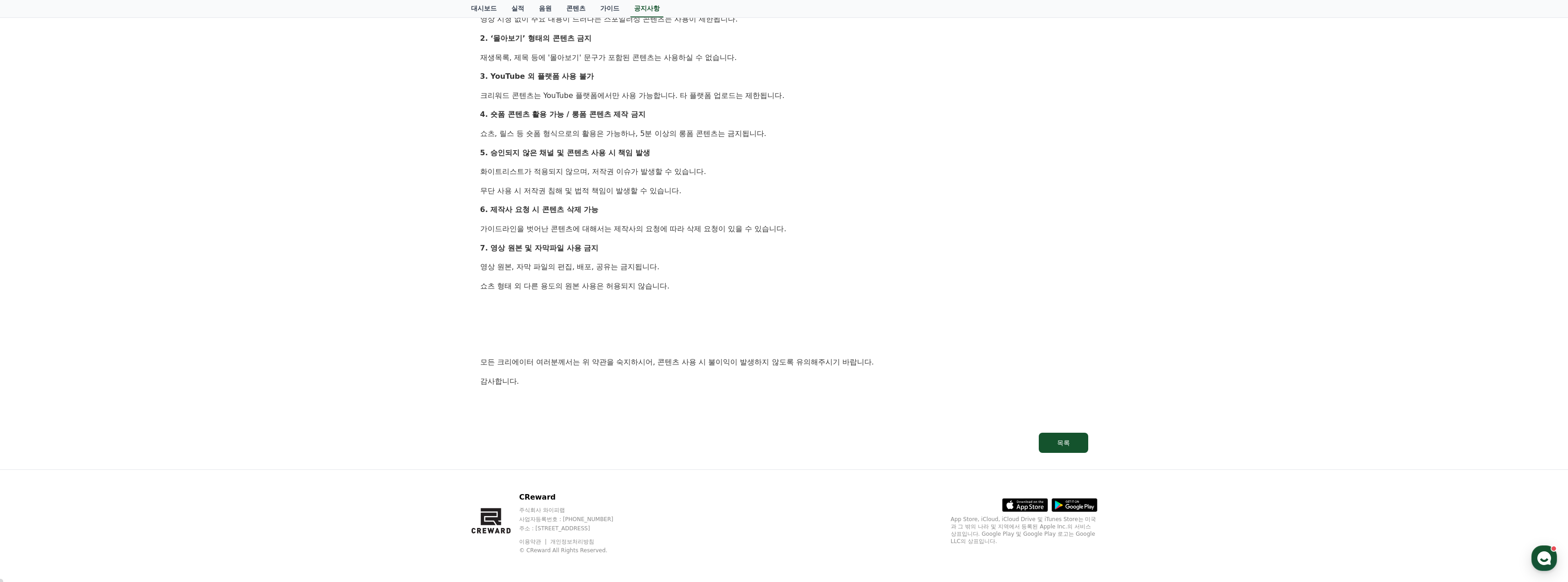
scroll to position [547, 0]
click at [686, 279] on p "쇼츠 형태 외 다른 용도의 원본 사용은 허용되지 않습니다." at bounding box center [784, 285] width 608 height 12
click at [688, 279] on p "쇼츠 형태 외 다른 용도의 원본 사용은 허용되지 않습니다." at bounding box center [784, 285] width 608 height 12
click at [716, 356] on p "모든 크리에이터 여러분께서는 위 약관을 숙지하시어, 콘텐츠 사용 시 불이익이 발생하지 않도록 유의해주시기 바랍니다." at bounding box center [784, 361] width 608 height 12
click at [737, 356] on p "모든 크리에이터 여러분께서는 위 약관을 숙지하시어, 콘텐츠 사용 시 불이익이 발생하지 않도록 유의해주시기 바랍니다." at bounding box center [784, 361] width 608 height 12
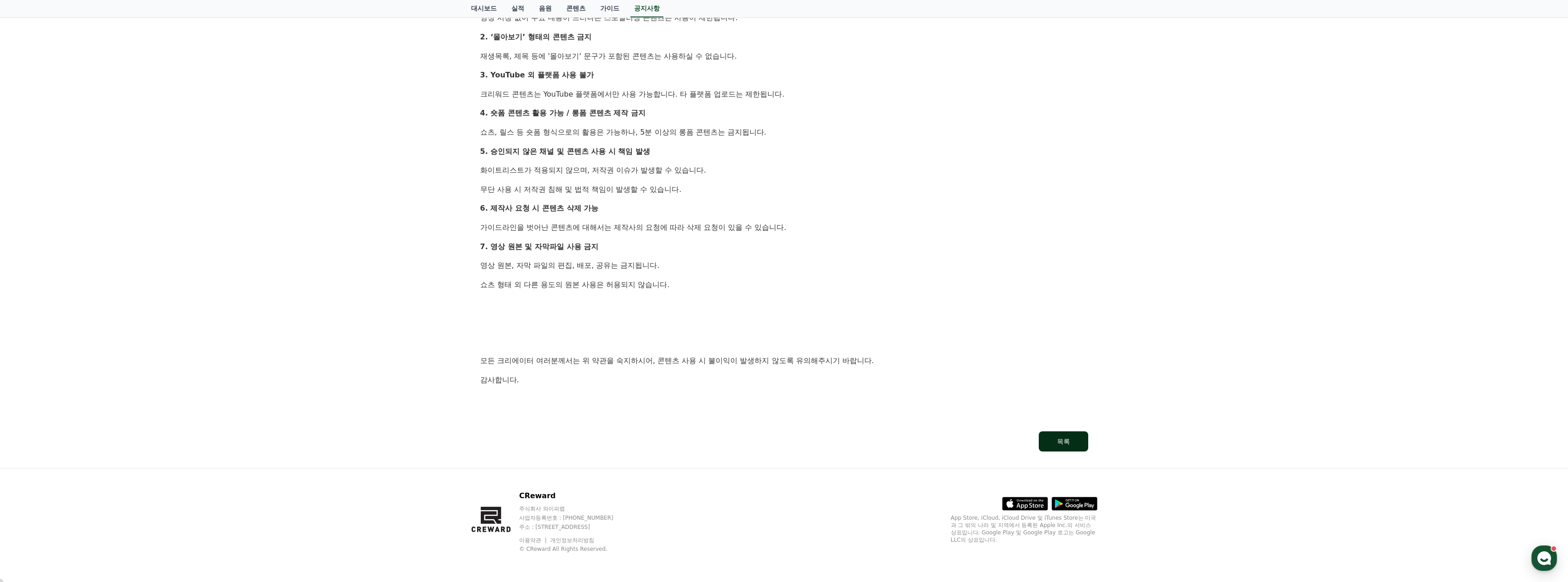
click at [1058, 439] on div "목록" at bounding box center [1063, 441] width 13 height 9
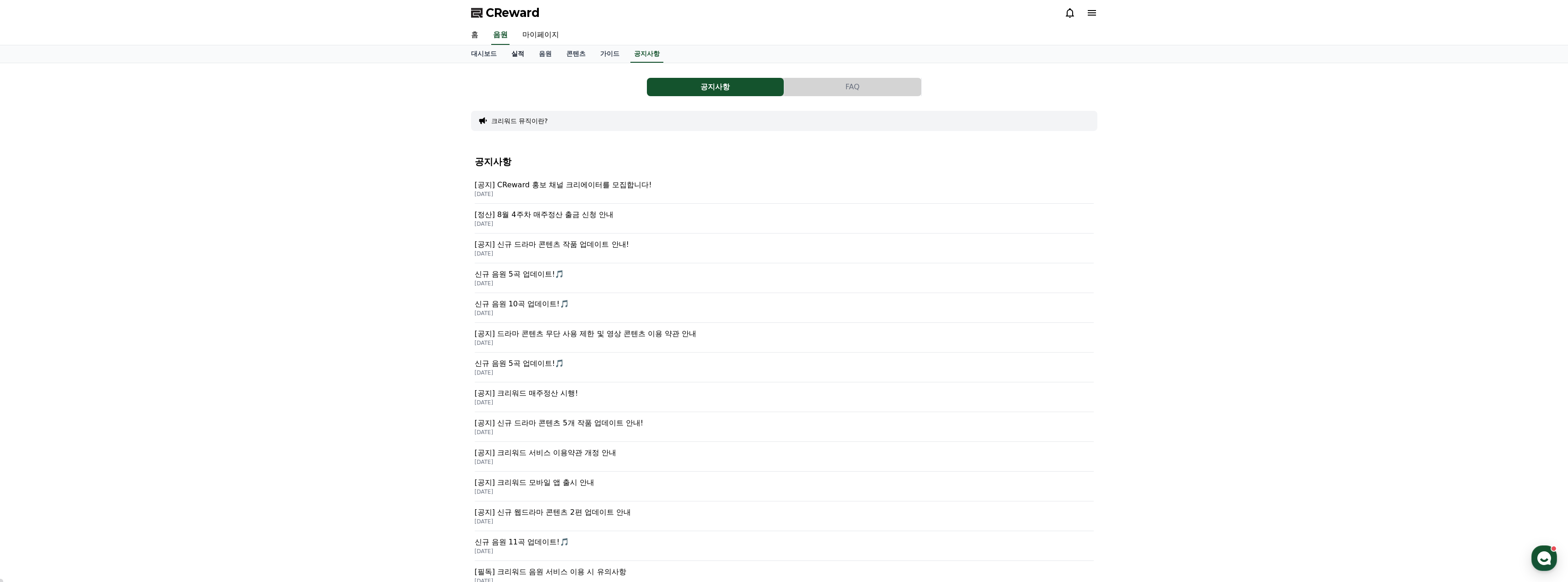
click at [517, 47] on link "실적" at bounding box center [517, 54] width 27 height 18
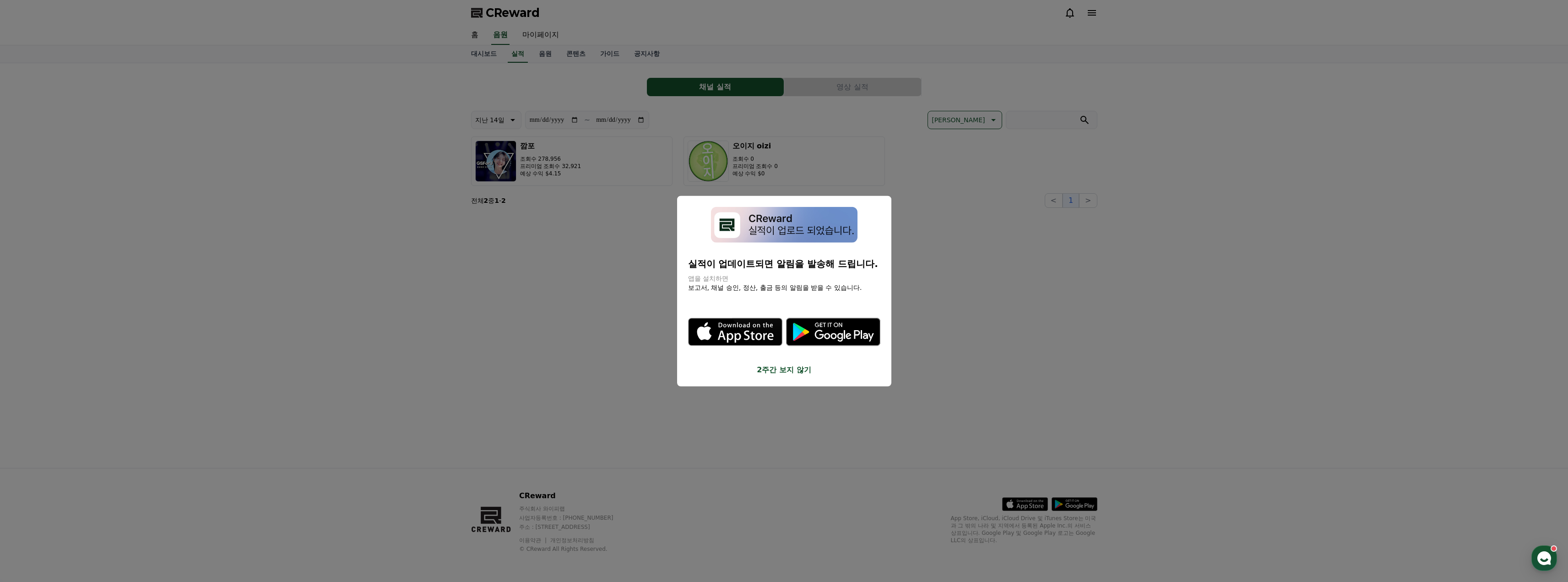
click at [796, 223] on img "modal" at bounding box center [784, 224] width 147 height 36
click at [841, 324] on icon "modal" at bounding box center [828, 324] width 27 height 4
